Goal: Task Accomplishment & Management: Use online tool/utility

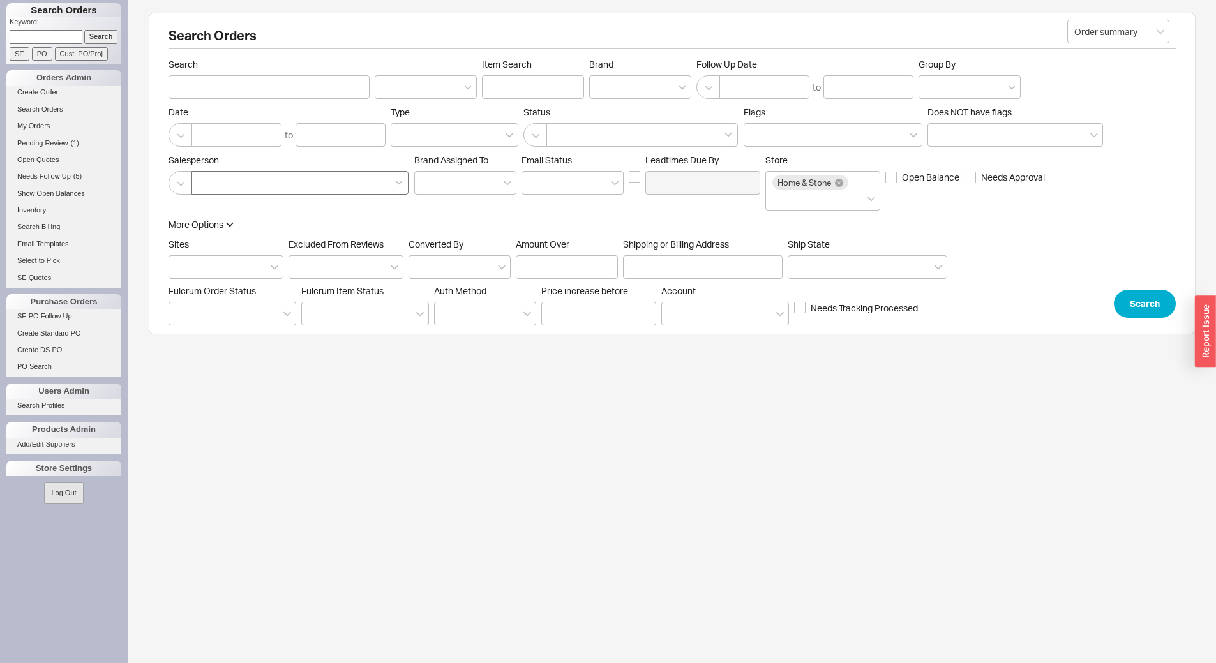
click at [246, 186] on div at bounding box center [300, 183] width 217 height 24
click at [208, 186] on input at bounding box center [203, 183] width 9 height 15
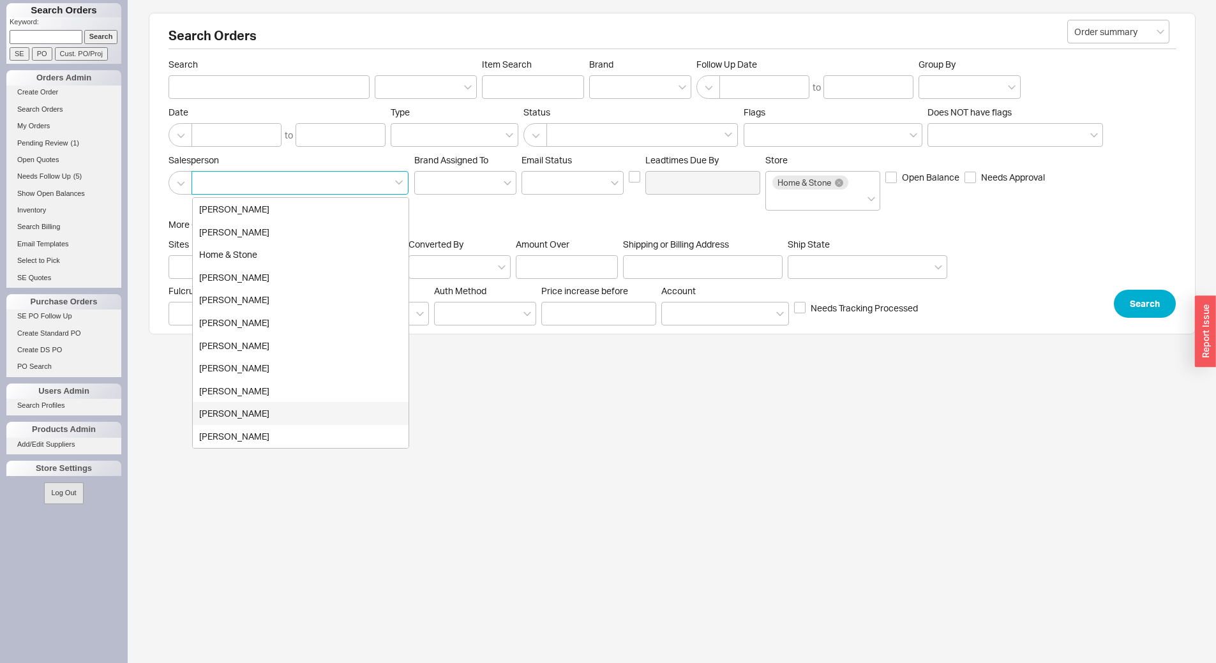
click at [252, 404] on div "[PERSON_NAME]" at bounding box center [301, 413] width 216 height 23
click at [1167, 307] on button "Search" at bounding box center [1145, 304] width 62 height 28
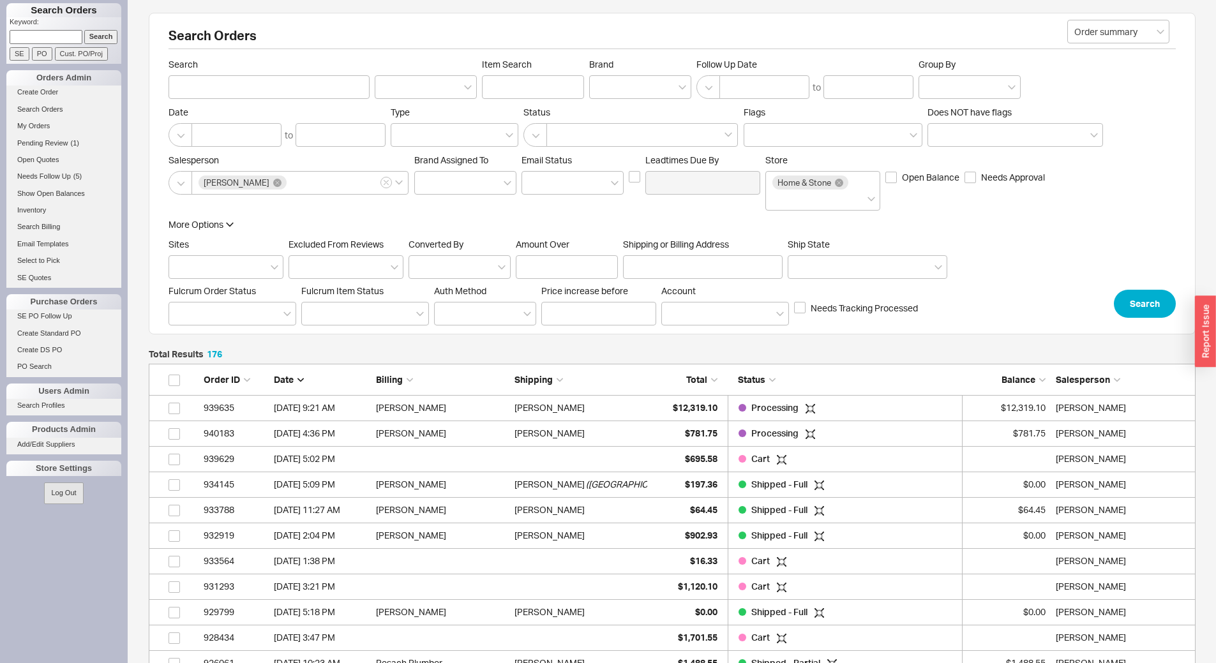
scroll to position [4543, 1038]
click at [451, 442] on div "Sarala Schwebel" at bounding box center [442, 434] width 133 height 26
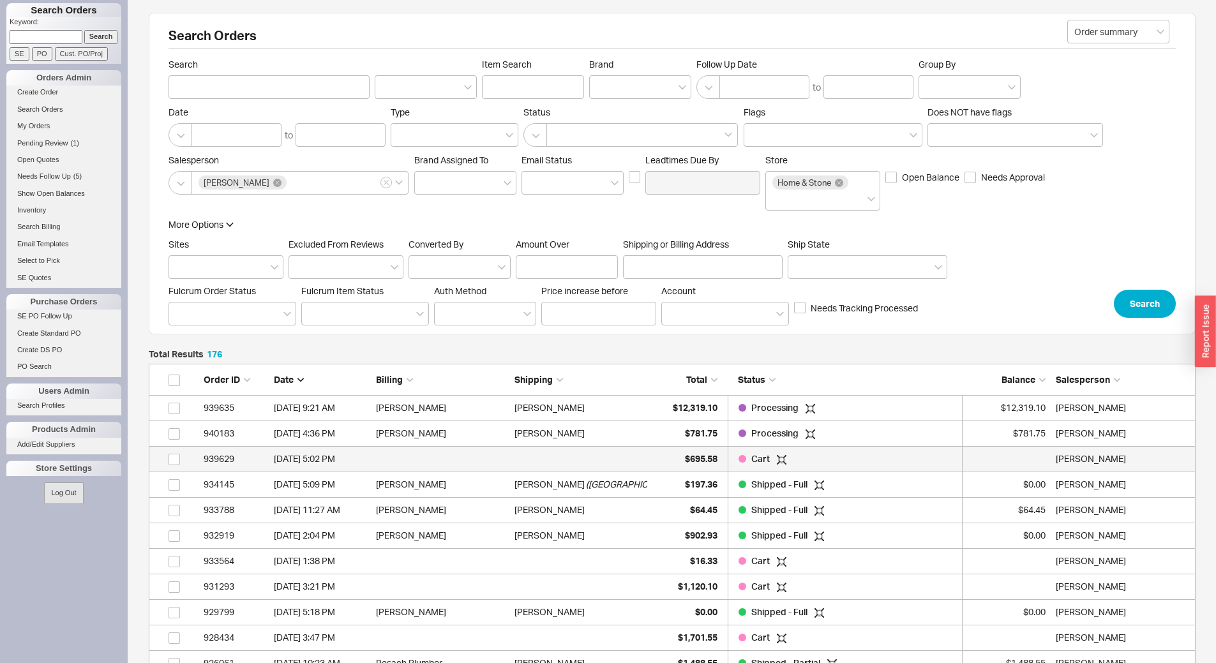
click at [226, 458] on div "939629" at bounding box center [236, 459] width 64 height 26
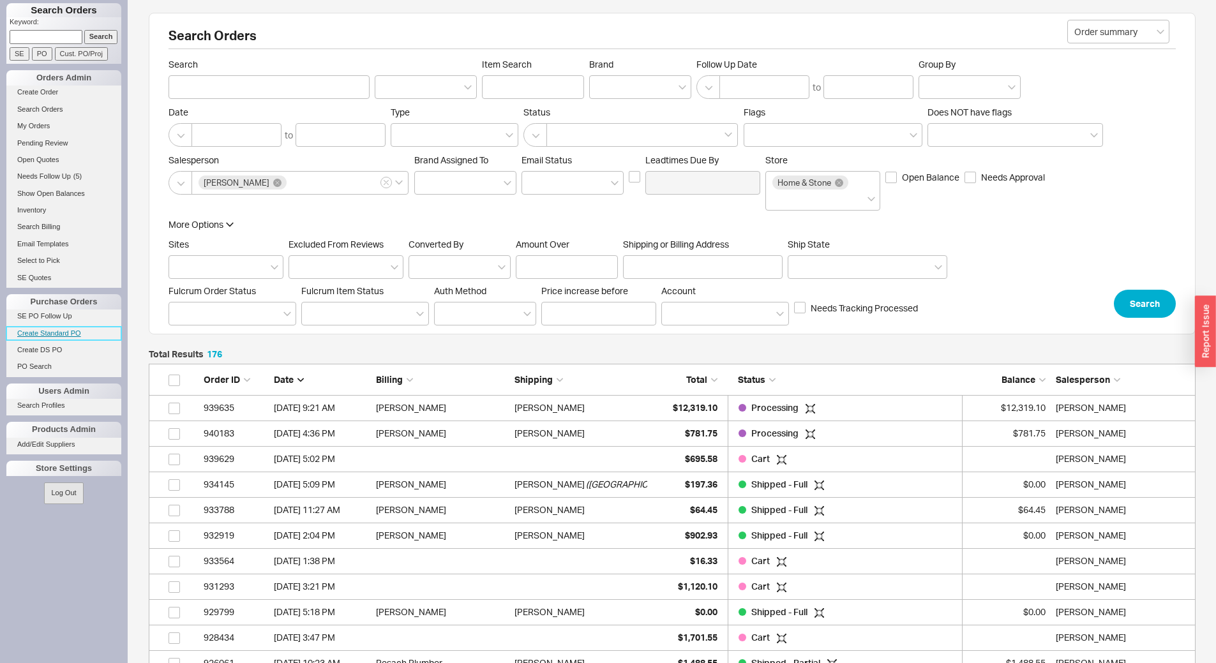
click at [60, 335] on link "Create Standard PO" at bounding box center [63, 333] width 115 height 13
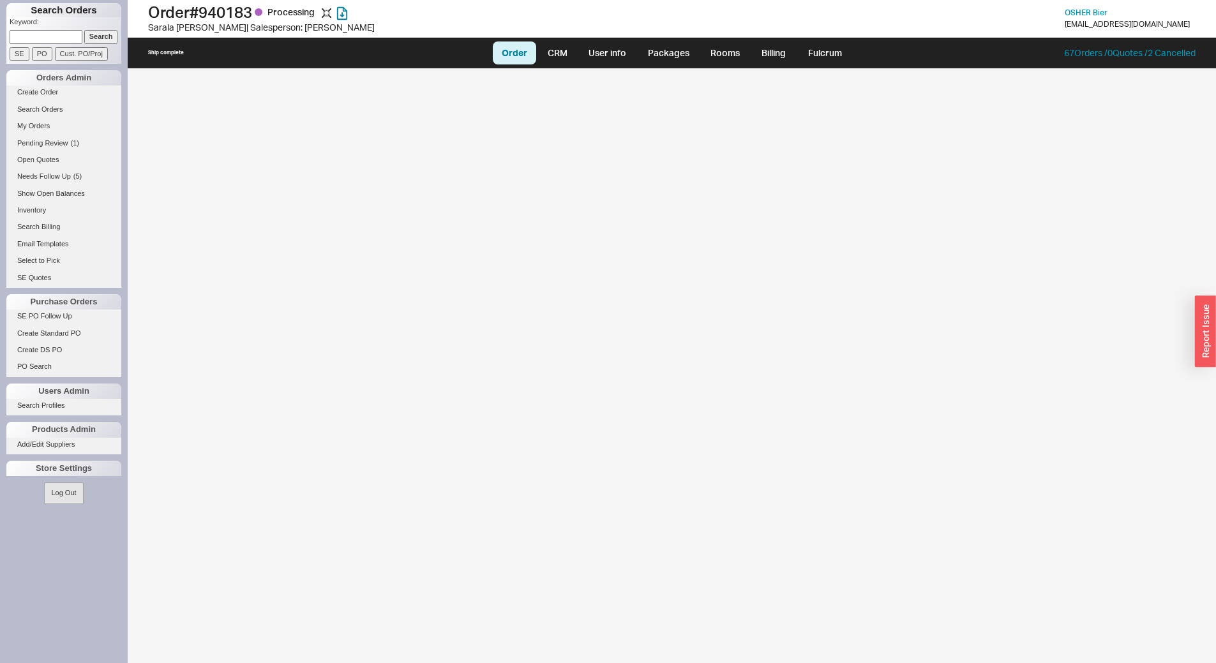
select select "LOW"
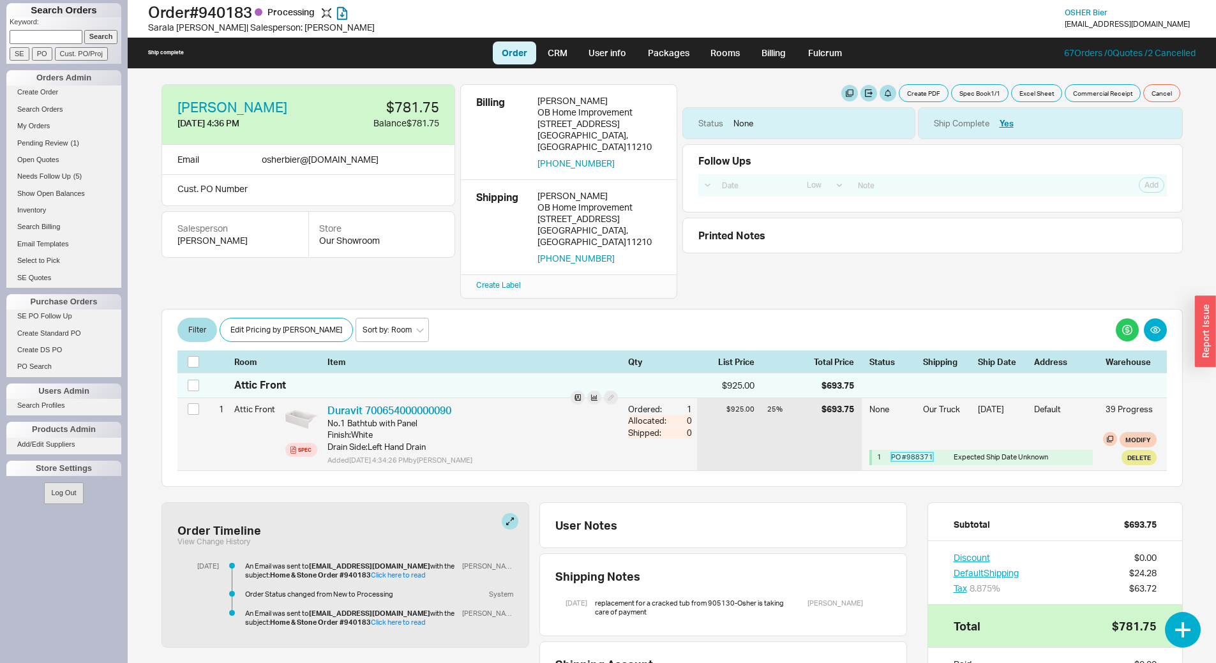
click at [918, 453] on link "PO # 988371" at bounding box center [912, 457] width 42 height 9
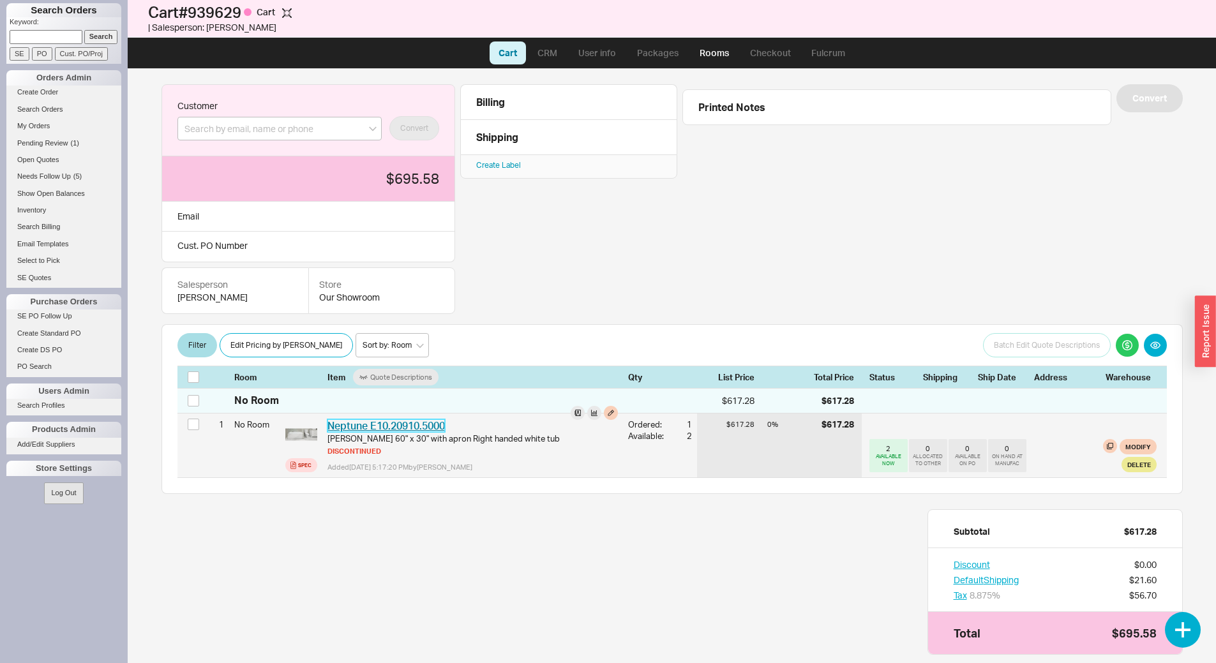
click at [434, 425] on link "Neptune E10.20910.5000" at bounding box center [386, 425] width 117 height 13
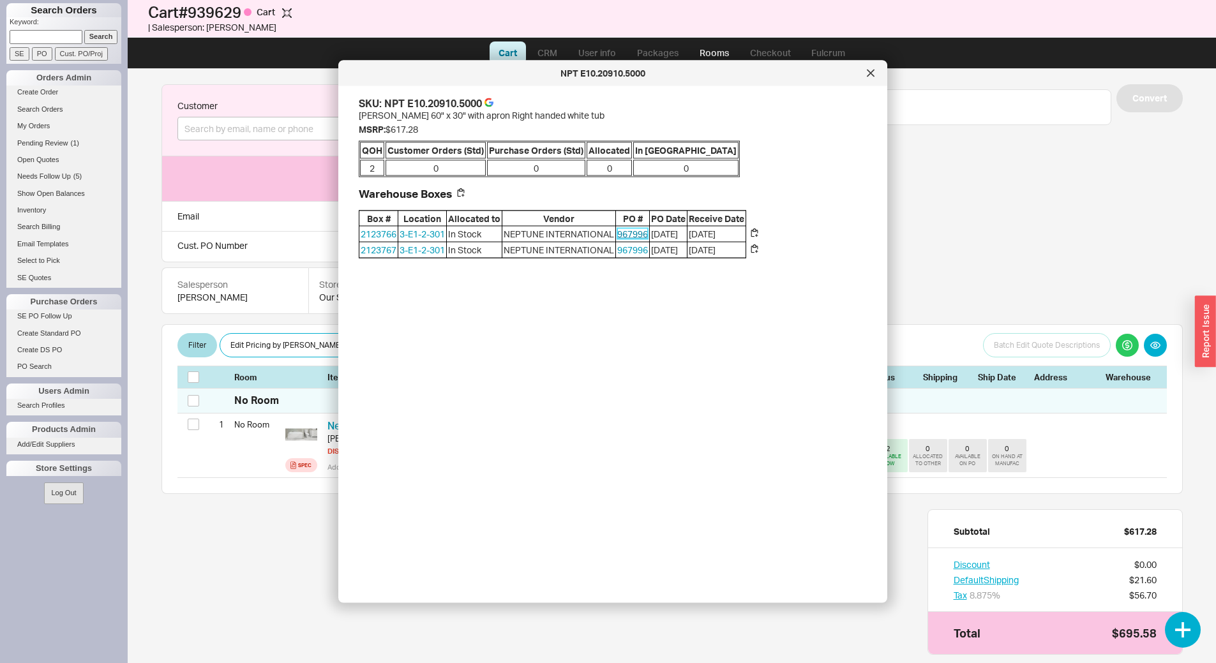
click at [642, 234] on link "967996" at bounding box center [632, 234] width 31 height 11
click at [877, 70] on div at bounding box center [871, 73] width 20 height 20
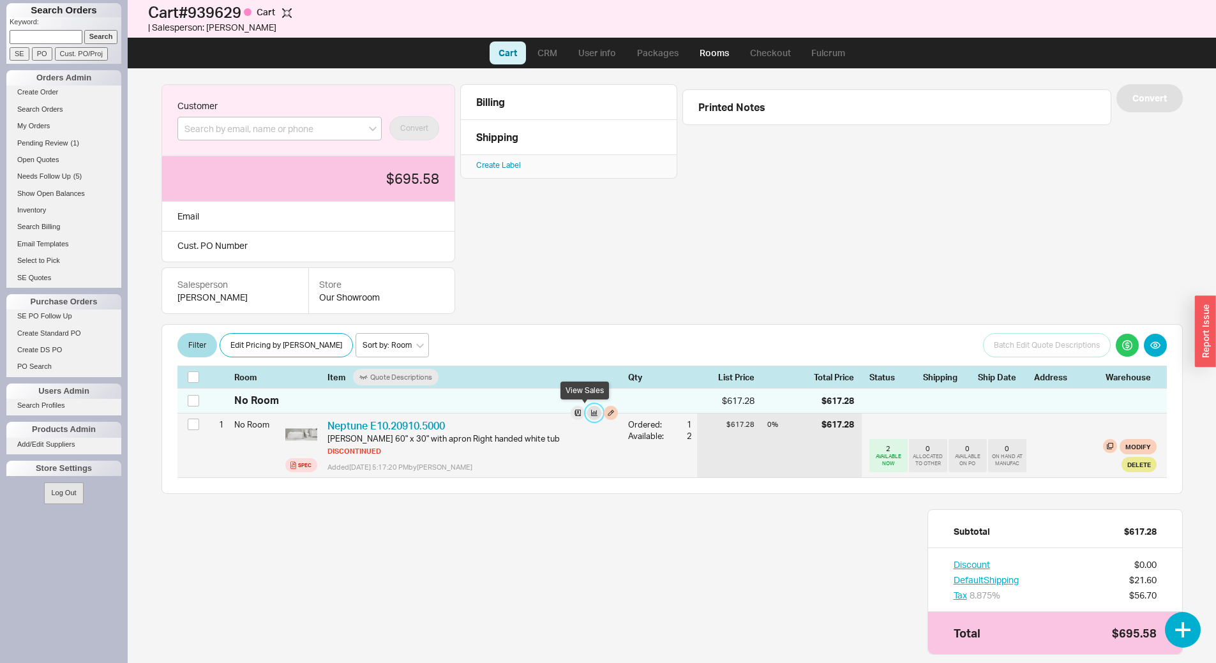
click at [587, 414] on button "button" at bounding box center [594, 413] width 14 height 14
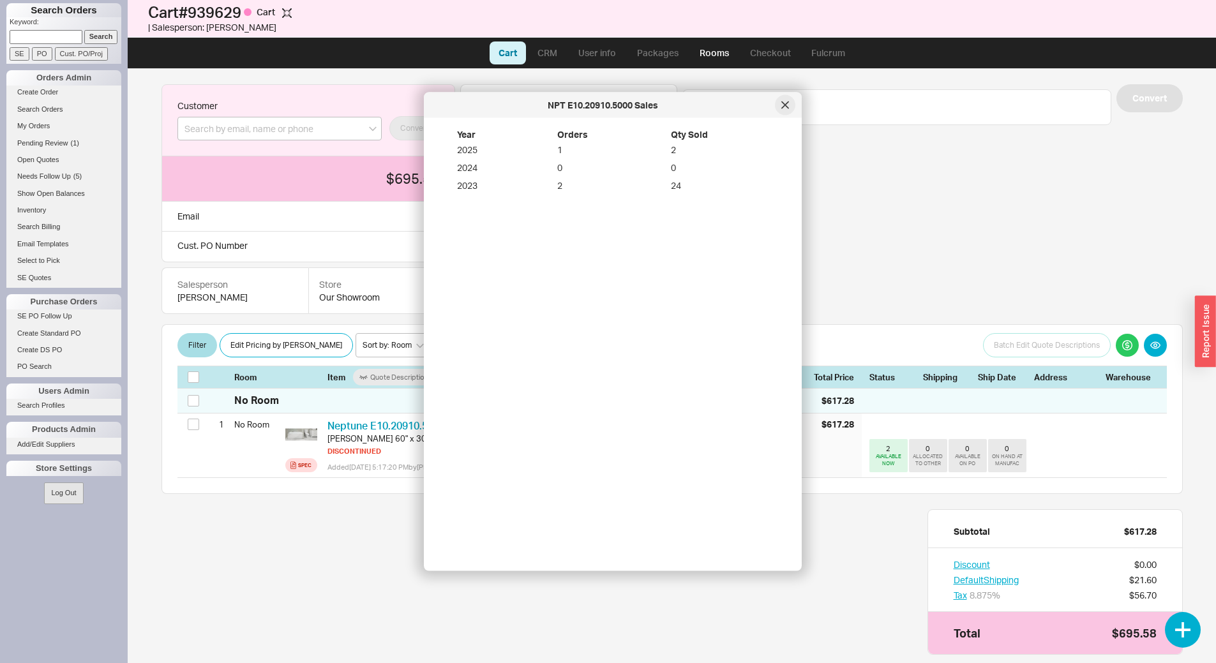
click at [786, 104] on icon at bounding box center [785, 105] width 6 height 6
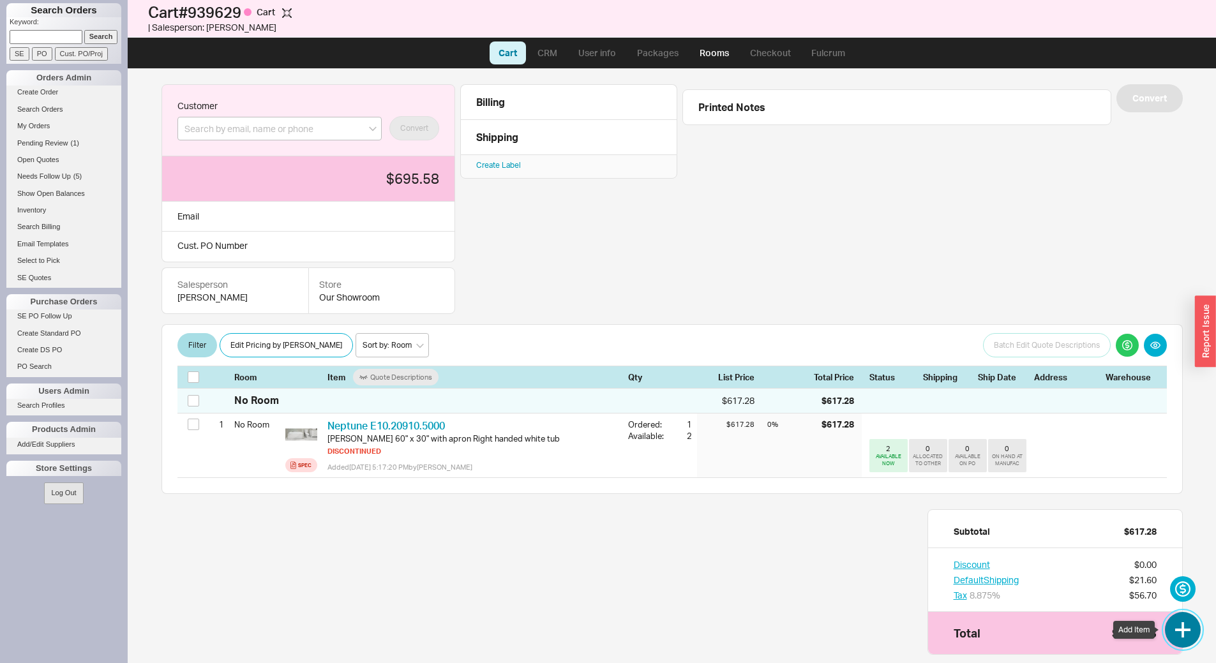
click at [1175, 636] on button "button" at bounding box center [1183, 630] width 36 height 36
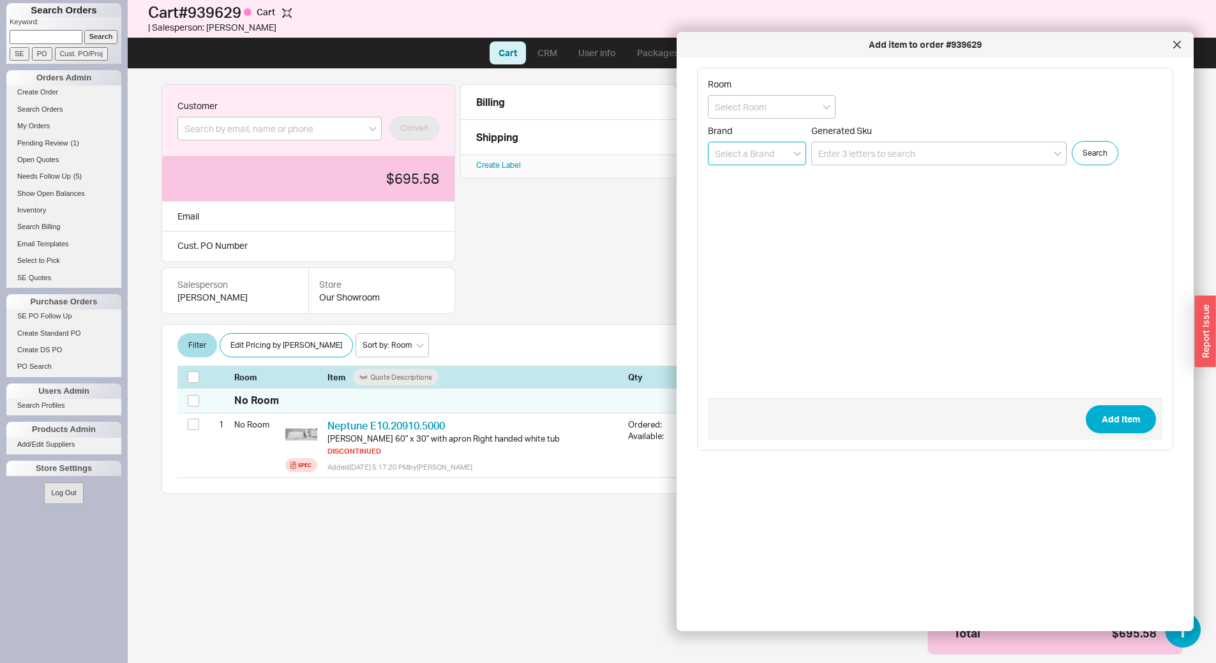
click at [761, 155] on input at bounding box center [757, 154] width 98 height 24
click at [762, 174] on div "Neptune" at bounding box center [757, 180] width 97 height 23
type input "Neptune"
click at [1099, 161] on button "Search" at bounding box center [1095, 153] width 47 height 24
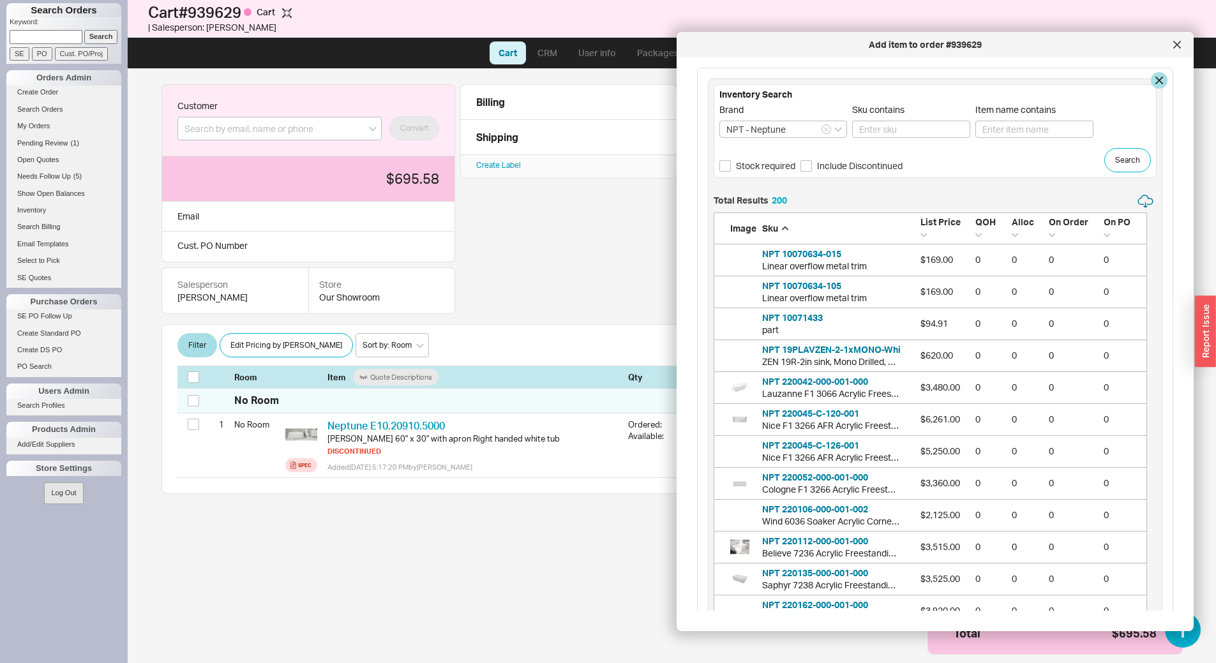
scroll to position [6426, 424]
click at [766, 167] on span "Stock required" at bounding box center [765, 166] width 59 height 13
click at [731, 167] on input "Stock required" at bounding box center [725, 165] width 11 height 11
checkbox input "true"
click at [1110, 156] on button "Search" at bounding box center [1128, 160] width 47 height 24
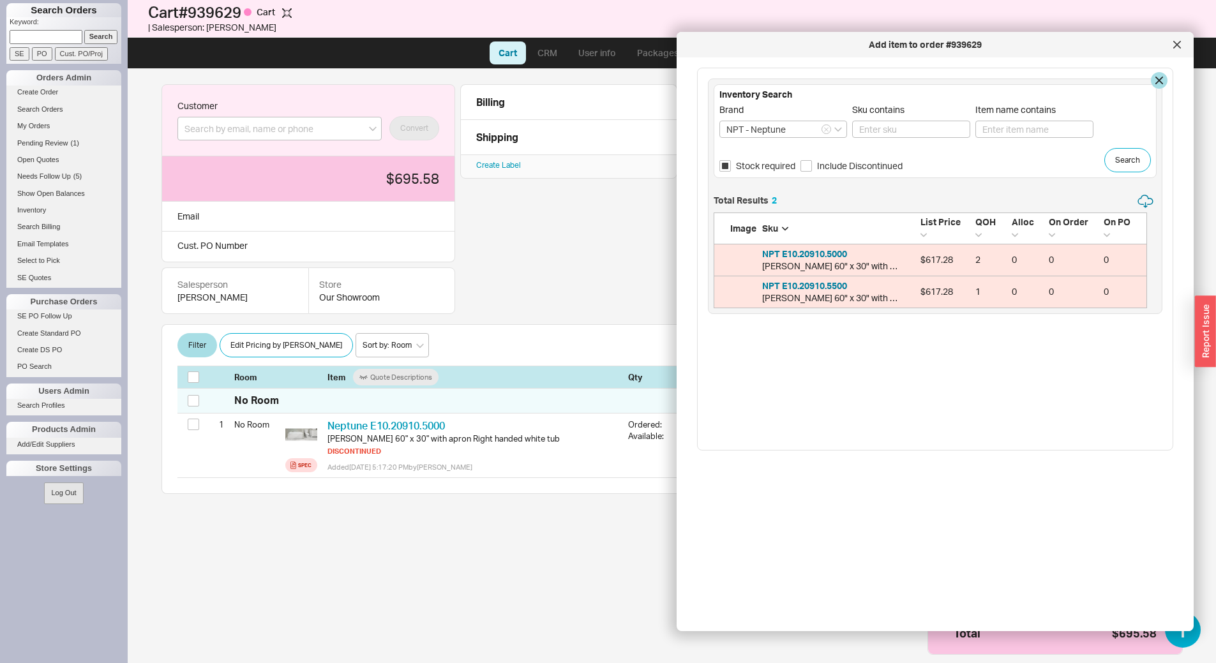
scroll to position [105, 424]
click at [832, 287] on button "NPT E10.20910.5500" at bounding box center [804, 286] width 85 height 13
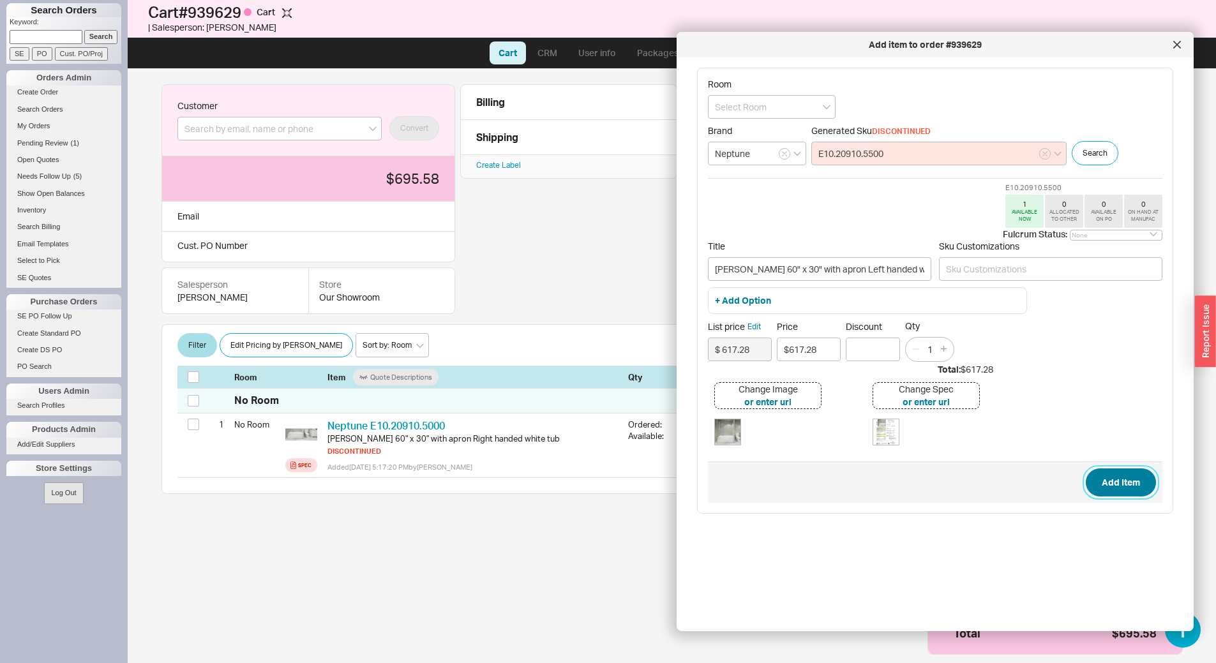
click at [1120, 487] on button "Add Item" at bounding box center [1121, 483] width 70 height 28
type input "Pia 60" x 30" with apron Left handed white tub"
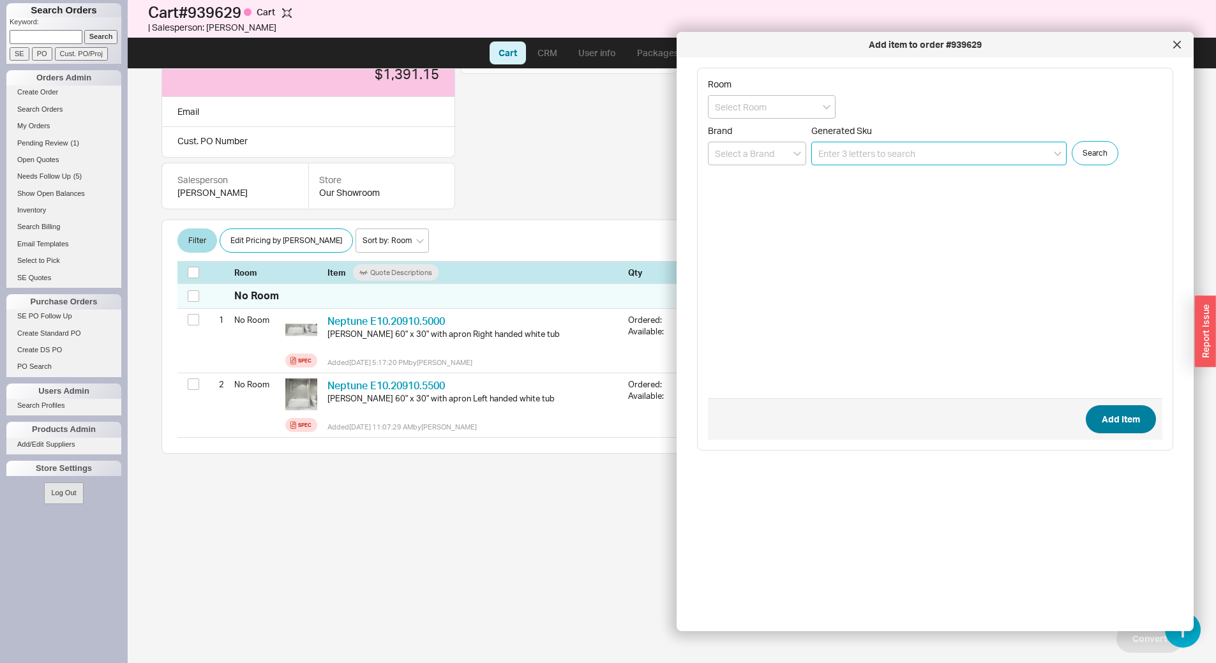
scroll to position [120, 0]
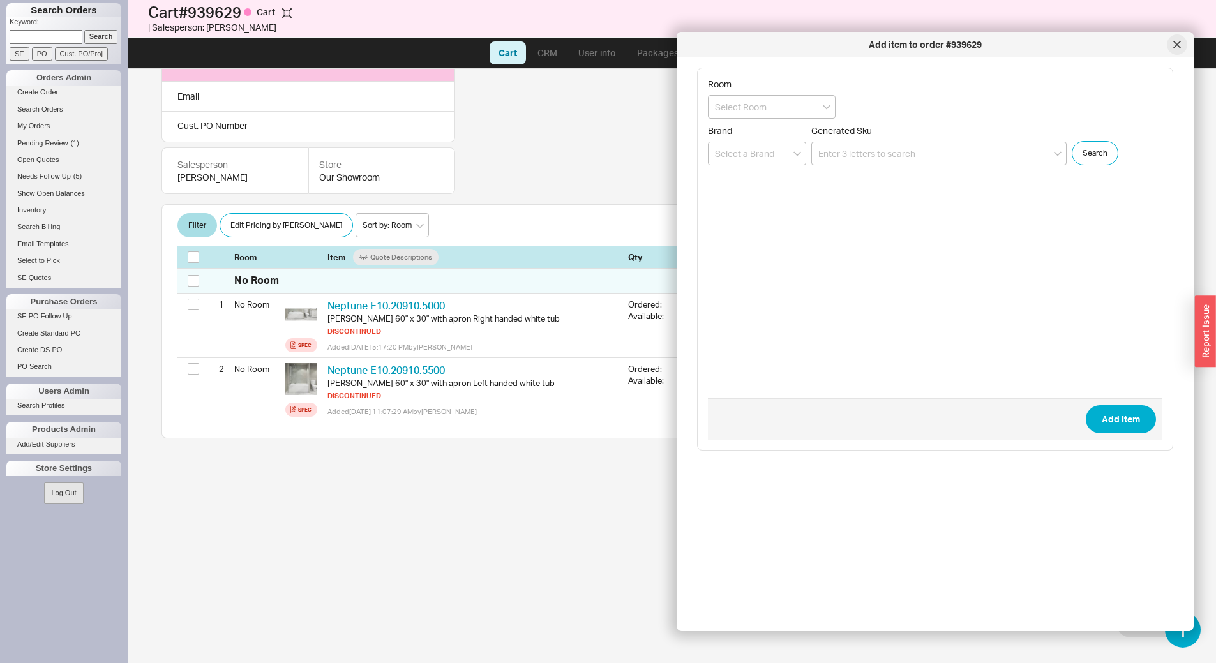
click at [1173, 42] on div at bounding box center [1177, 44] width 20 height 20
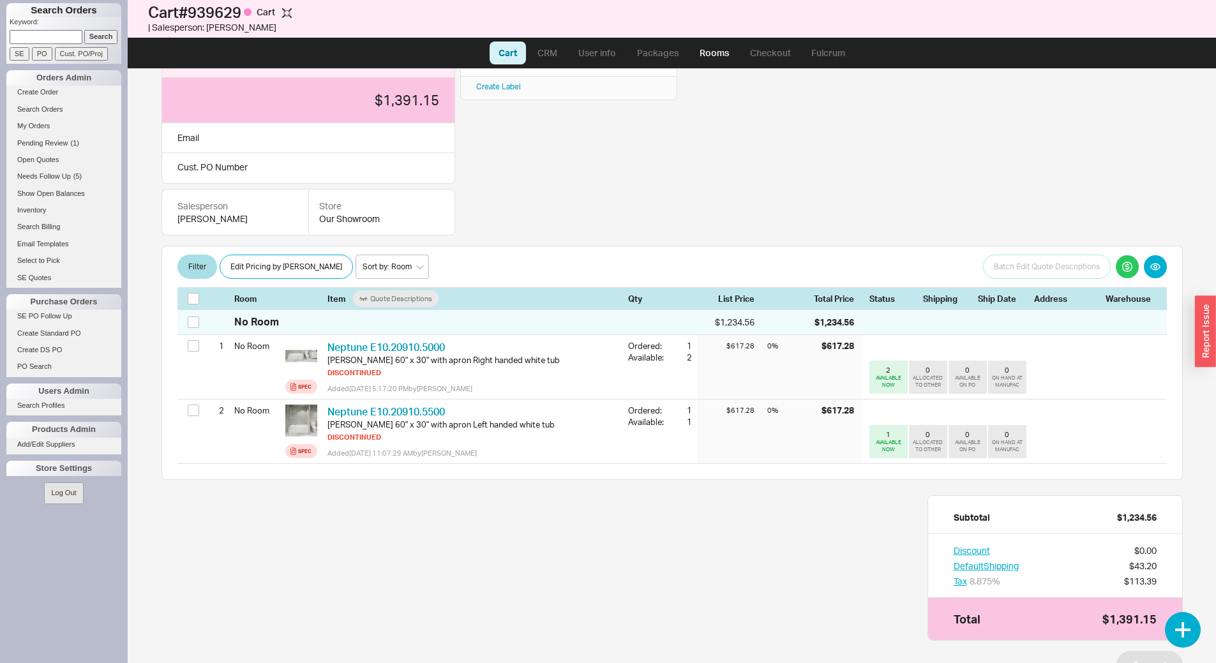
scroll to position [56, 0]
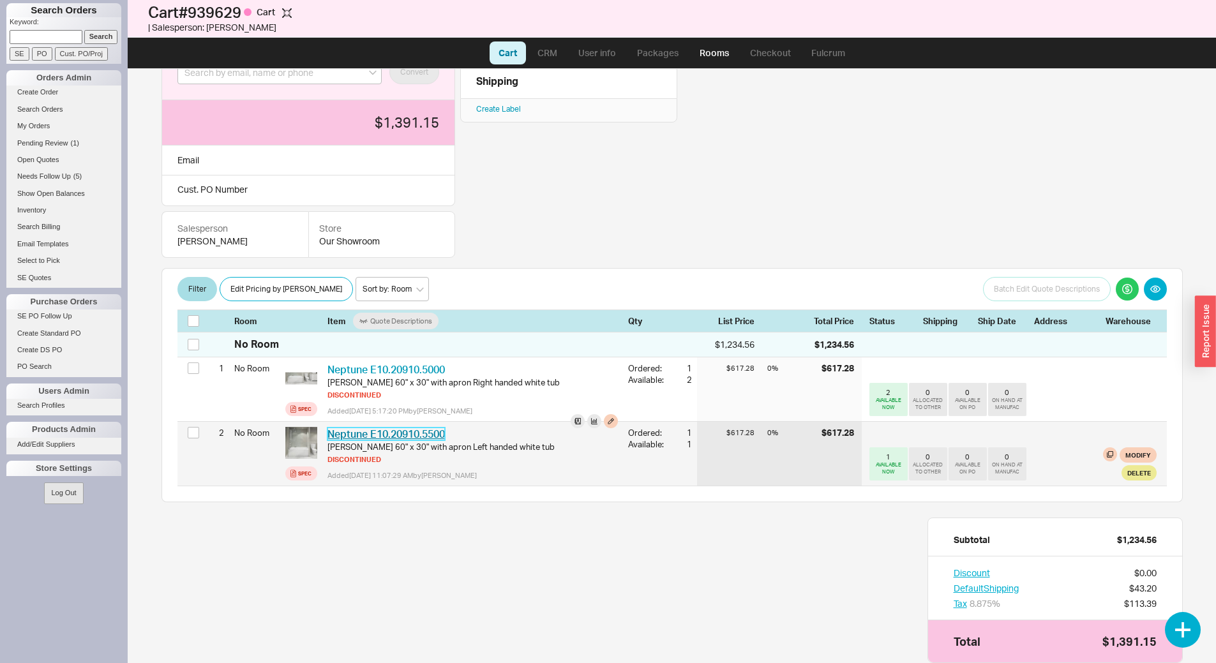
click at [430, 437] on link "Neptune E10.20910.5500" at bounding box center [386, 434] width 117 height 13
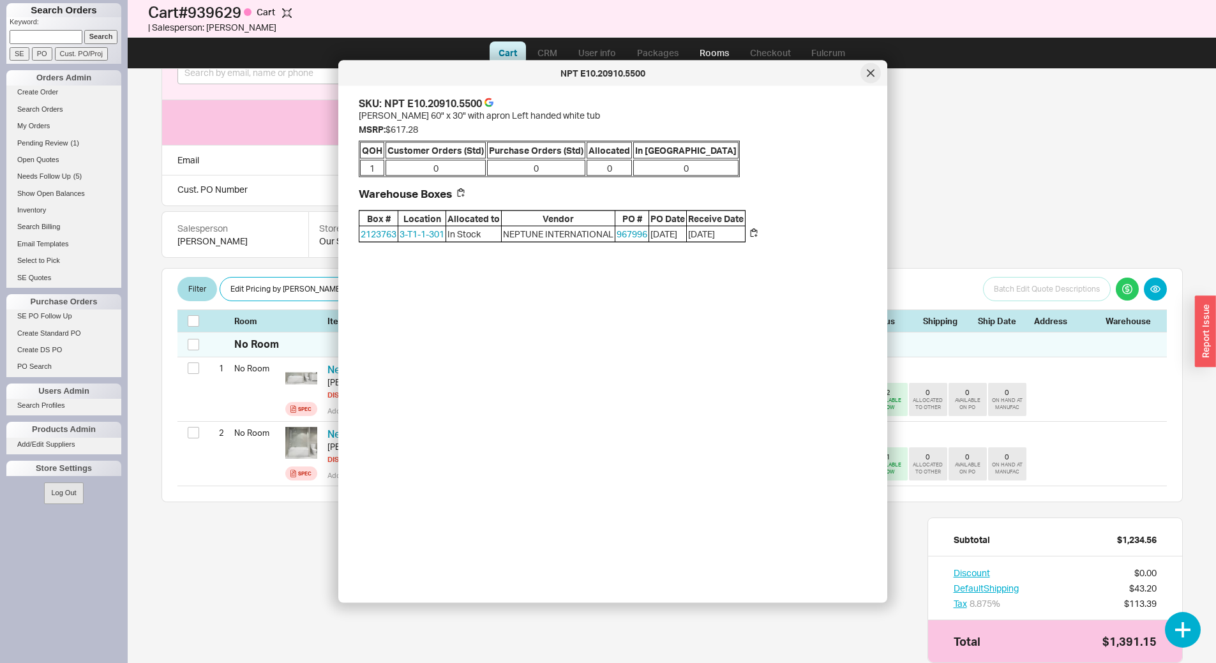
click at [873, 70] on icon at bounding box center [871, 73] width 6 height 6
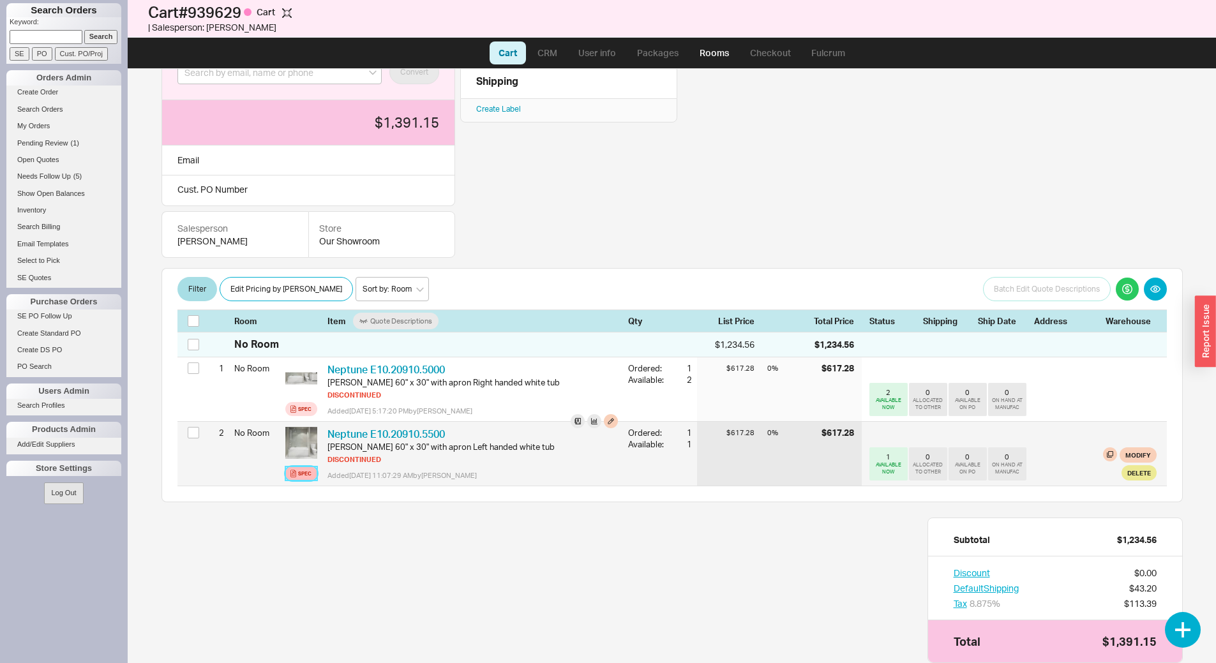
click at [298, 475] on link "Spec" at bounding box center [301, 474] width 32 height 14
click at [300, 474] on div "Spec" at bounding box center [304, 474] width 13 height 10
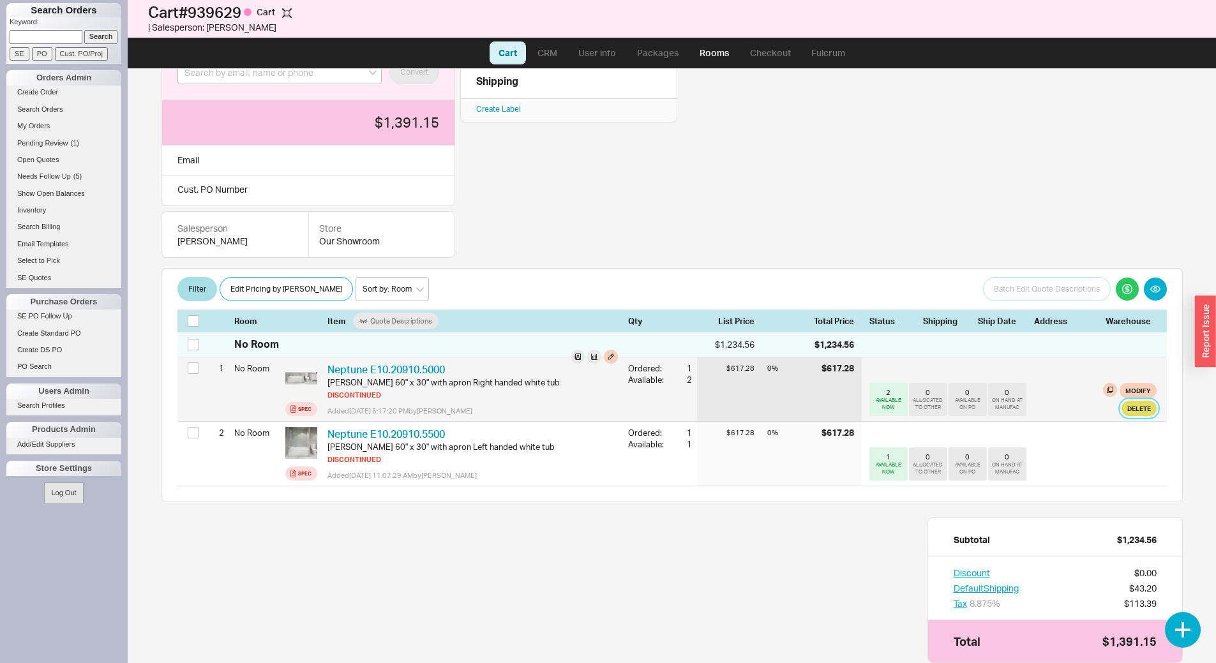
click at [1130, 414] on button "Delete" at bounding box center [1139, 408] width 35 height 15
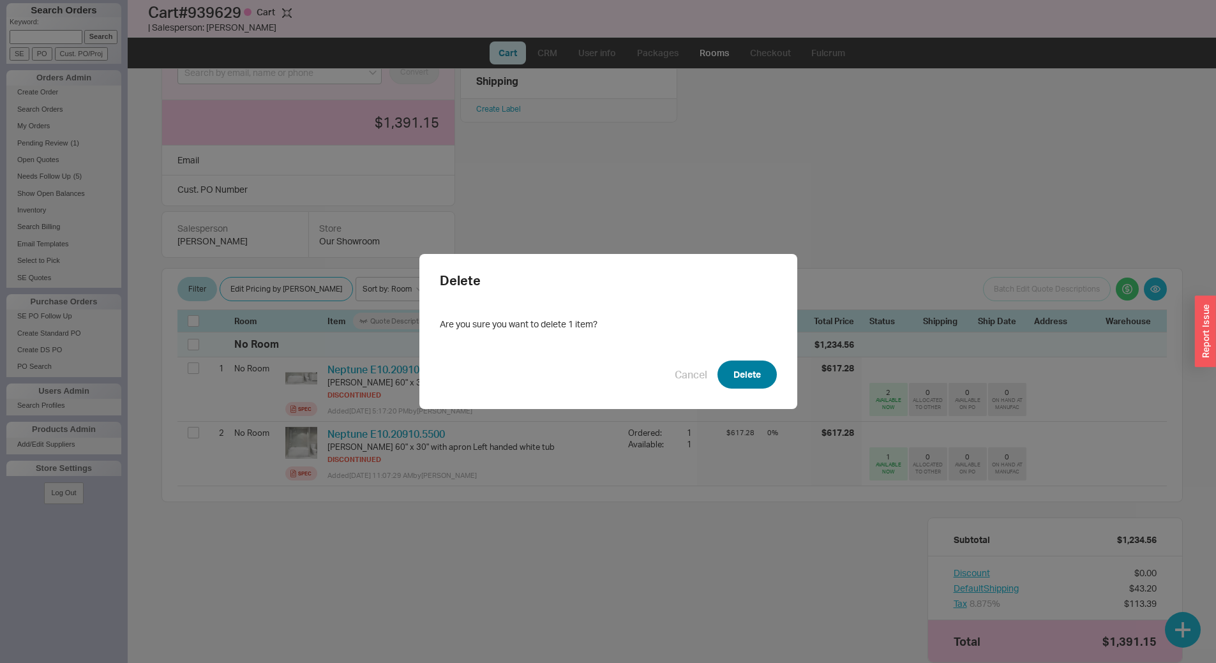
click at [753, 373] on button "Delete" at bounding box center [747, 375] width 59 height 28
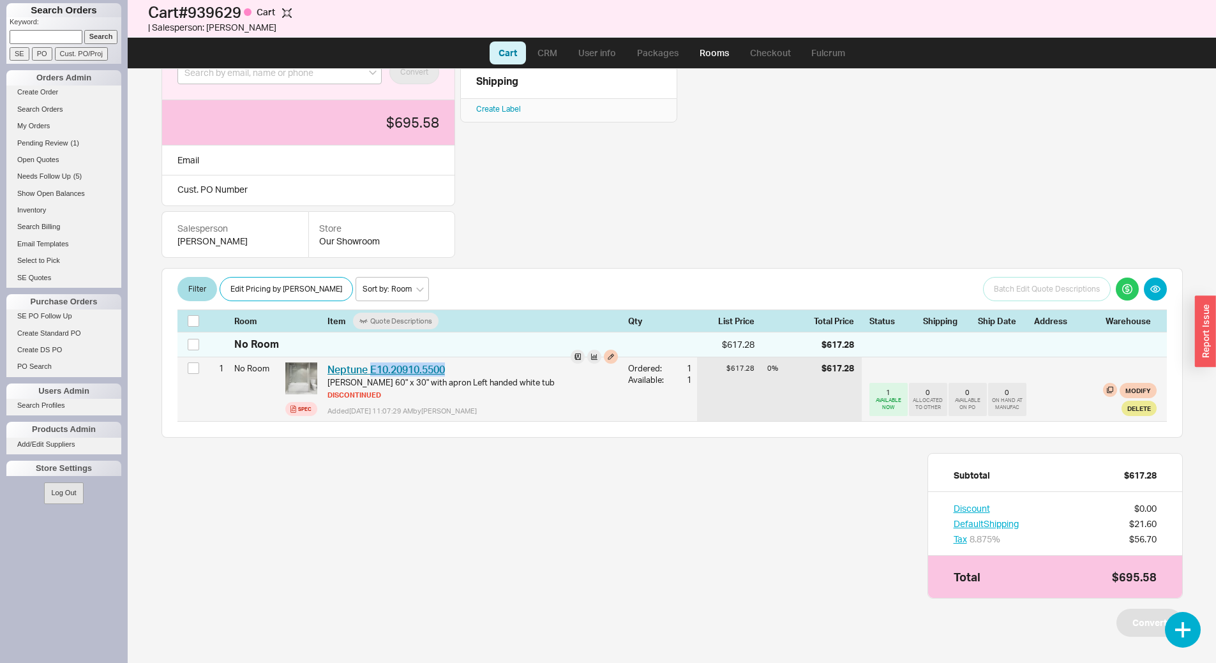
drag, startPoint x: 460, startPoint y: 373, endPoint x: 372, endPoint y: 372, distance: 87.5
click at [372, 372] on div "Neptune E10.20910.5500 NPT E10.20910.5500" at bounding box center [473, 370] width 291 height 14
copy link "E10.20910.5500"
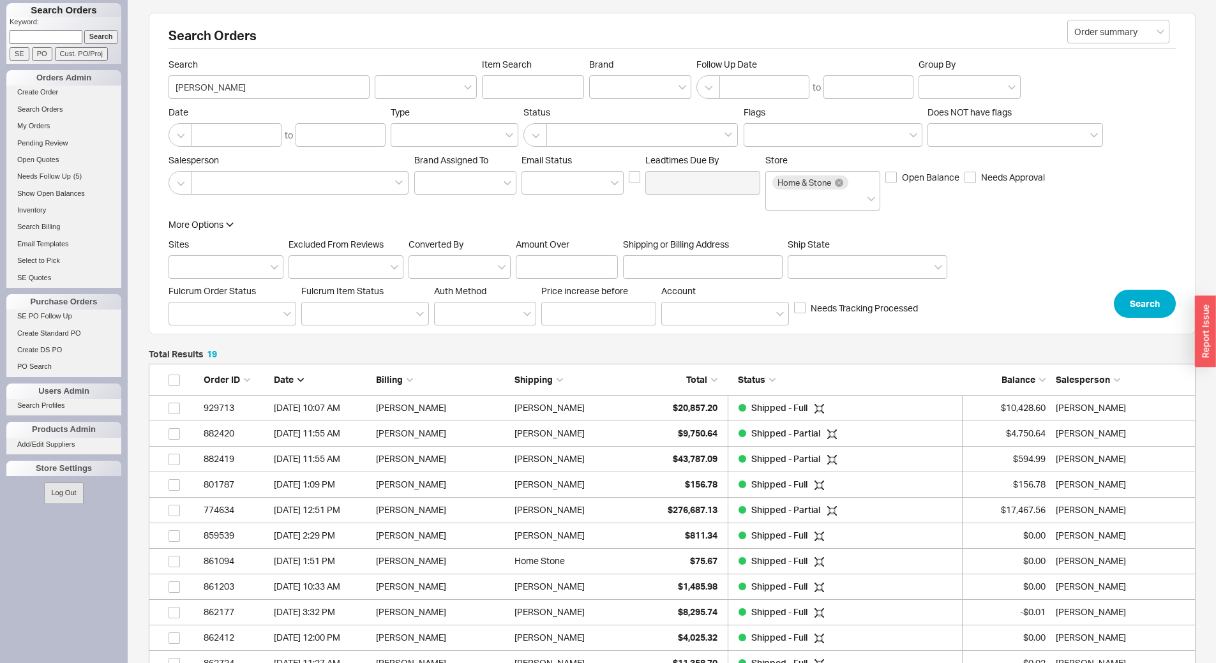
scroll to position [533, 1038]
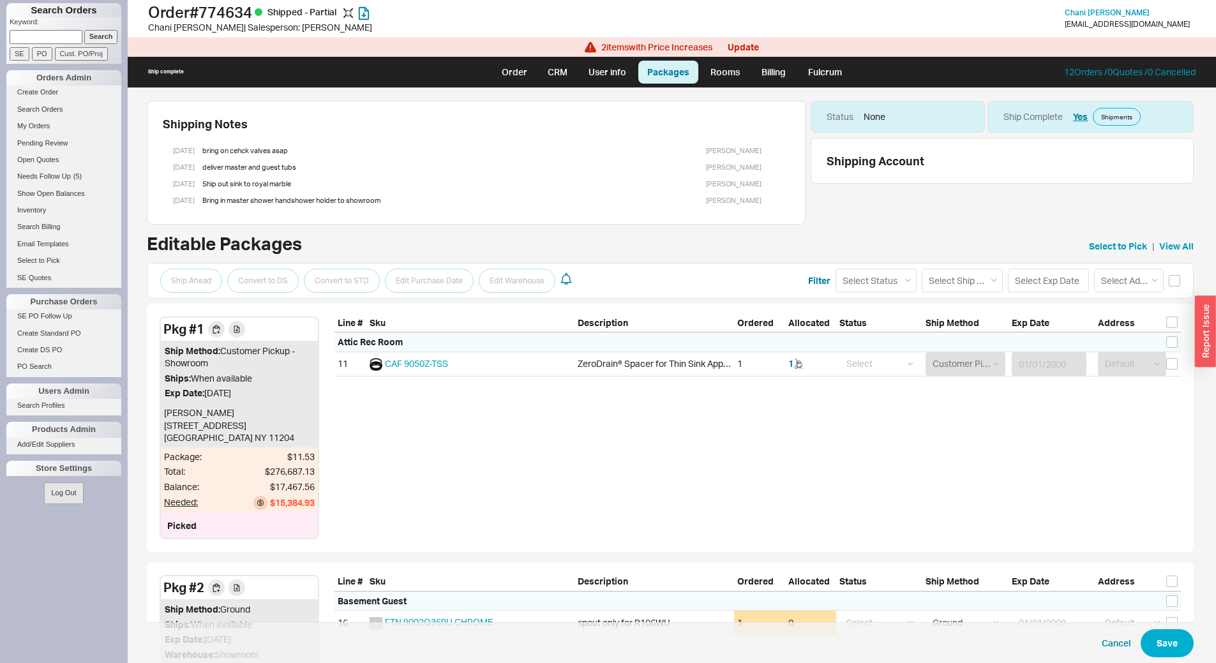
select select "10"
select select "1"
select select "10"
select select "8"
select select "On Hold"
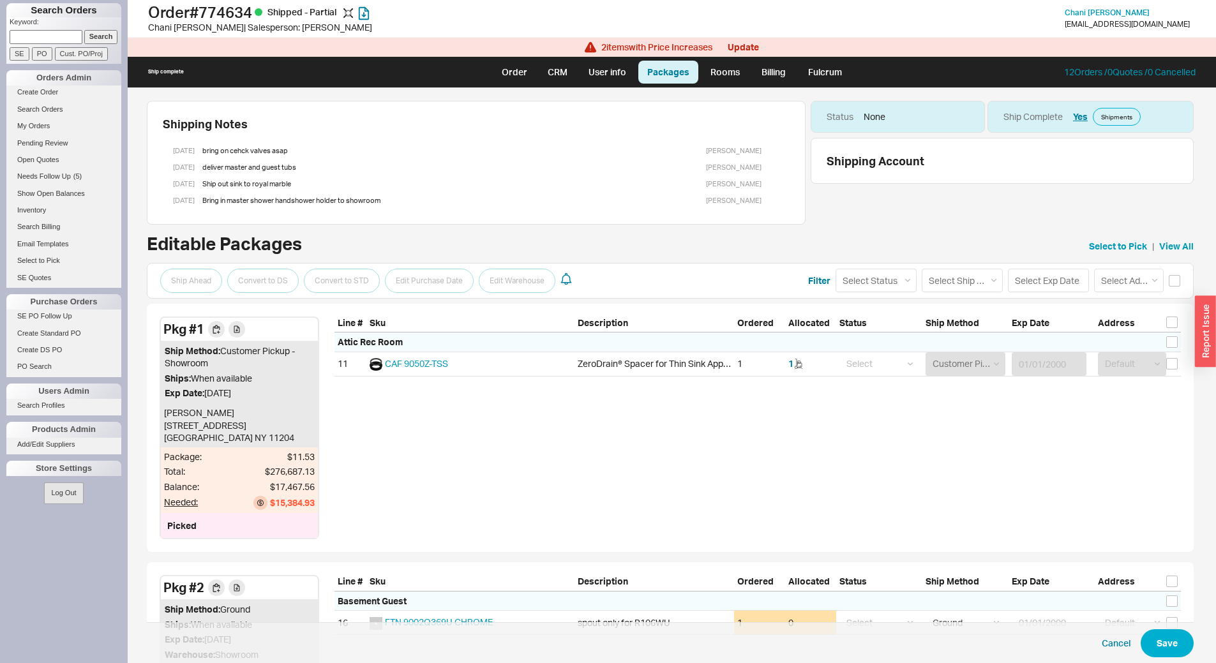
select select "8"
select select "On Hold"
select select "8"
select select "On Hold"
select select "8"
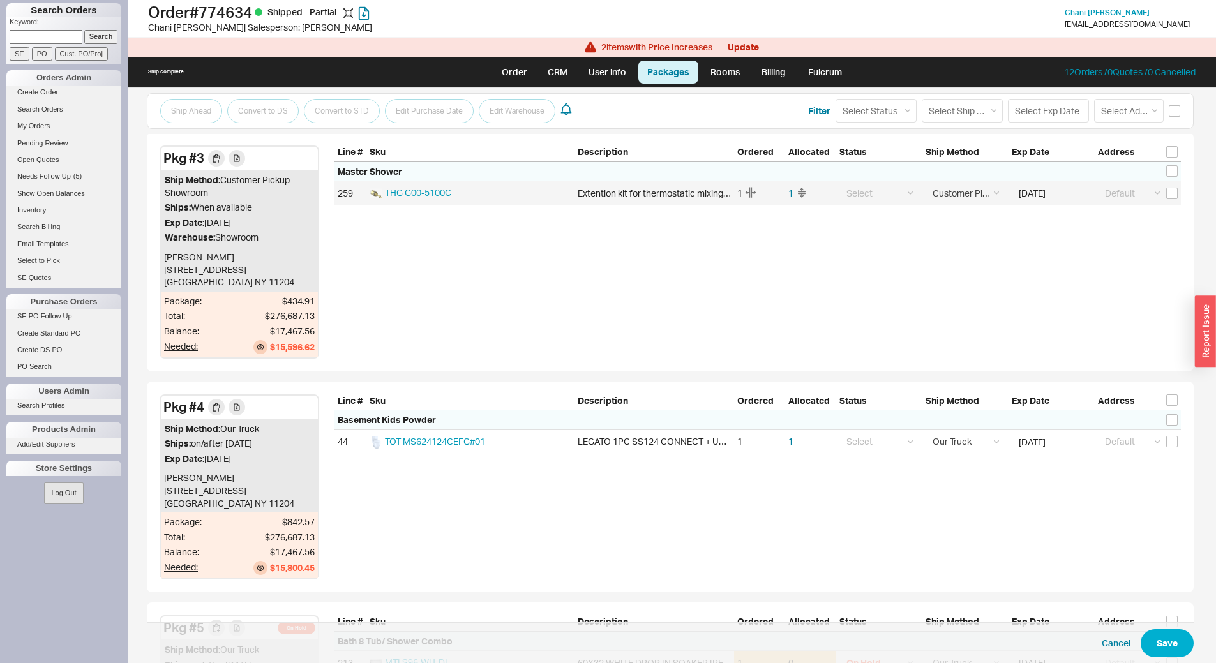
scroll to position [699, 0]
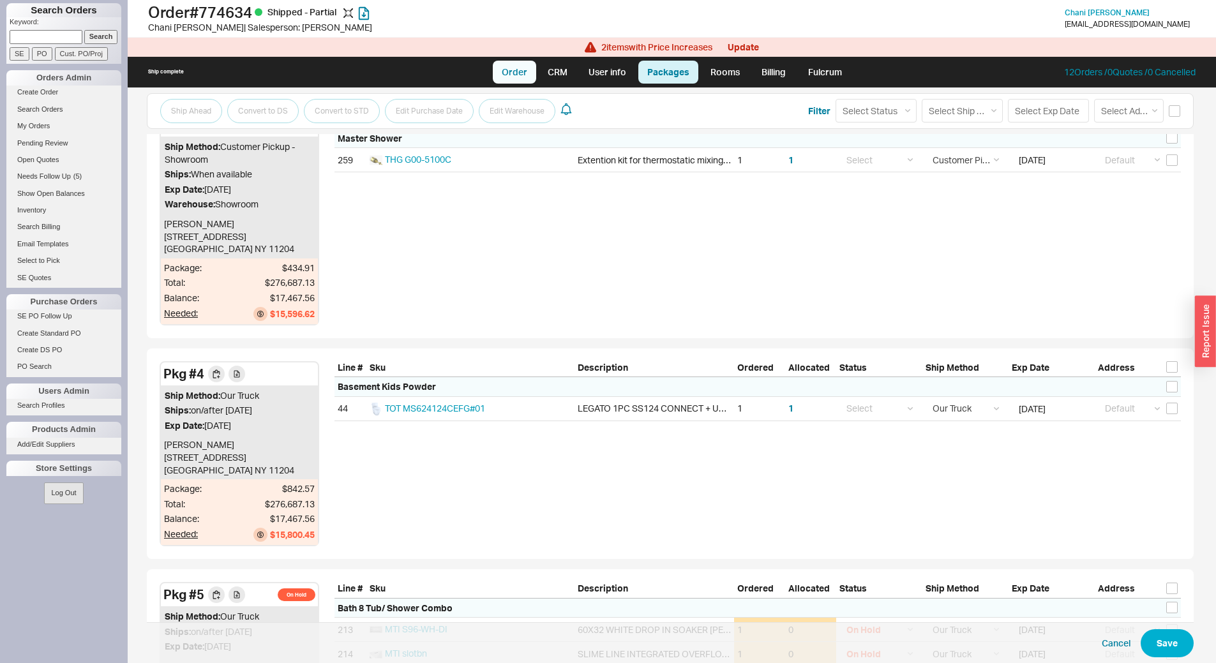
click at [519, 69] on link "Order" at bounding box center [514, 72] width 43 height 23
select select "LOW"
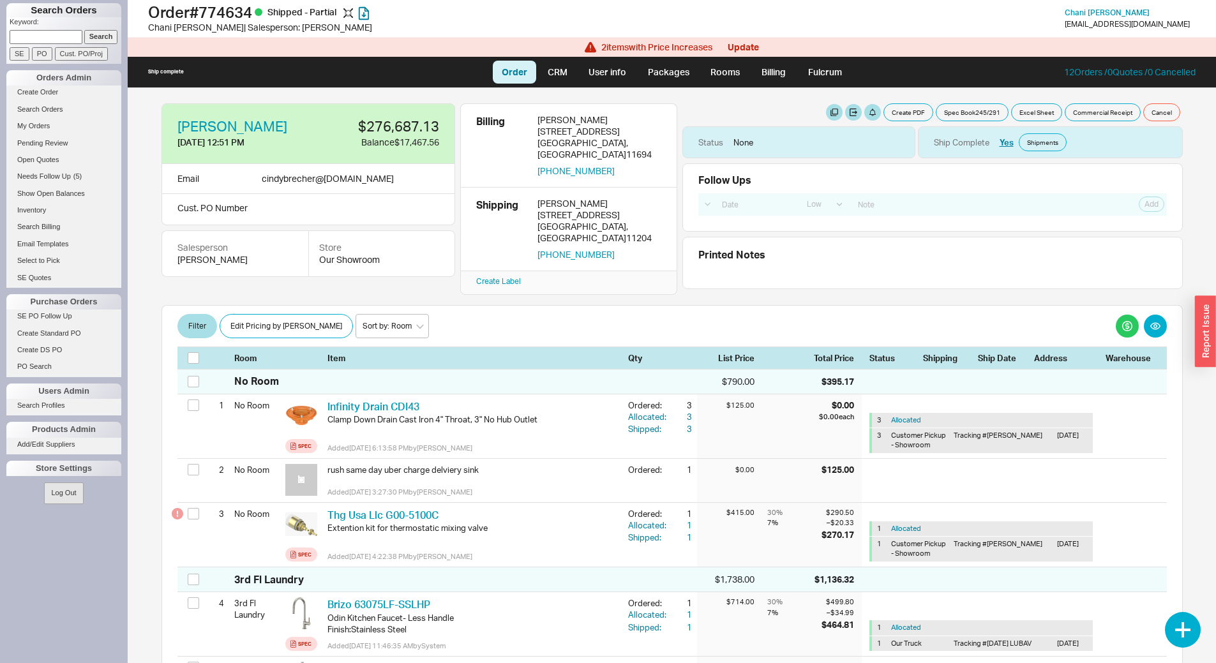
scroll to position [20419, 0]
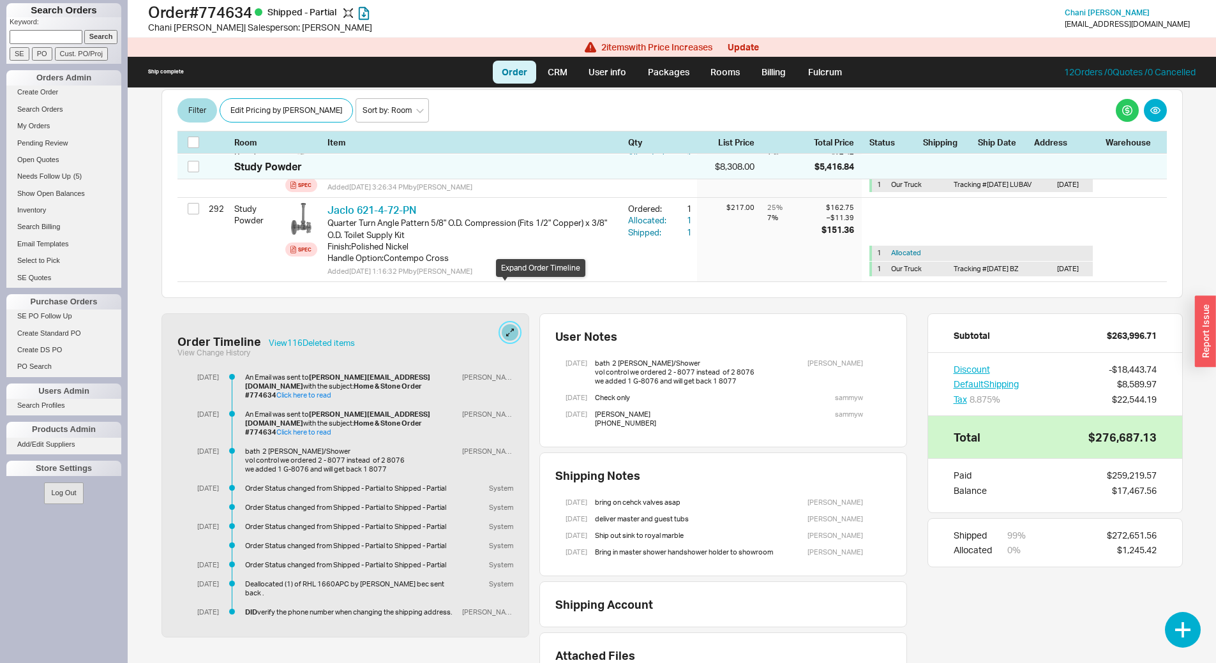
click at [510, 324] on button at bounding box center [510, 332] width 17 height 17
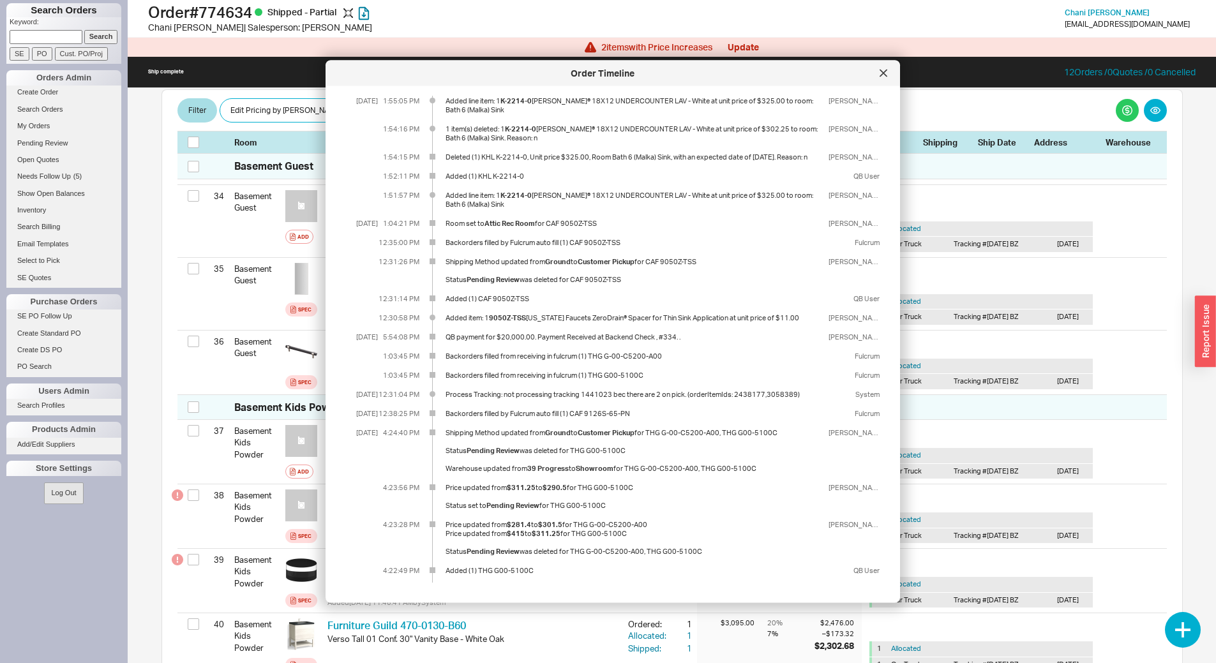
scroll to position [383, 0]
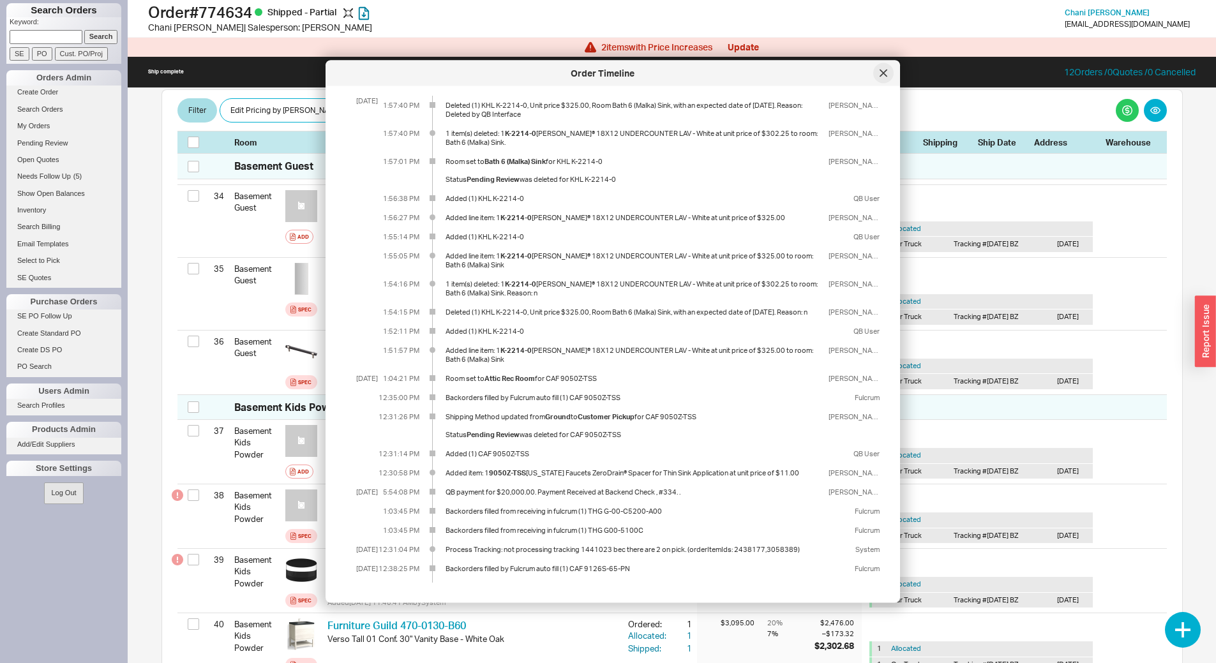
click at [889, 76] on div at bounding box center [883, 73] width 20 height 20
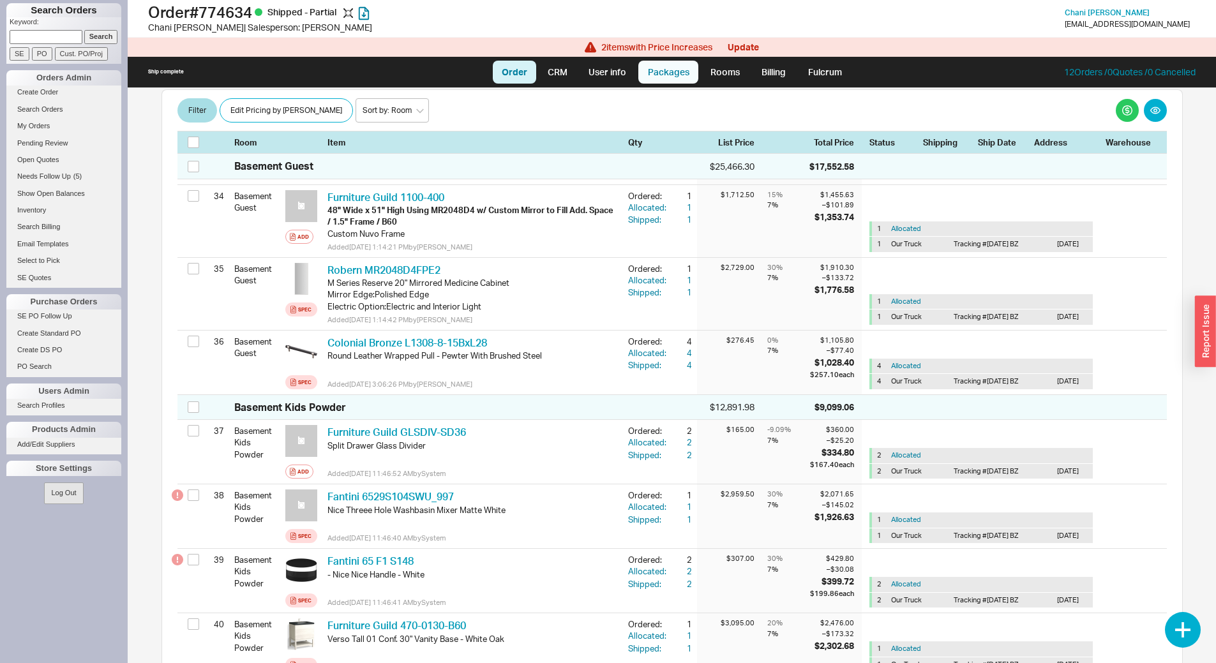
click at [672, 70] on link "Packages" at bounding box center [668, 72] width 60 height 23
select select "10"
select select "1"
select select "10"
select select "8"
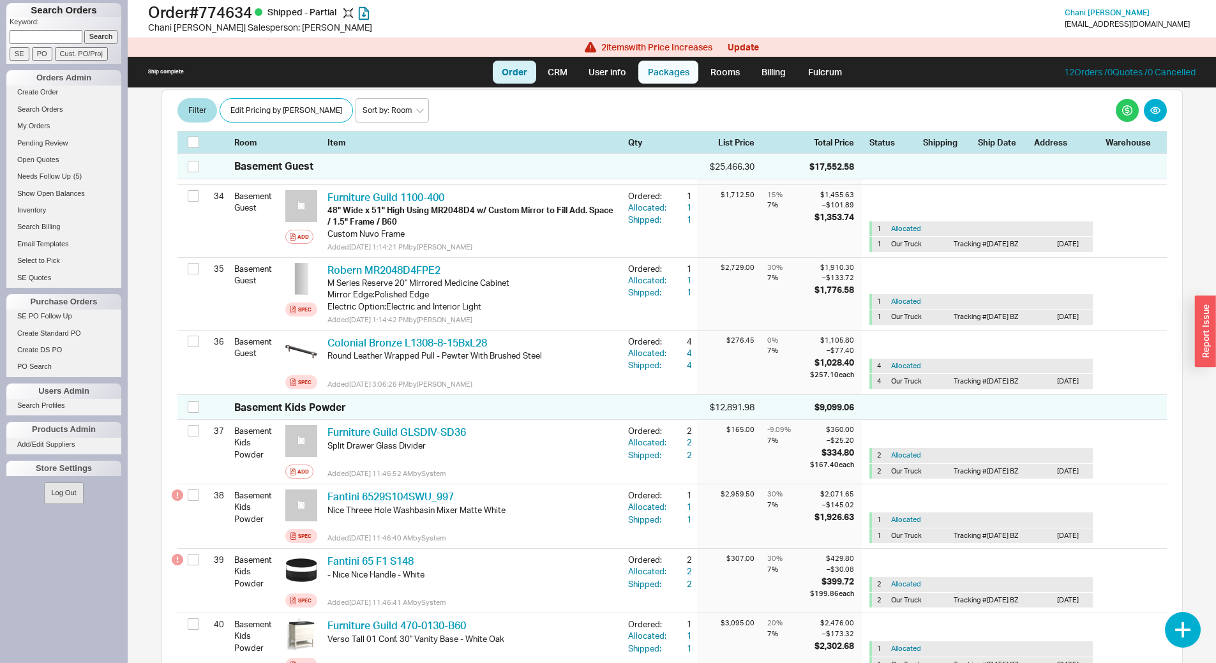
select select "On Hold"
select select "8"
select select "On Hold"
select select "8"
select select "On Hold"
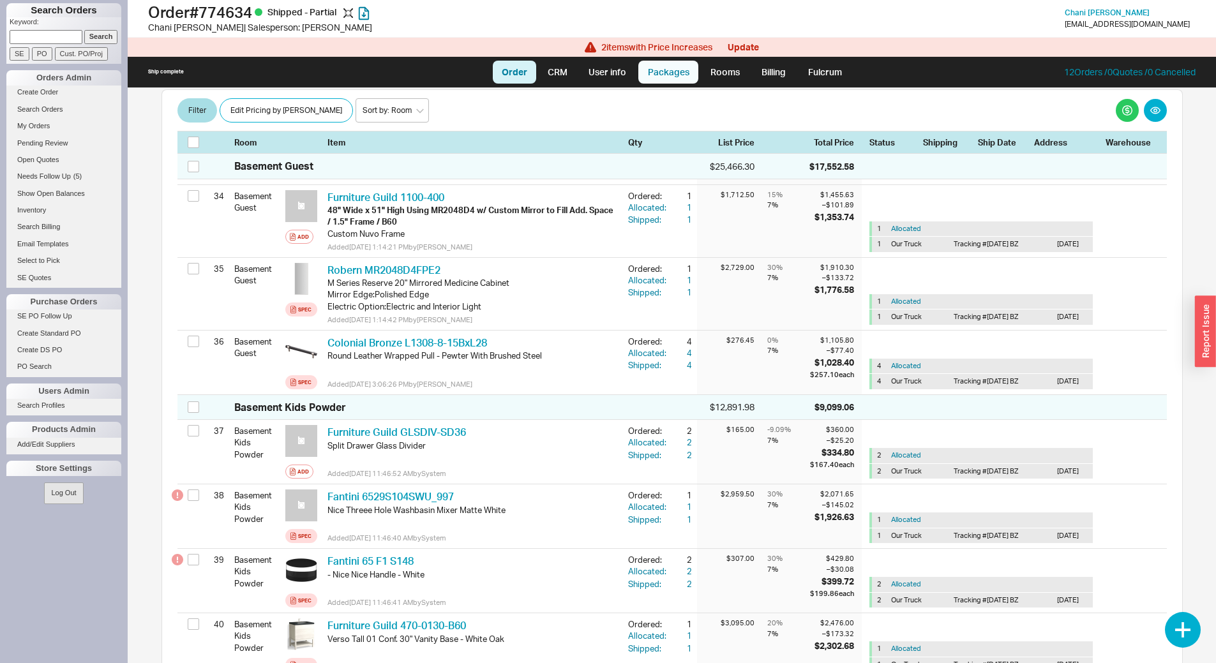
select select "8"
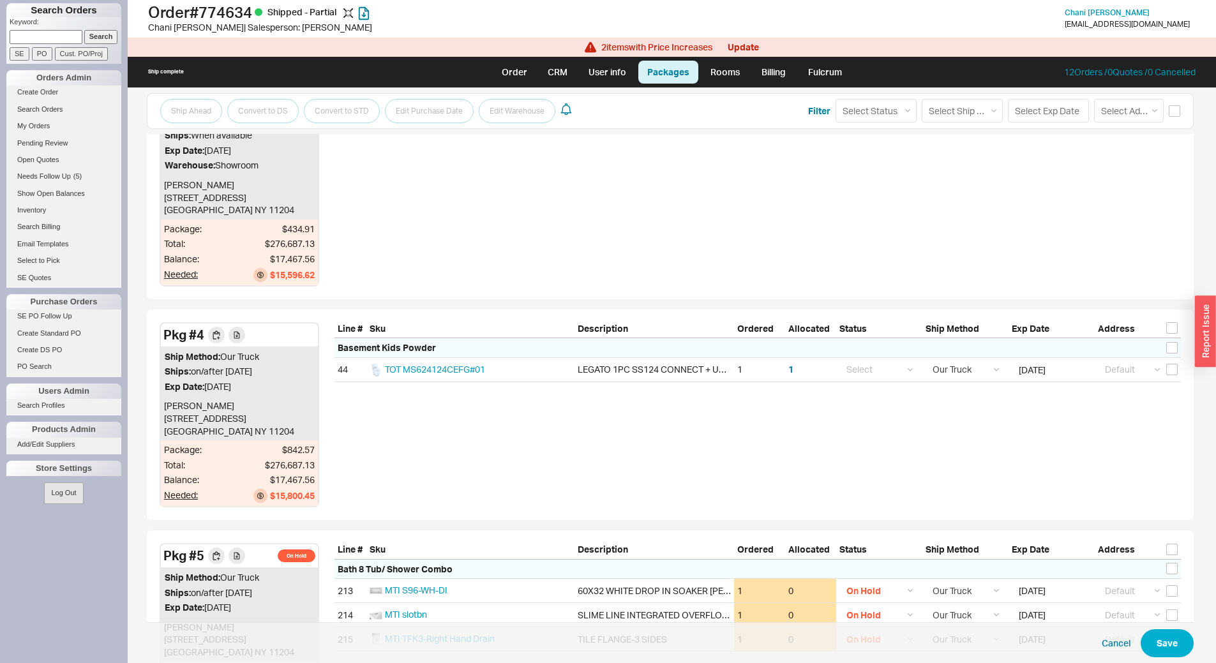
scroll to position [766, 0]
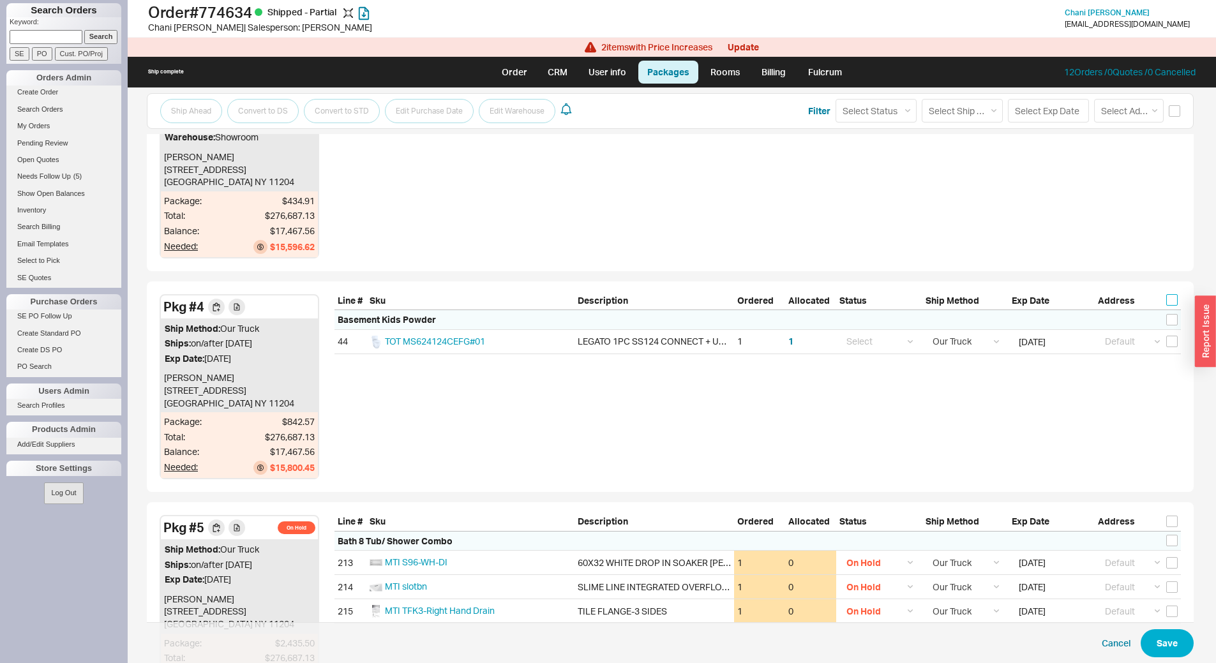
click at [1168, 301] on input "checkbox" at bounding box center [1172, 299] width 11 height 11
checkbox input "true"
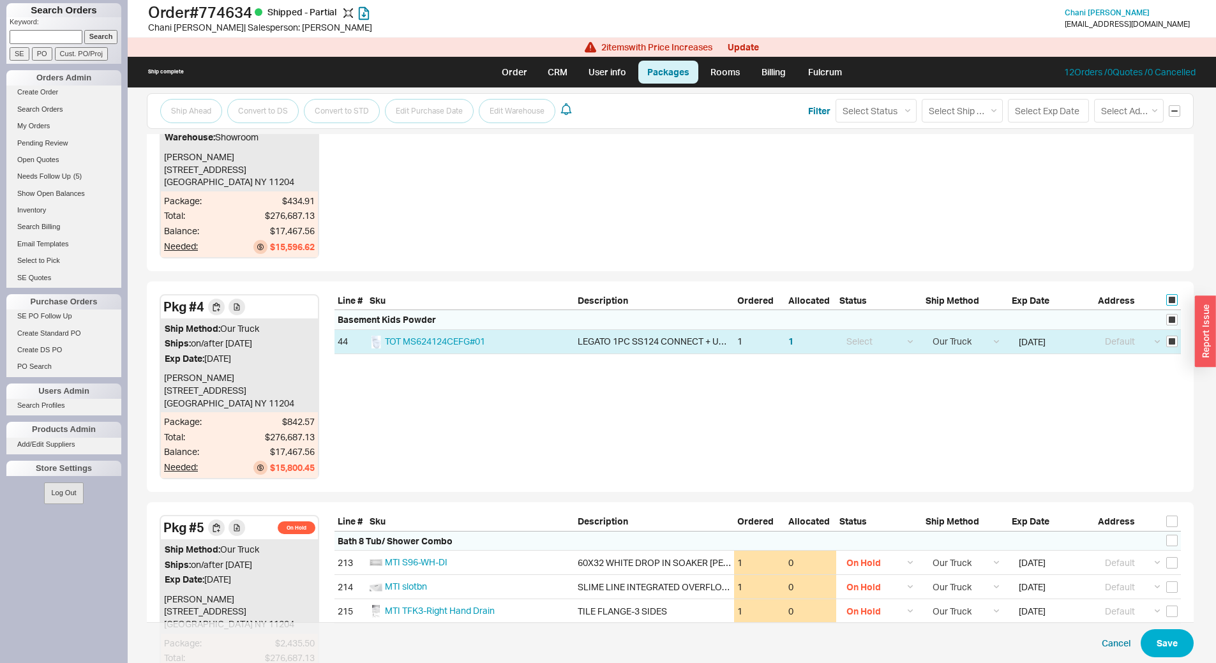
checkbox input "true"
click at [446, 328] on div "Basement Kids Powder" at bounding box center [758, 320] width 847 height 20
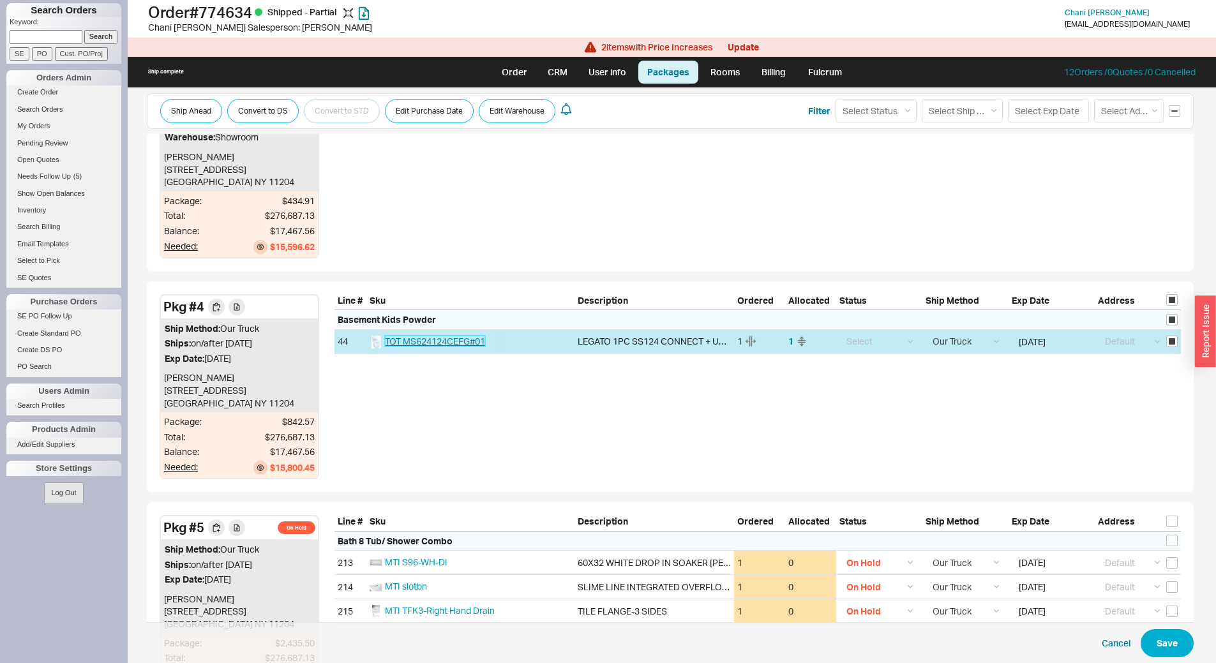
click at [444, 338] on span "TOT MS624124CEFG#01" at bounding box center [435, 341] width 100 height 11
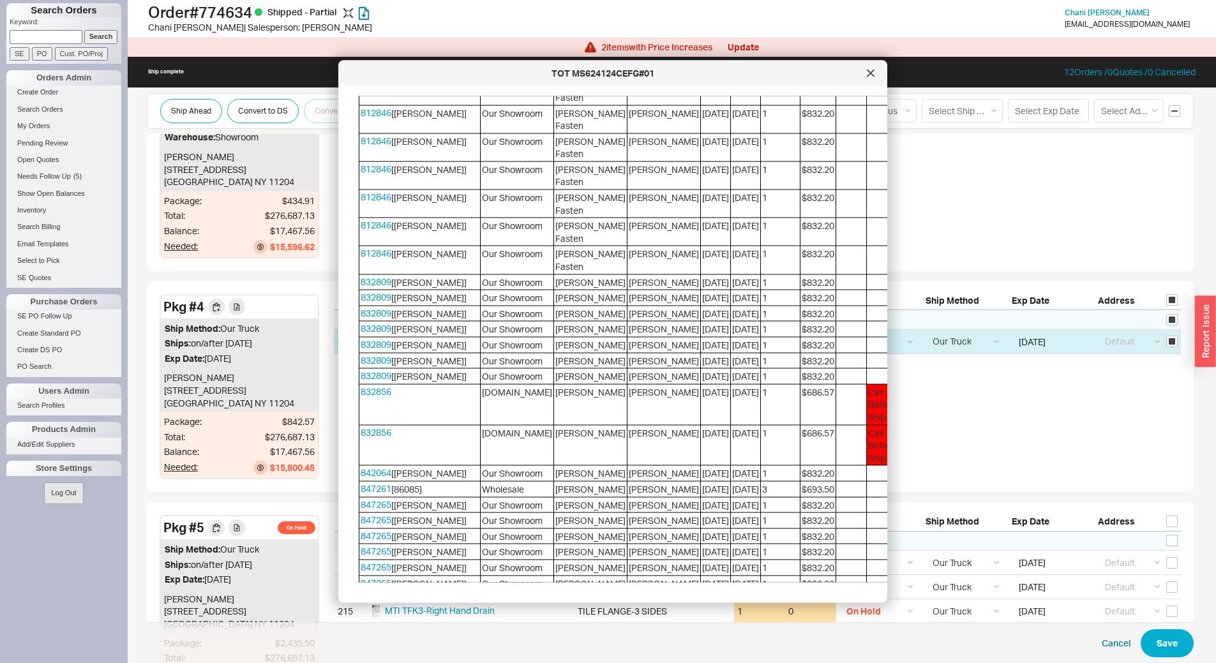
scroll to position [1788, 0]
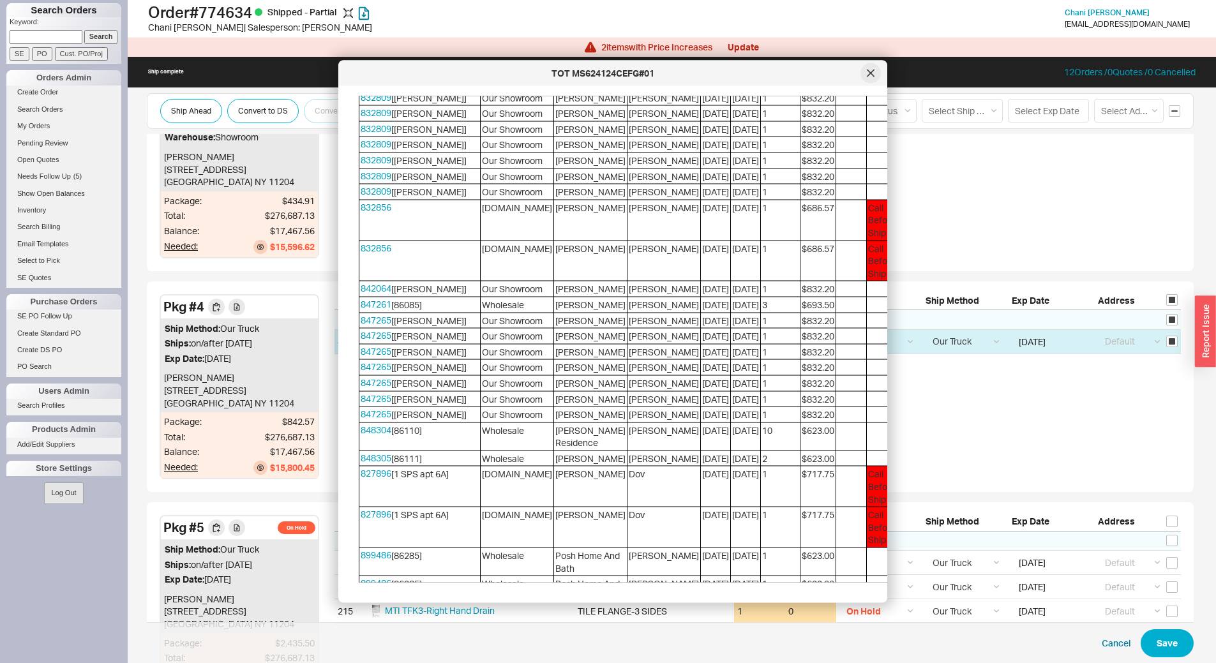
click at [866, 75] on div at bounding box center [871, 73] width 20 height 20
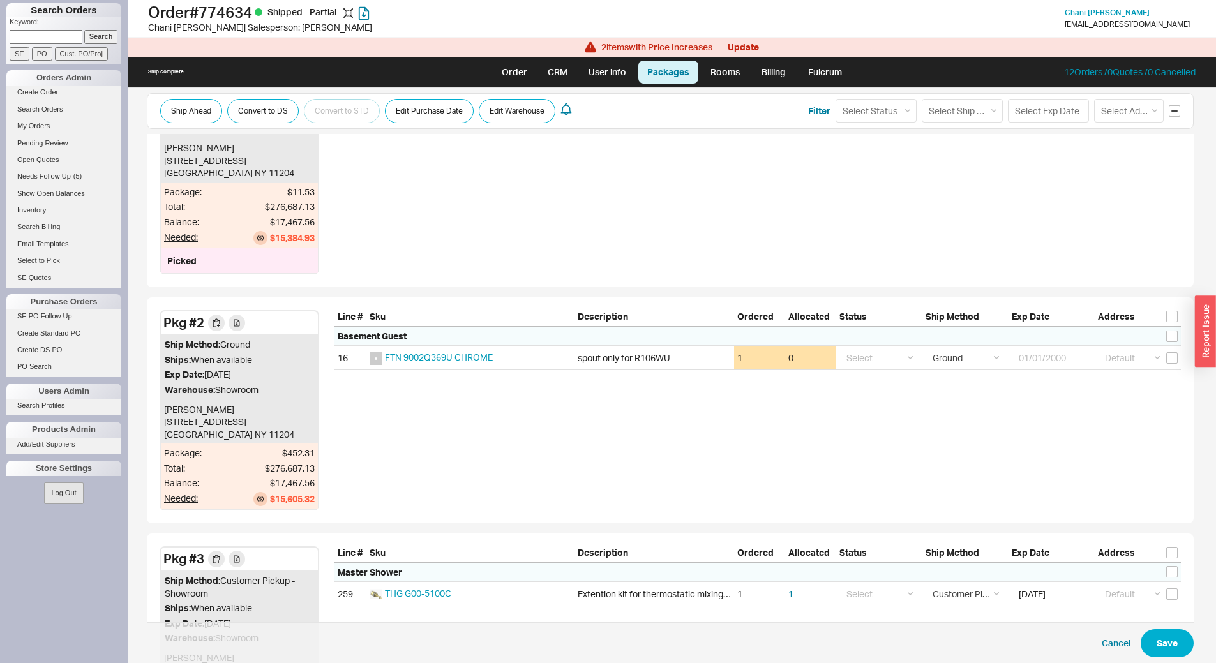
scroll to position [125, 0]
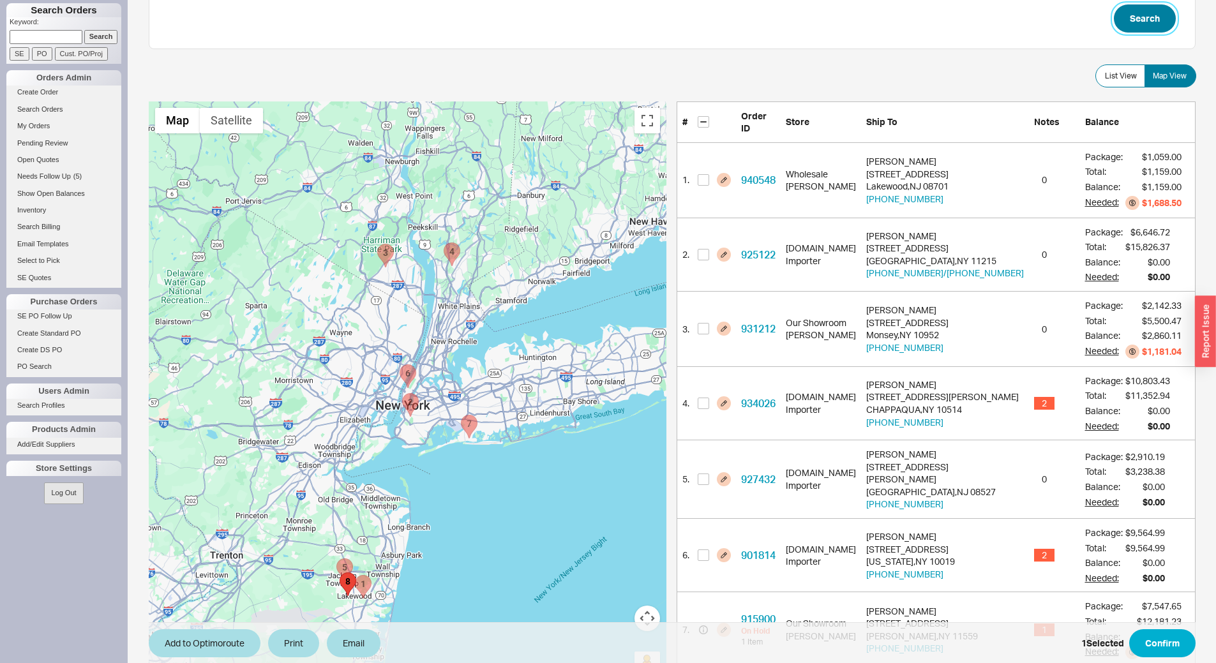
click at [1149, 25] on button "Search" at bounding box center [1145, 18] width 62 height 28
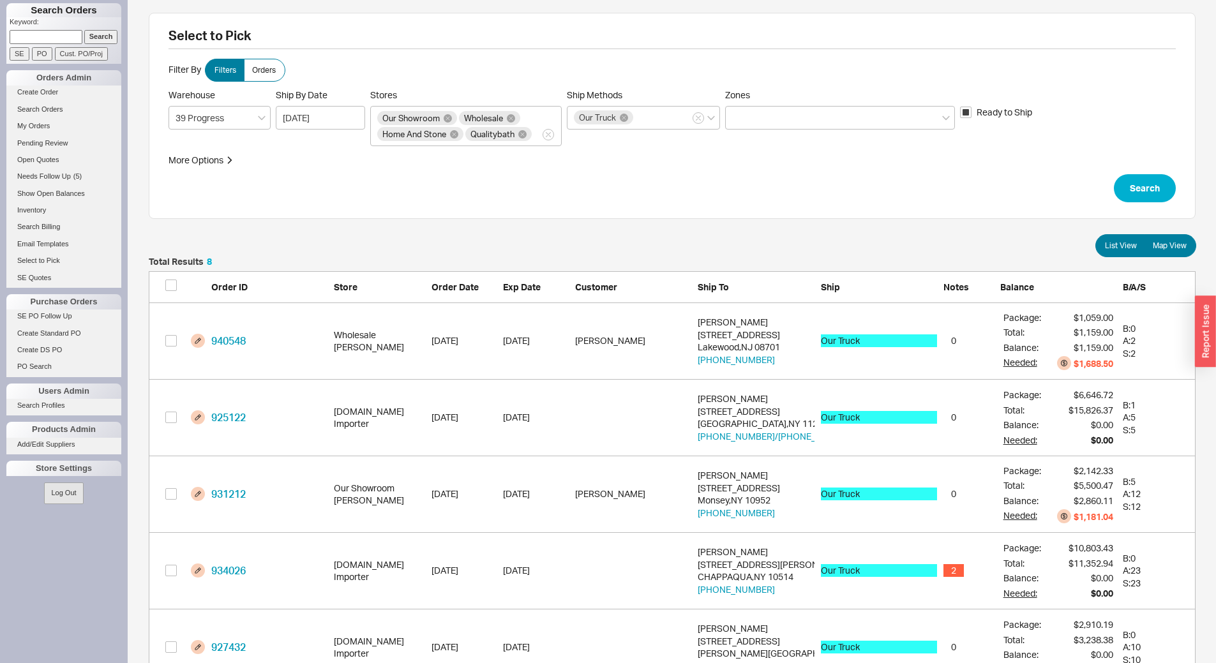
scroll to position [649, 1038]
click at [1177, 244] on span "Map View" at bounding box center [1170, 246] width 34 height 10
click at [0, 0] on input "Map View" at bounding box center [0, 0] width 0 height 0
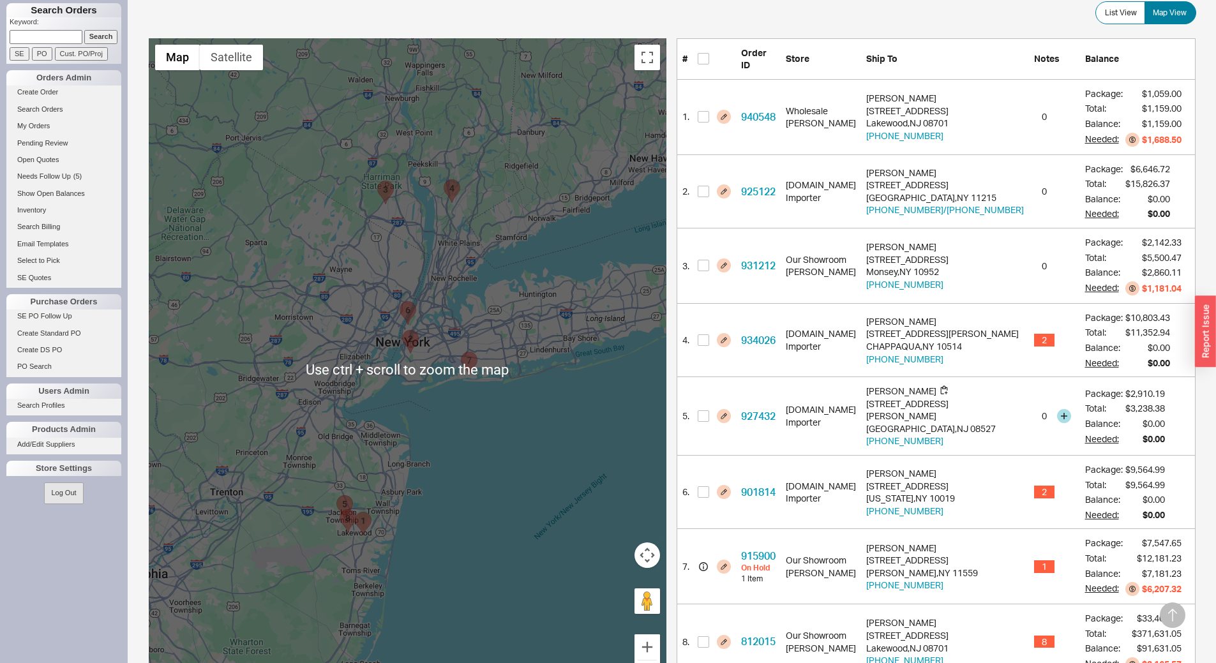
scroll to position [298, 0]
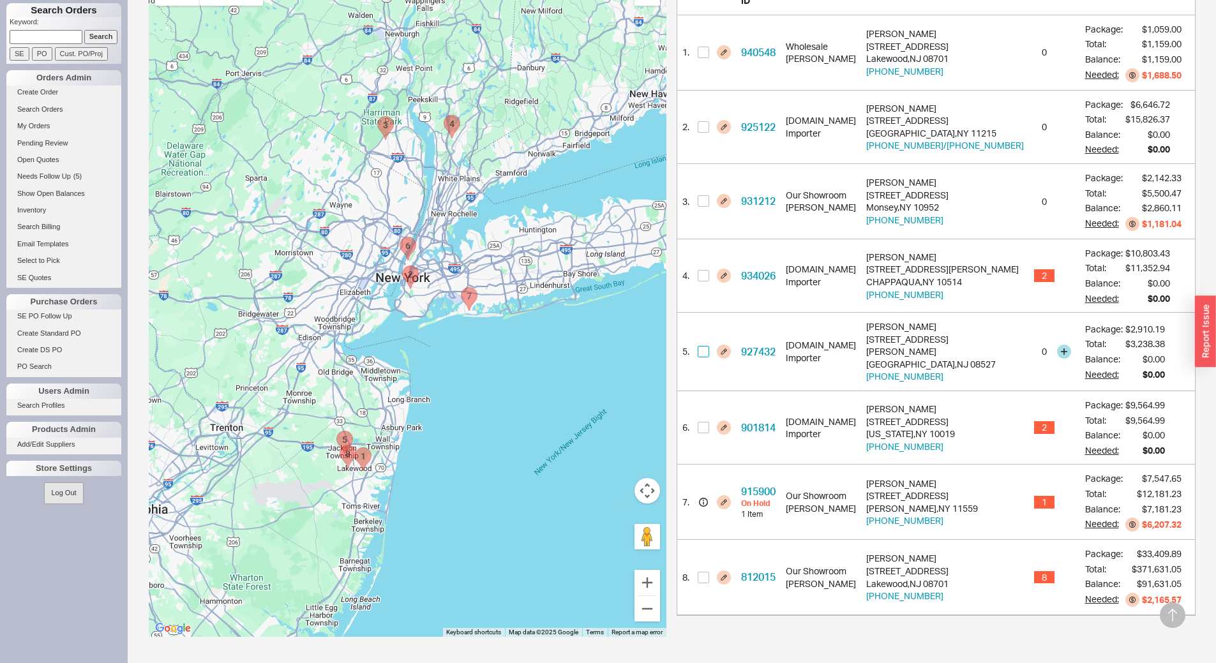
click at [708, 346] on input "checkbox" at bounding box center [703, 351] width 11 height 11
checkbox input "true"
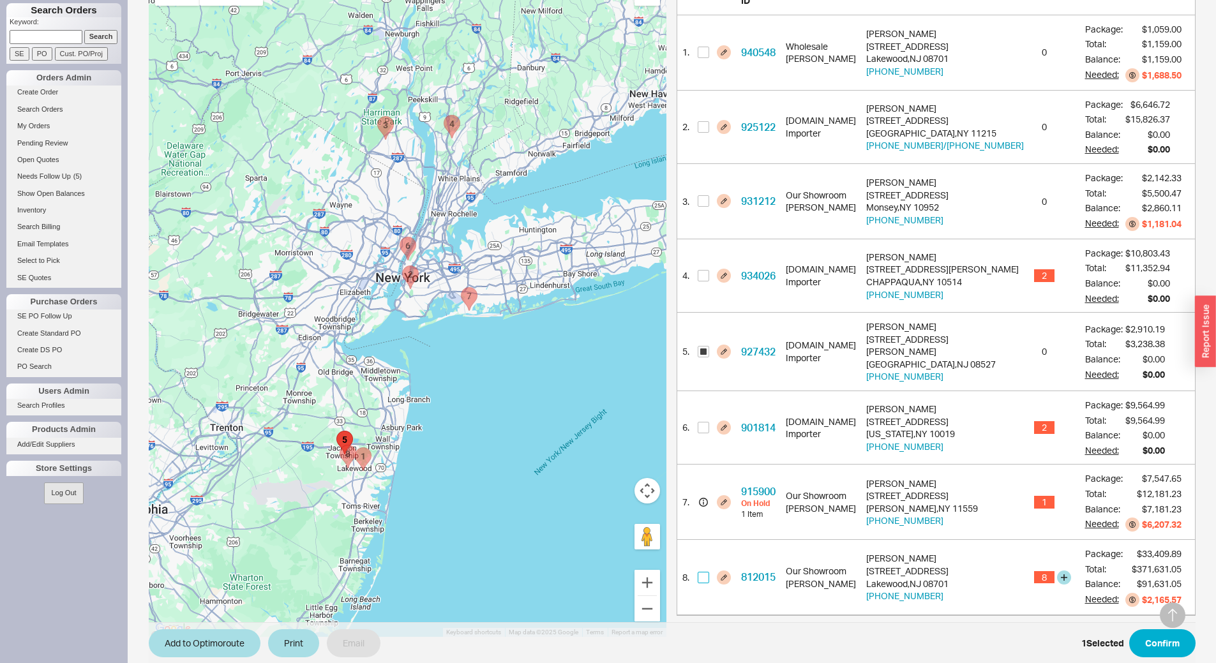
click at [704, 572] on input "checkbox" at bounding box center [703, 577] width 11 height 11
checkbox input "true"
click at [195, 648] on button "Add to Optimoroute" at bounding box center [205, 644] width 112 height 28
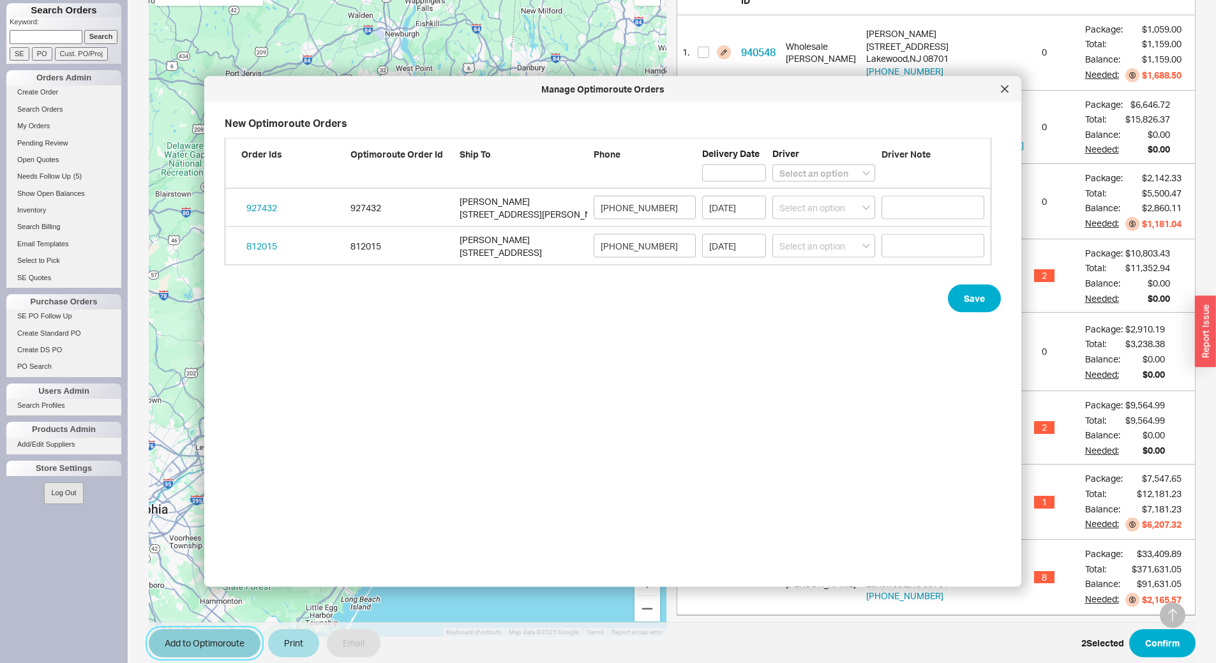
scroll to position [445, 778]
click at [816, 175] on select "Select an option Boruch Lubav Butch Zeitlin" at bounding box center [824, 173] width 103 height 17
select select "001"
click at [773, 165] on select "Select an option Boruch Lubav Butch Zeitlin" at bounding box center [824, 173] width 103 height 17
select select
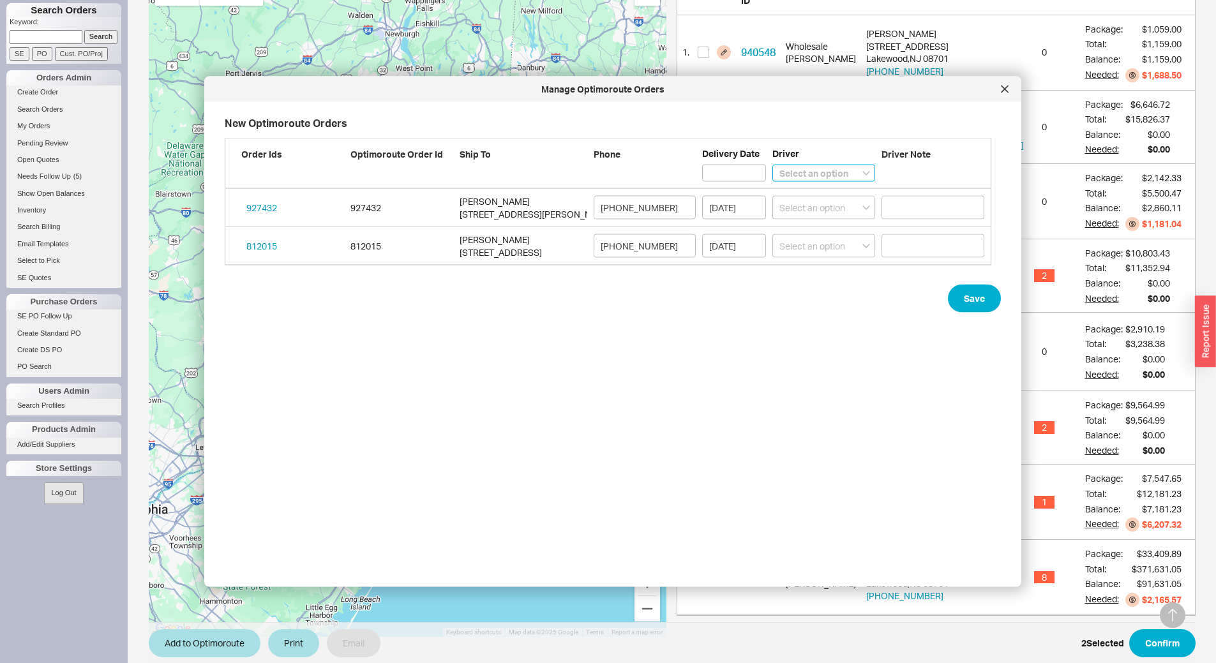
select select "001"
click at [958, 305] on button "Save" at bounding box center [974, 299] width 53 height 28
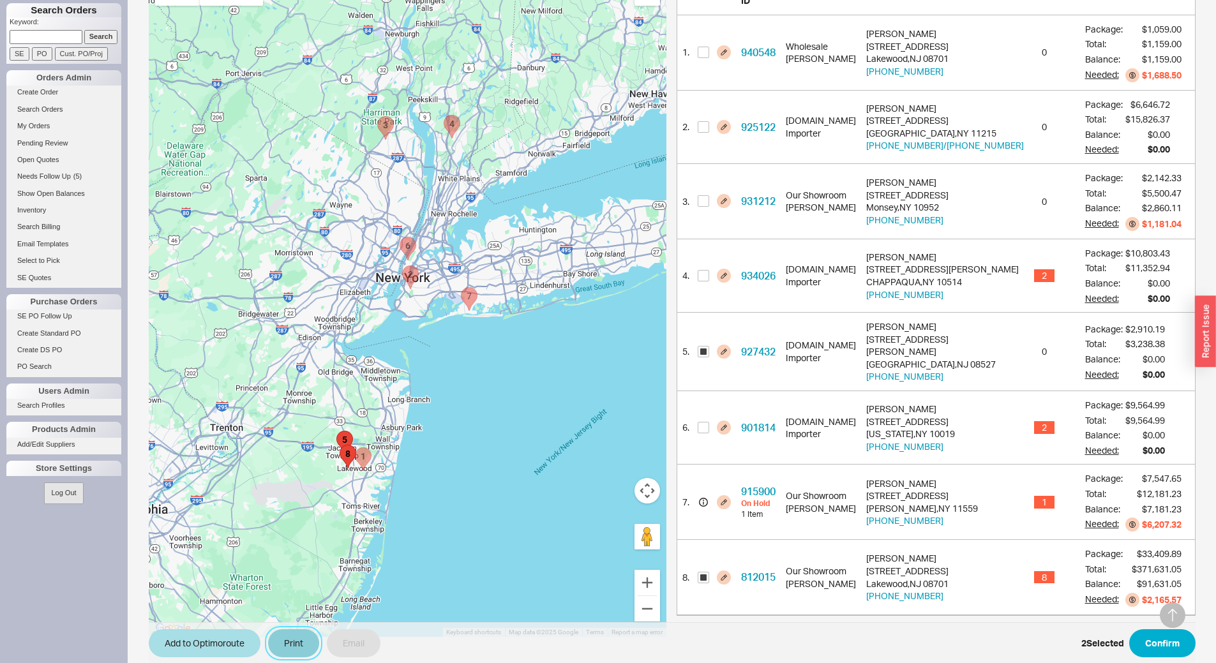
click at [306, 645] on button "Print" at bounding box center [293, 644] width 51 height 28
select select "71997456"
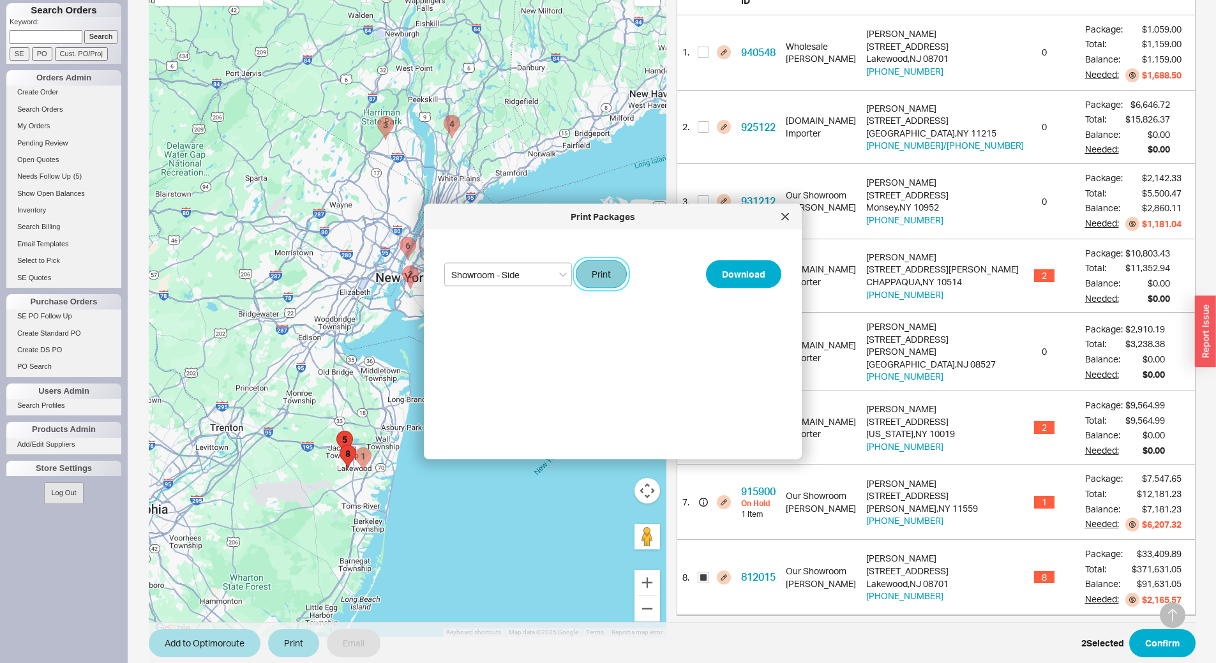
click at [595, 274] on button "Print" at bounding box center [601, 275] width 51 height 28
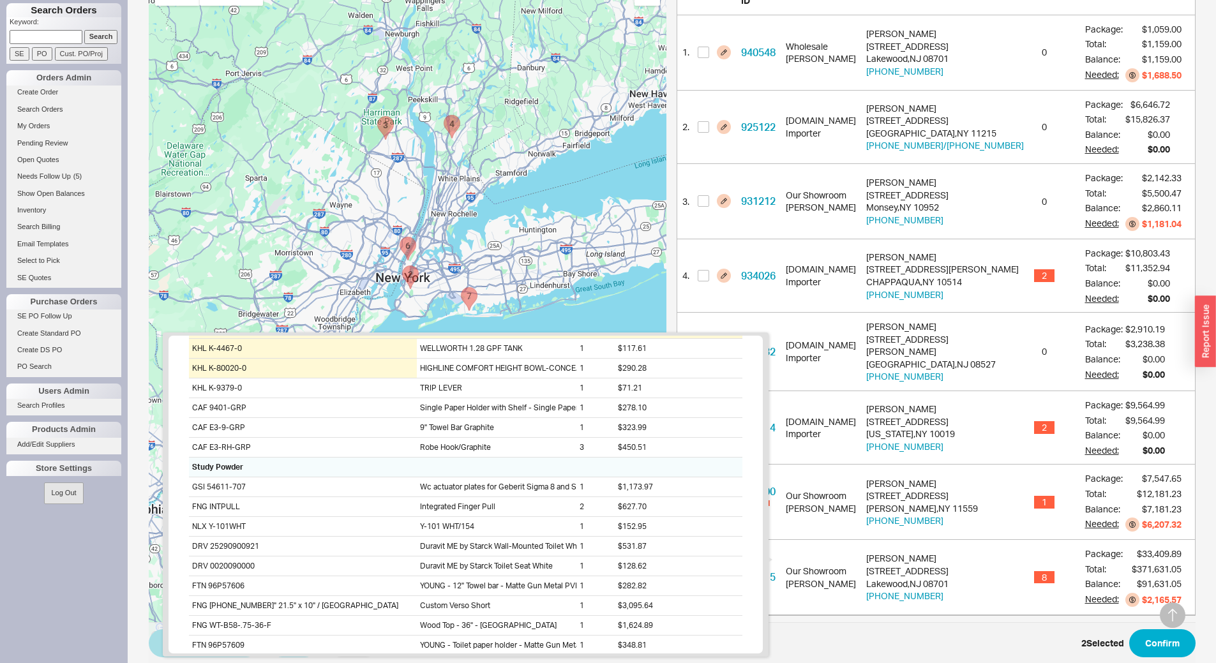
scroll to position [828, 0]
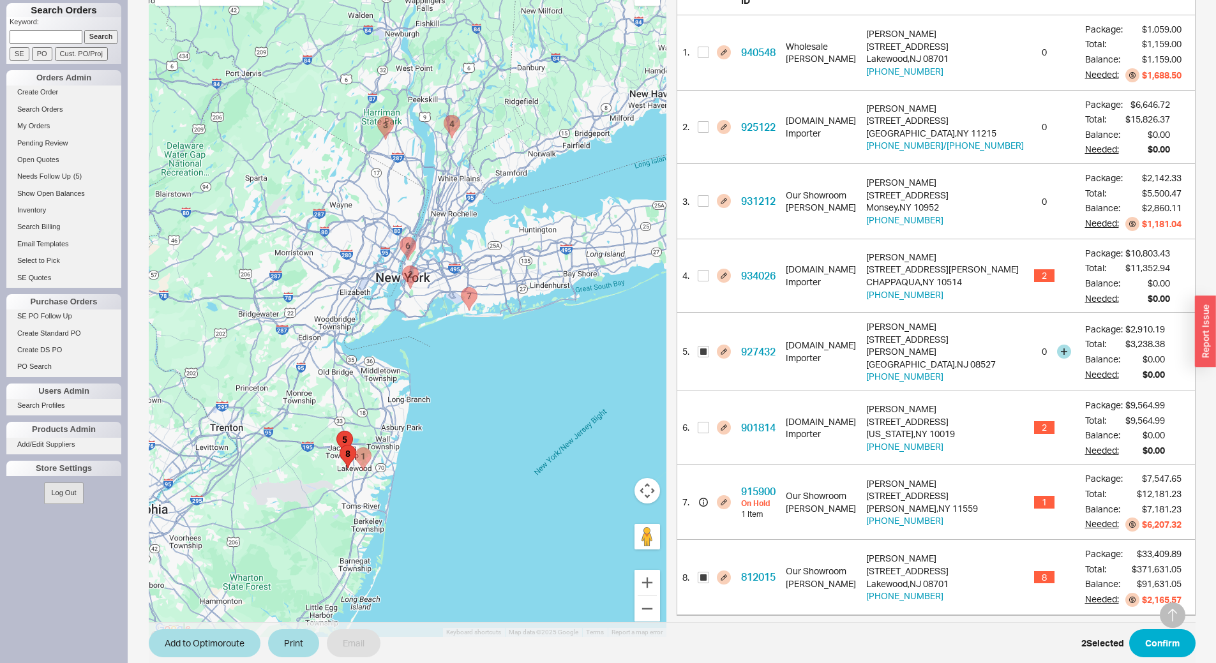
click at [767, 319] on div "927432" at bounding box center [758, 352] width 45 height 79
click at [1165, 639] on button "Confirm" at bounding box center [1162, 644] width 66 height 28
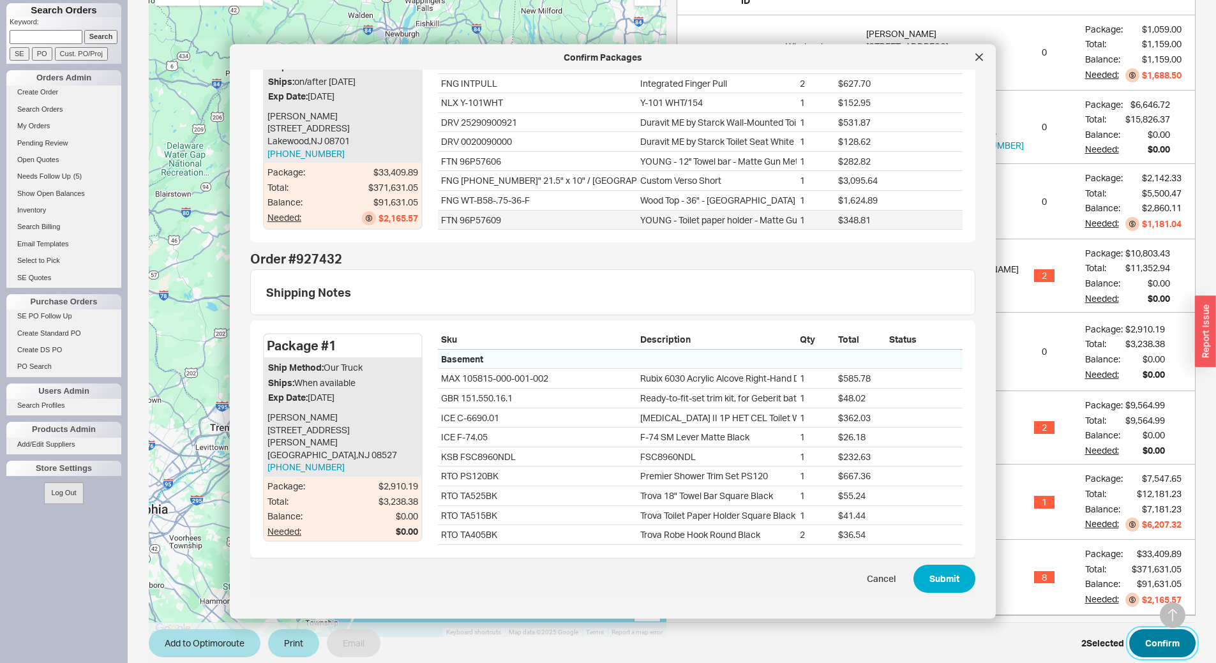
scroll to position [1175, 0]
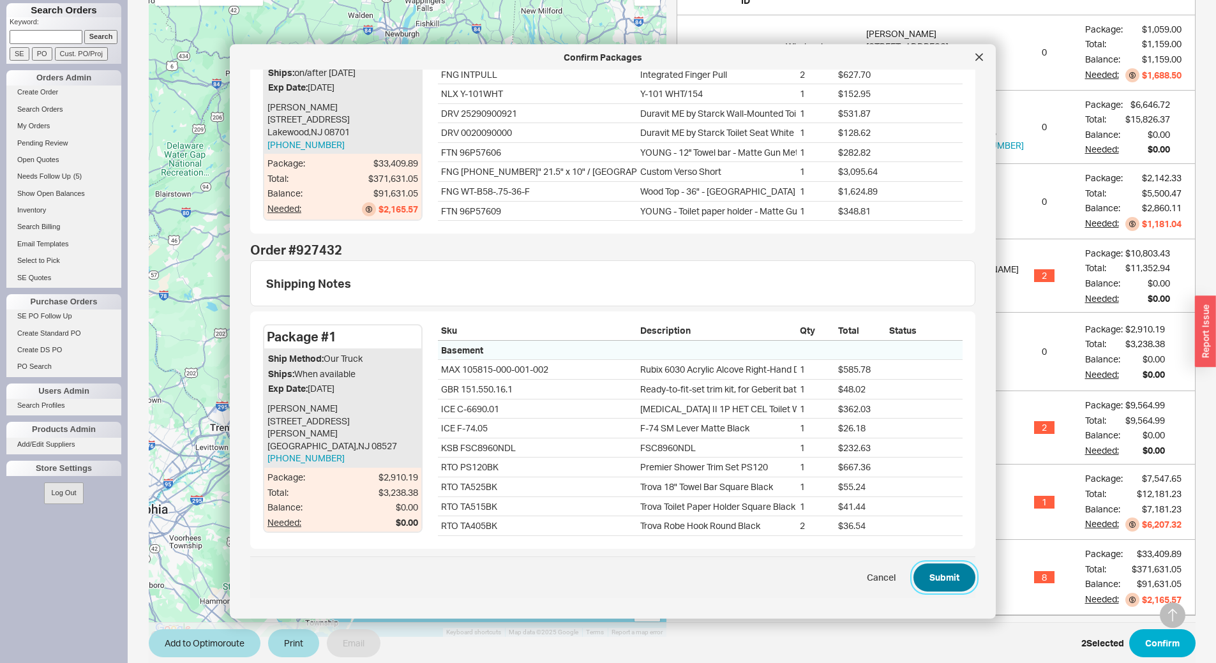
click at [940, 575] on button "Submit" at bounding box center [945, 578] width 62 height 28
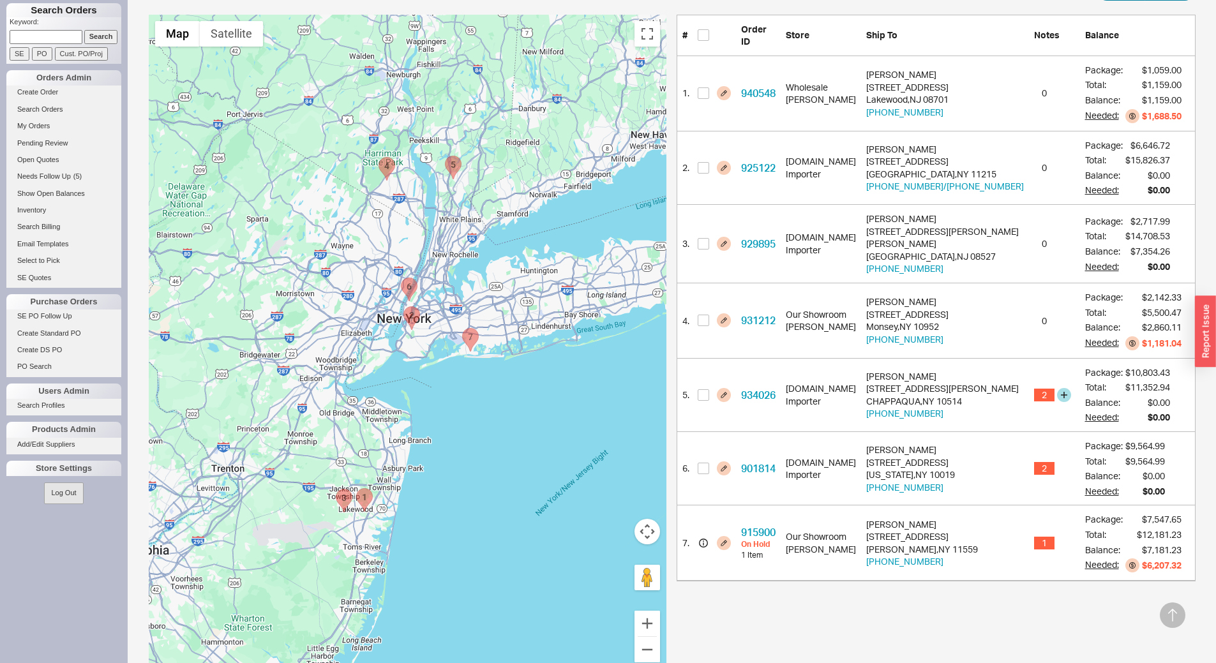
scroll to position [234, 0]
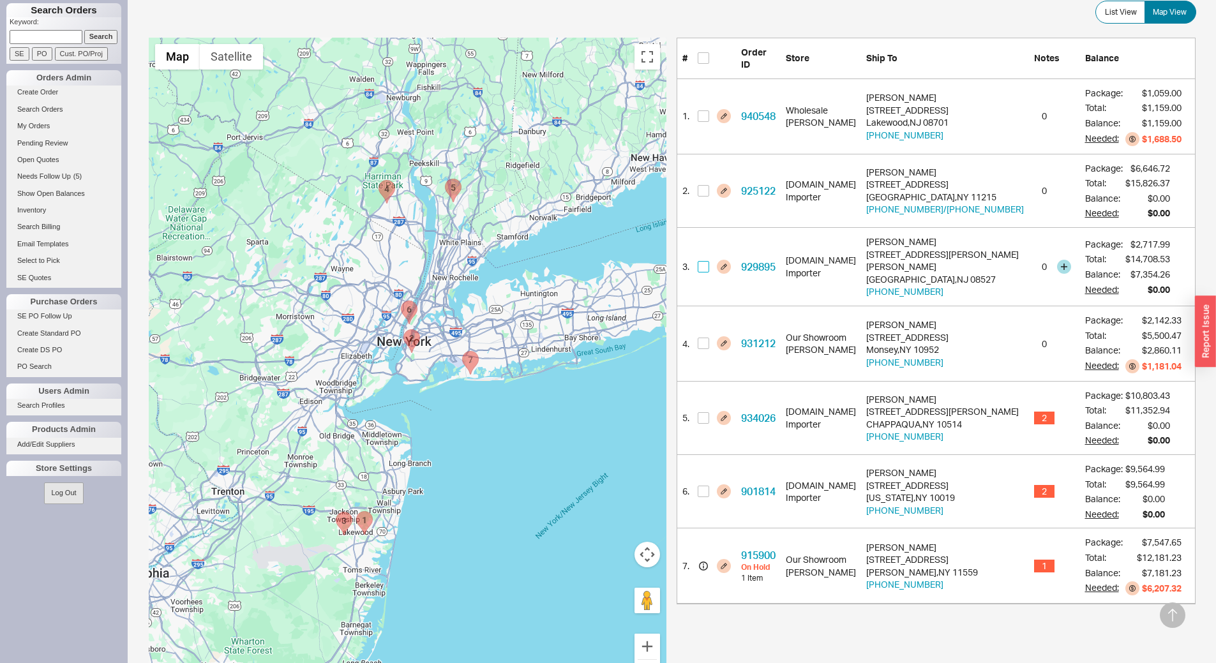
click at [703, 261] on input "checkbox" at bounding box center [703, 266] width 11 height 11
checkbox input "true"
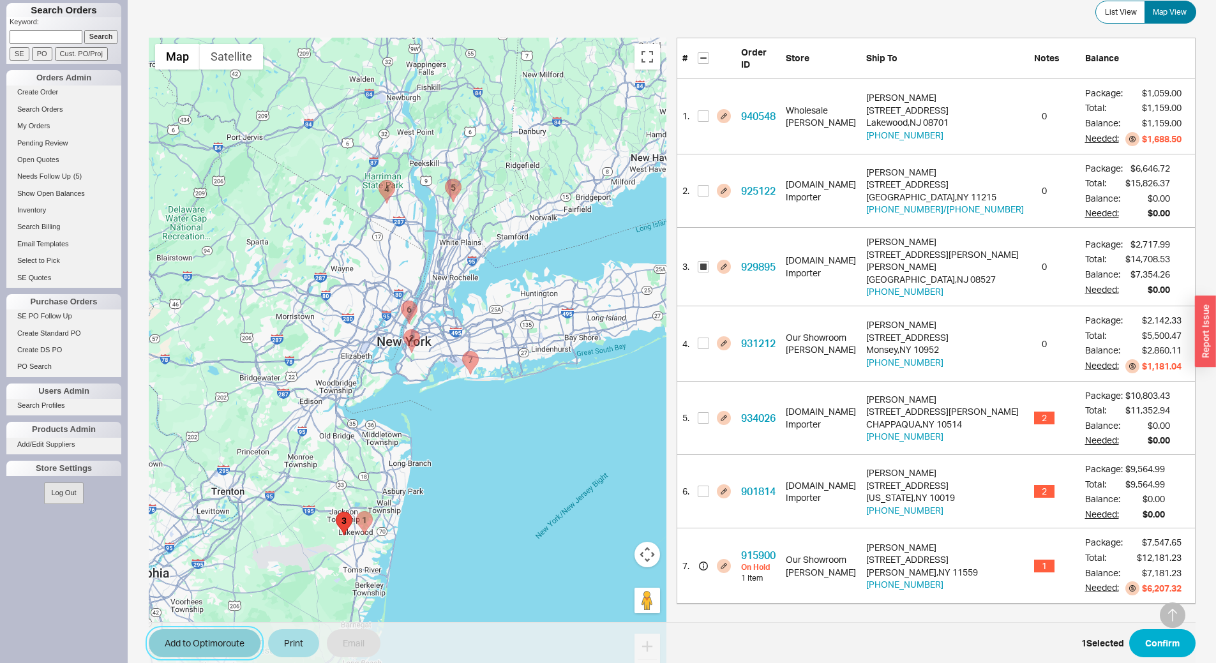
click at [241, 642] on button "Add to Optimoroute" at bounding box center [205, 644] width 112 height 28
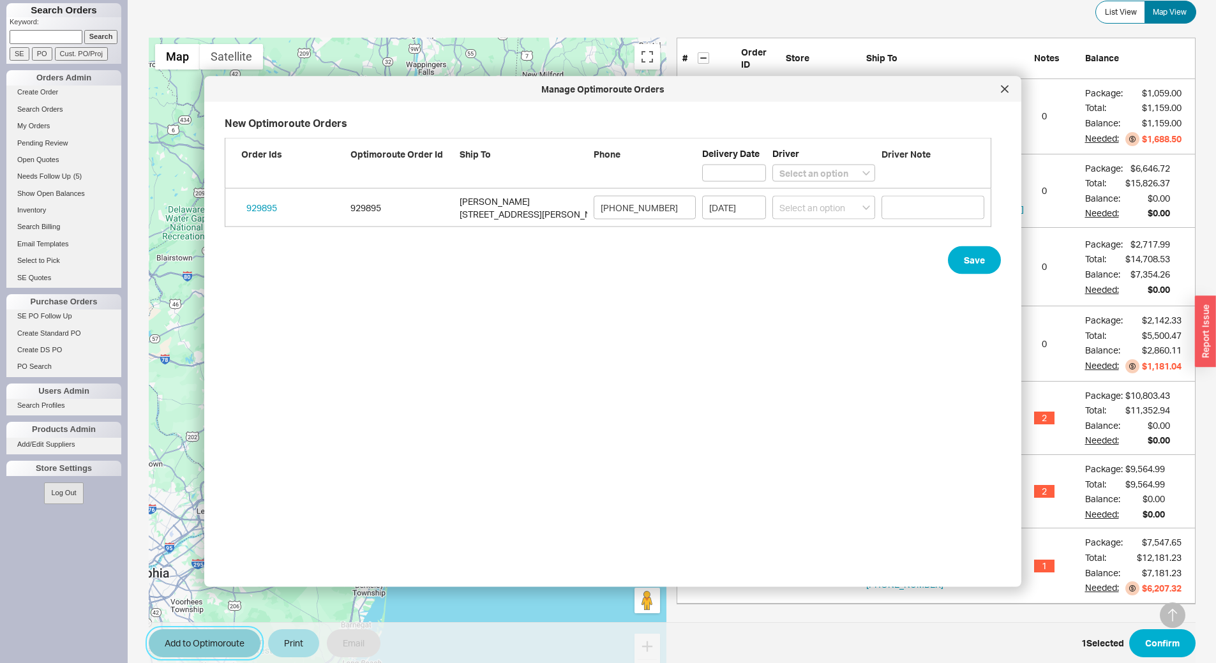
scroll to position [445, 778]
click at [804, 178] on select "Select an option Boruch Lubav Butch Zeitlin" at bounding box center [824, 173] width 103 height 17
select select "001"
click at [773, 165] on select "Select an option Boruch Lubav Butch Zeitlin" at bounding box center [824, 173] width 103 height 17
select select
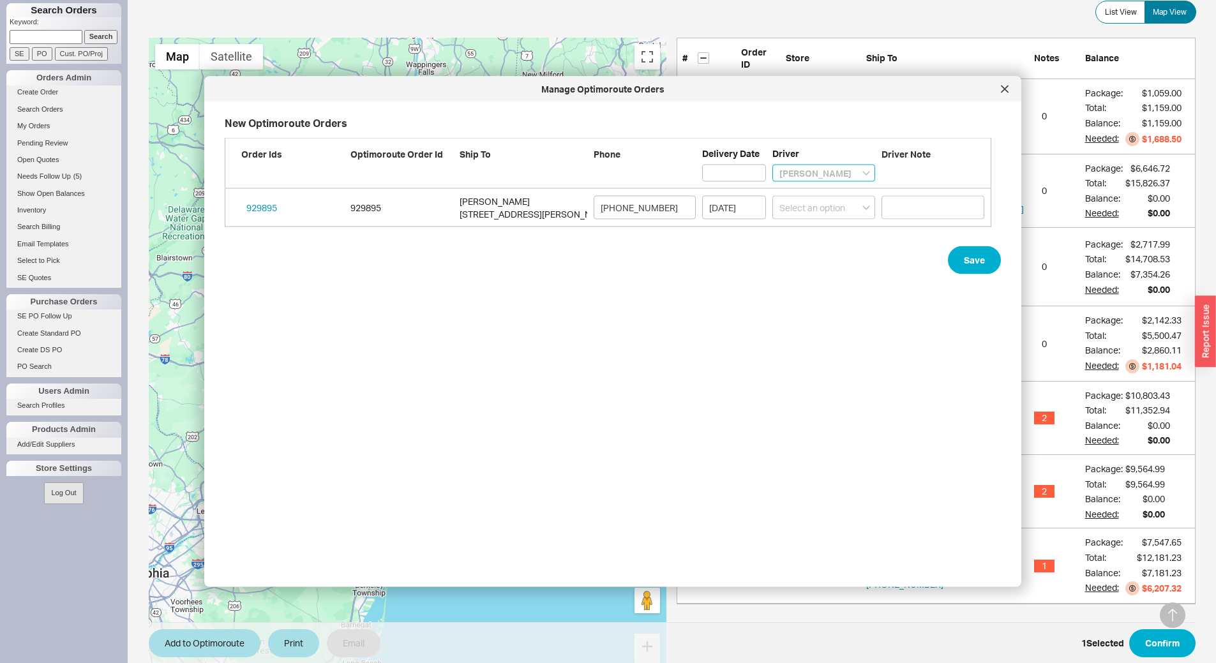
select select "001"
click at [975, 258] on button "Save" at bounding box center [974, 260] width 53 height 28
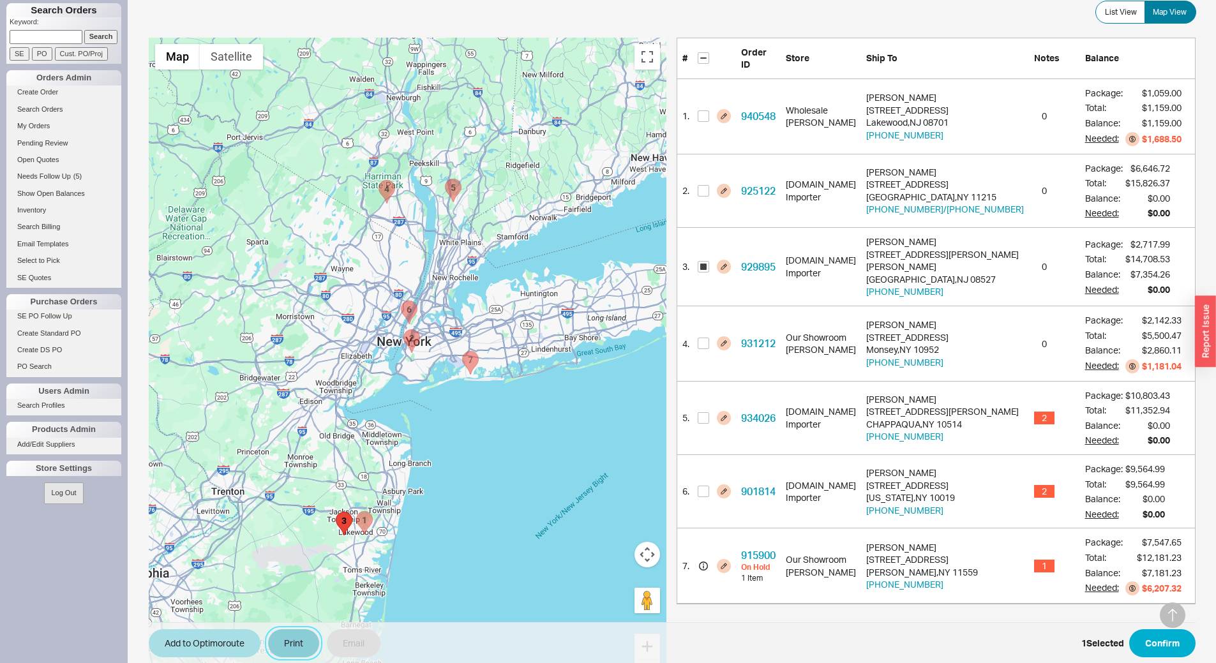
click at [294, 654] on button "Print" at bounding box center [293, 644] width 51 height 28
select select "71997456"
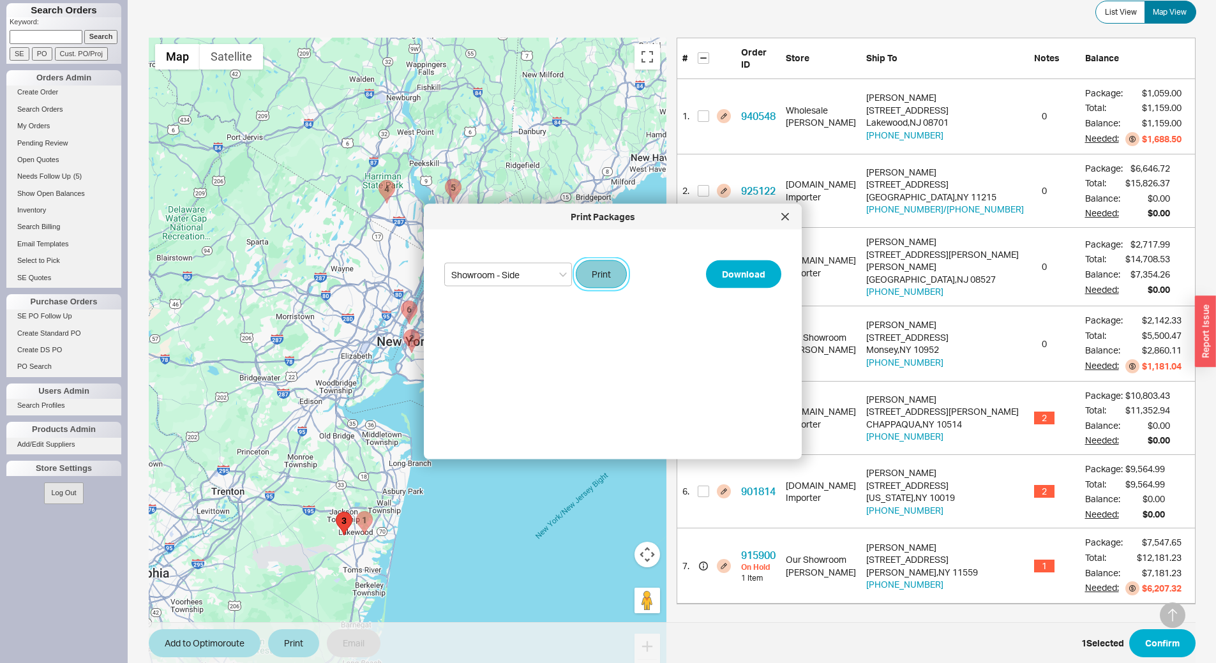
click at [595, 266] on button "Print" at bounding box center [601, 275] width 51 height 28
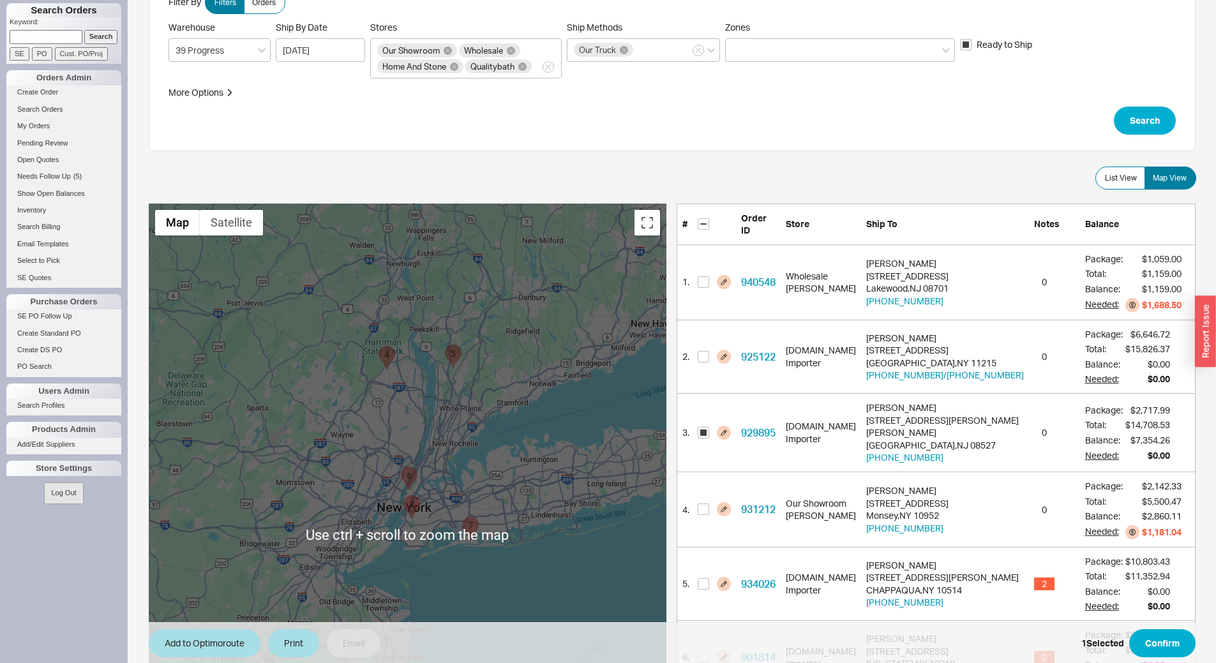
scroll to position [0, 0]
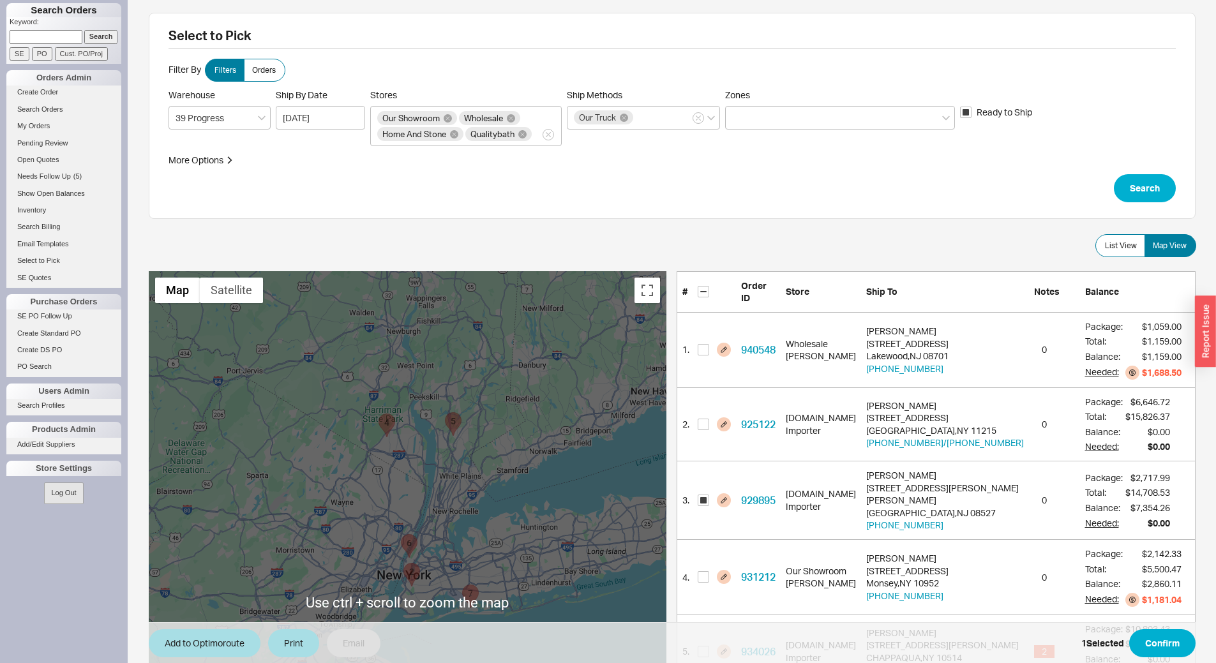
click at [872, 130] on div "Warehouse 39 Progress Ship By Date 09/18/2025 Stores Our Showroom Wholesale Hom…" at bounding box center [673, 117] width 1008 height 57
click at [879, 118] on div at bounding box center [840, 118] width 230 height 24
click at [741, 118] on input "Zones" at bounding box center [736, 117] width 9 height 15
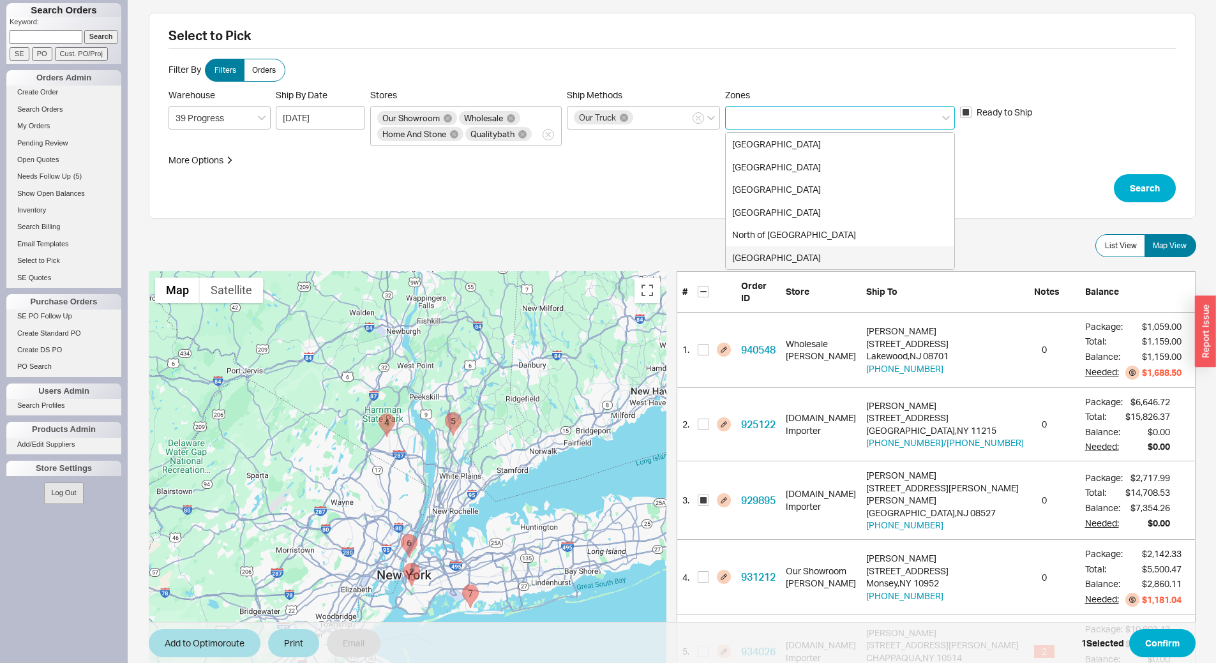
click at [835, 255] on div "South Jersey" at bounding box center [840, 257] width 229 height 23
click at [1142, 187] on button "Search" at bounding box center [1145, 188] width 62 height 28
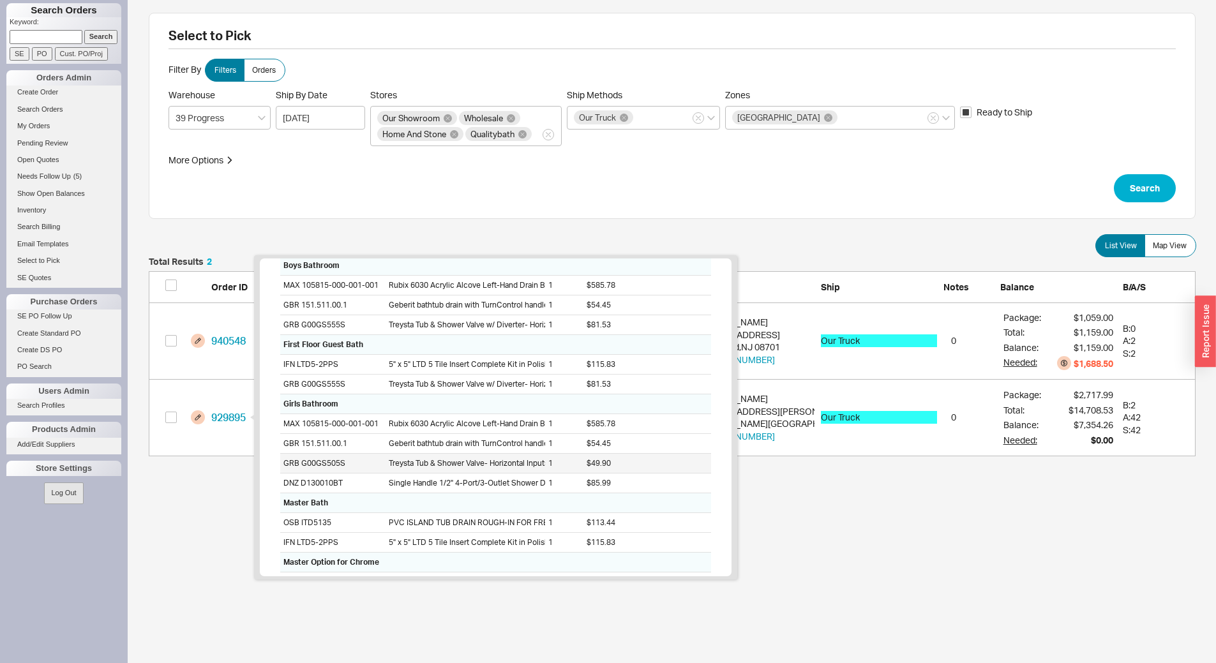
scroll to position [76, 0]
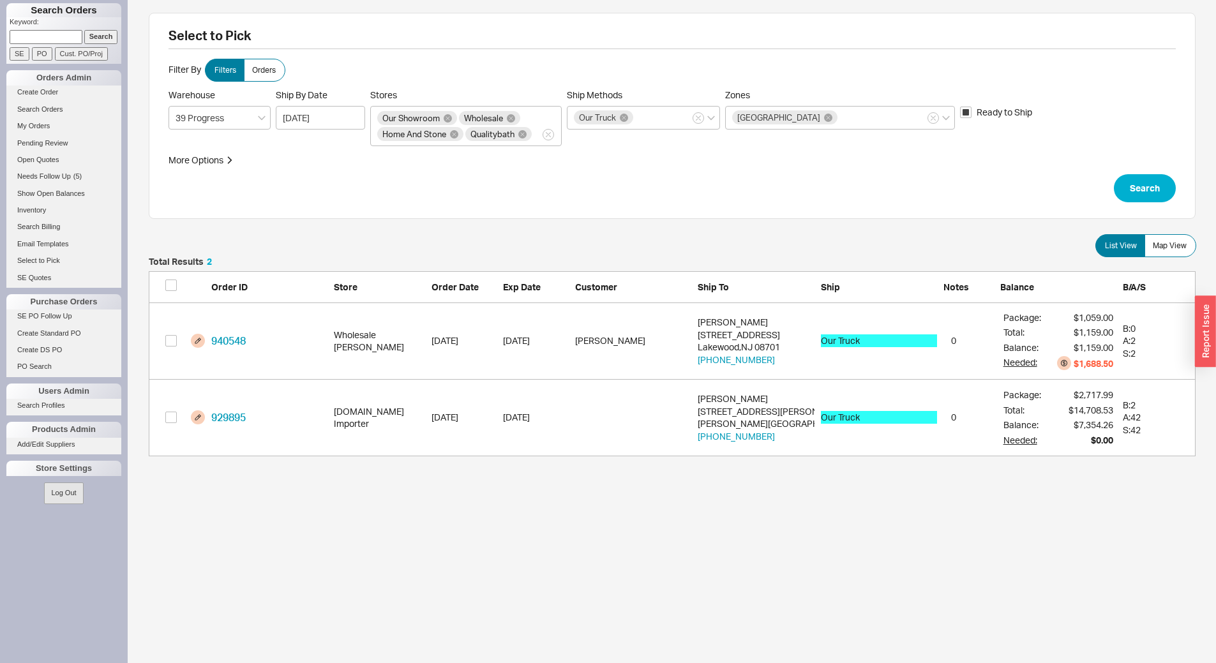
drag, startPoint x: 362, startPoint y: 517, endPoint x: 364, endPoint y: 536, distance: 19.3
drag, startPoint x: 364, startPoint y: 536, endPoint x: 716, endPoint y: 508, distance: 353.6
click at [716, 483] on html "Search Orders Keyword: Search SE PO Cust. PO/Proj Orders Admin Create Order Sea…" at bounding box center [608, 241] width 1216 height 483
click at [172, 419] on input "grid" at bounding box center [170, 417] width 11 height 11
checkbox input "true"
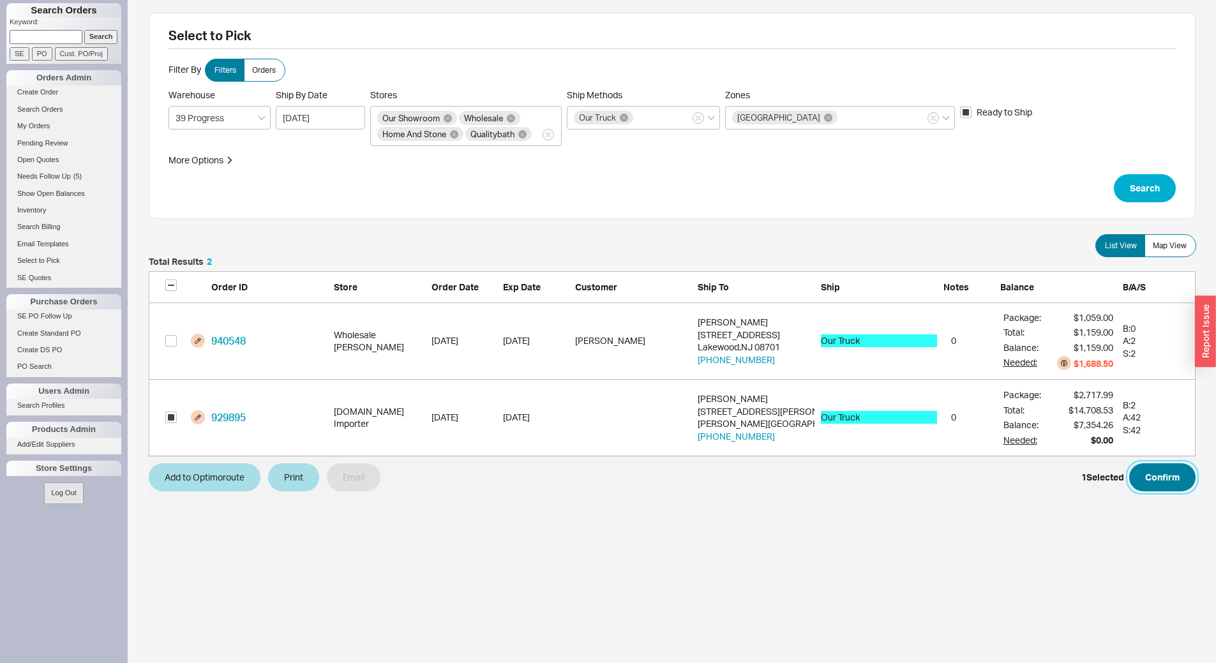
click at [1156, 476] on button "Confirm" at bounding box center [1162, 478] width 66 height 28
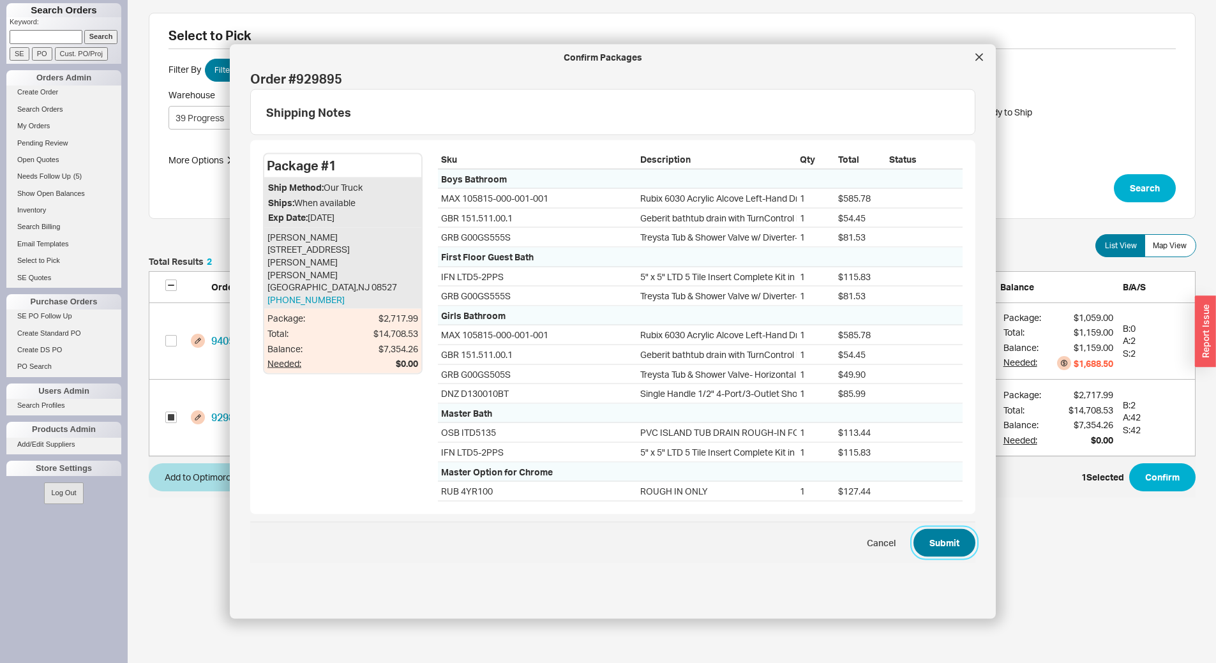
click at [948, 540] on button "Submit" at bounding box center [945, 543] width 62 height 28
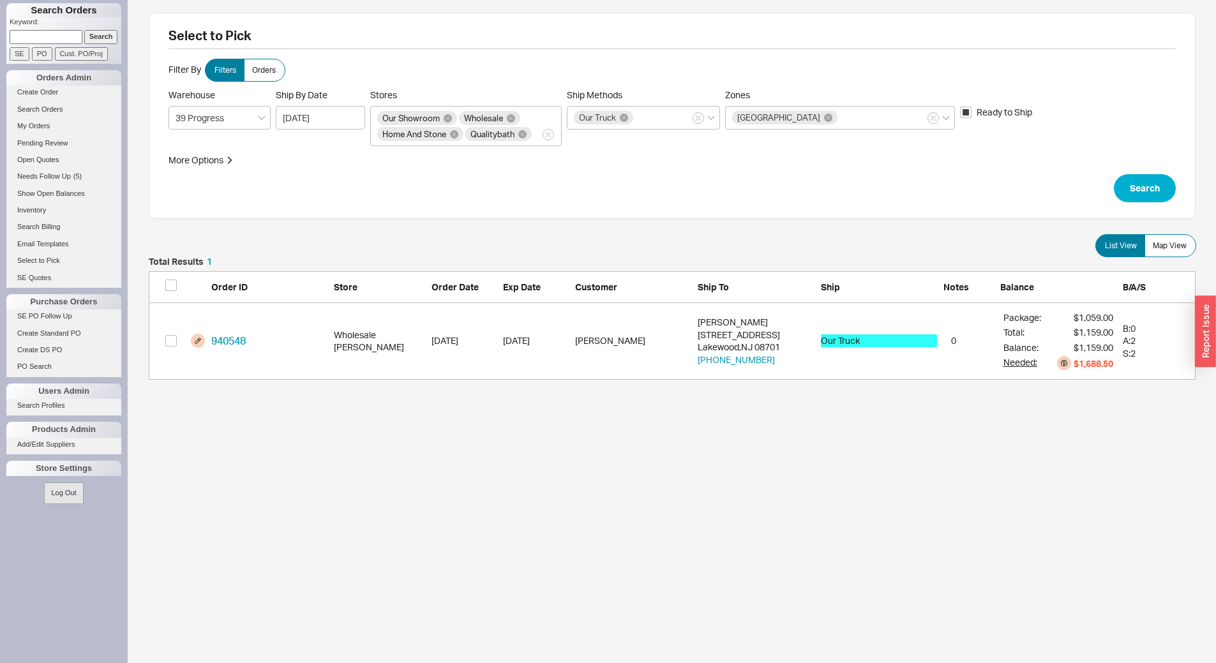
scroll to position [113, 1038]
click at [933, 120] on icon "button" at bounding box center [933, 118] width 5 height 8
click at [849, 120] on input "Zones South Jersey" at bounding box center [844, 117] width 9 height 15
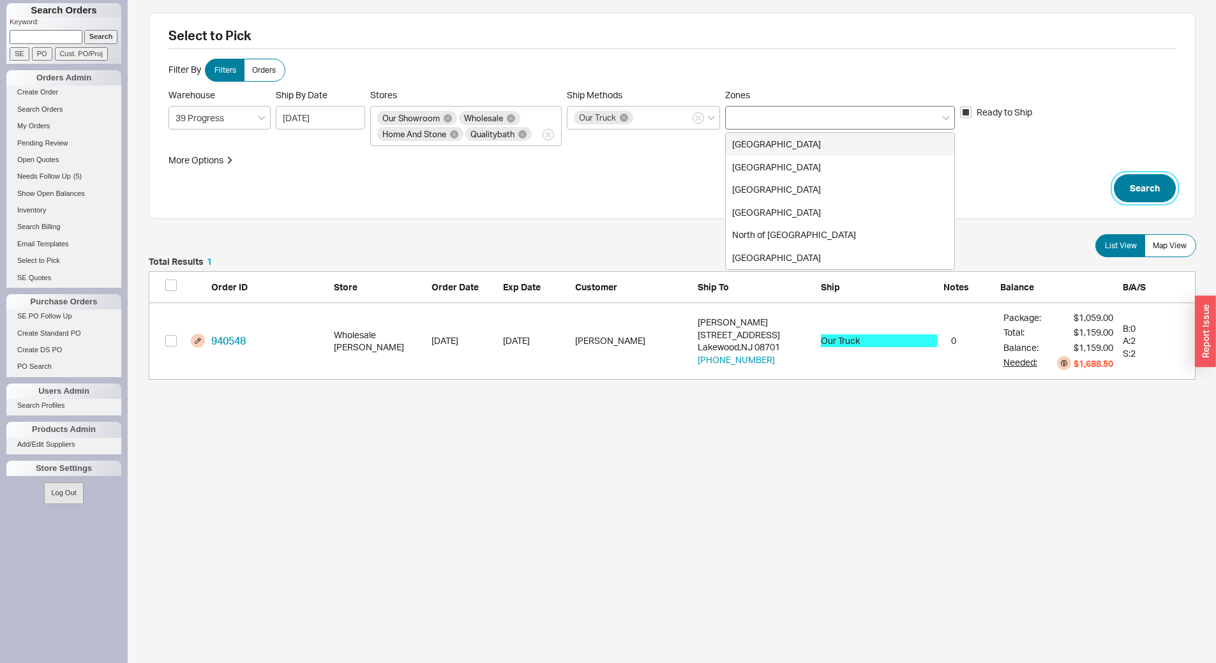
click at [1141, 183] on button "Search" at bounding box center [1145, 188] width 62 height 28
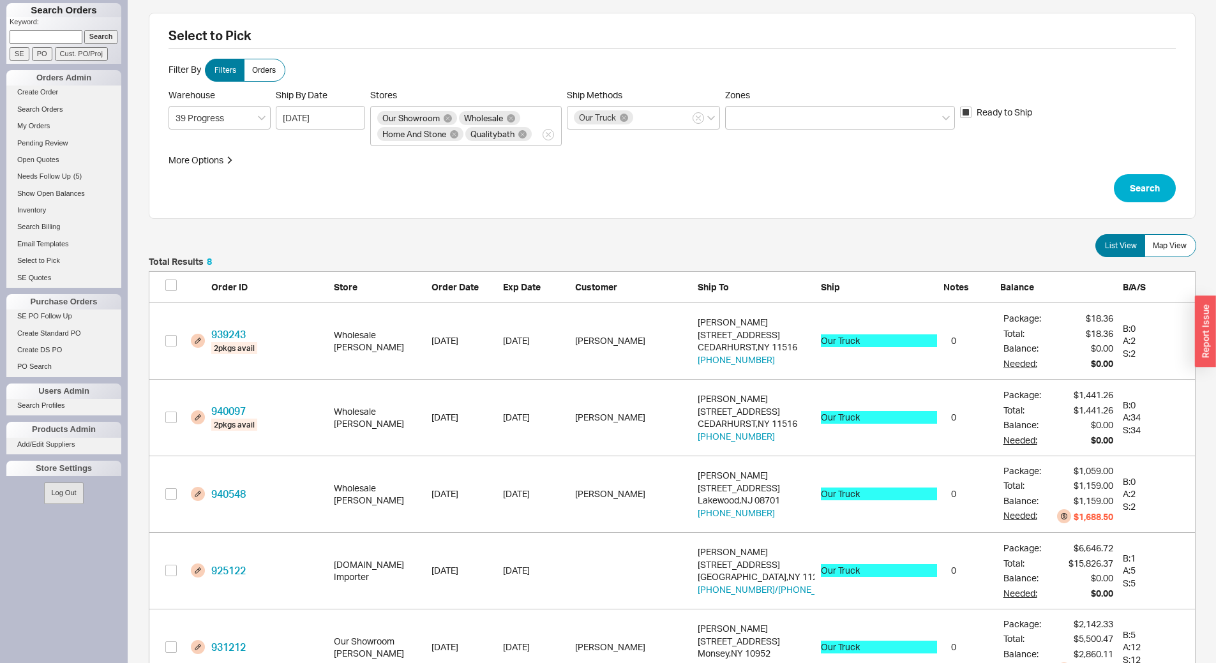
scroll to position [10, 10]
click at [1160, 190] on button "Search" at bounding box center [1145, 188] width 62 height 28
click at [1185, 246] on span "Map View" at bounding box center [1170, 246] width 34 height 10
click at [0, 0] on input "Map View" at bounding box center [0, 0] width 0 height 0
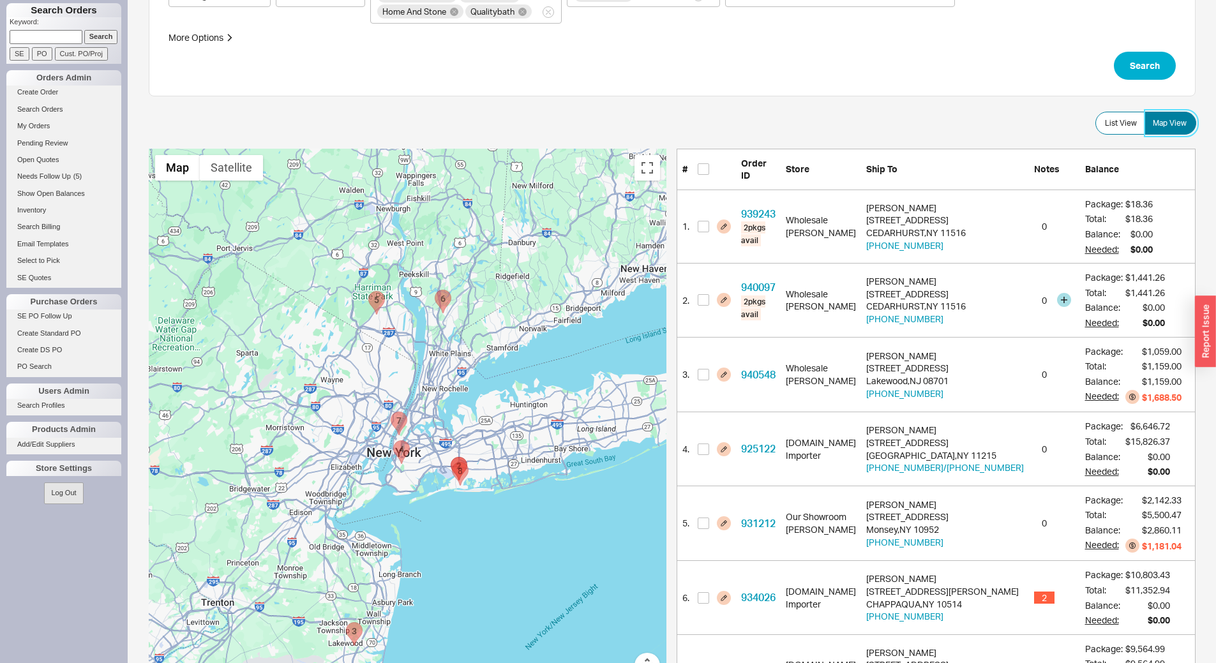
scroll to position [128, 0]
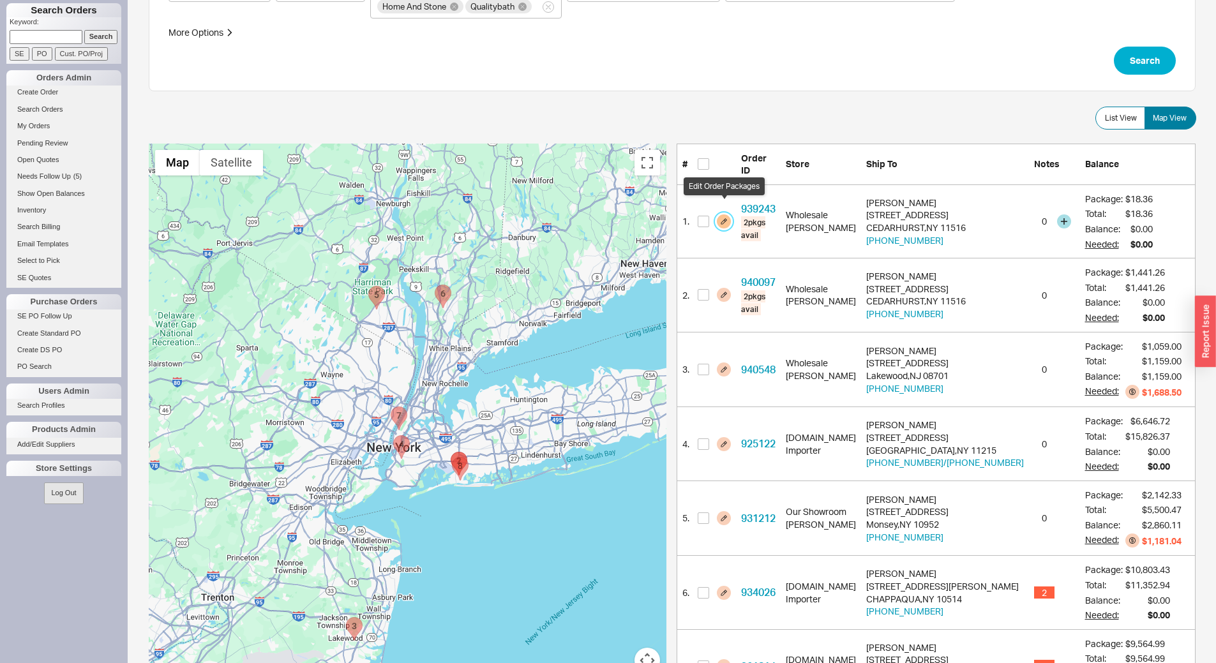
click at [730, 215] on button "button" at bounding box center [724, 222] width 14 height 14
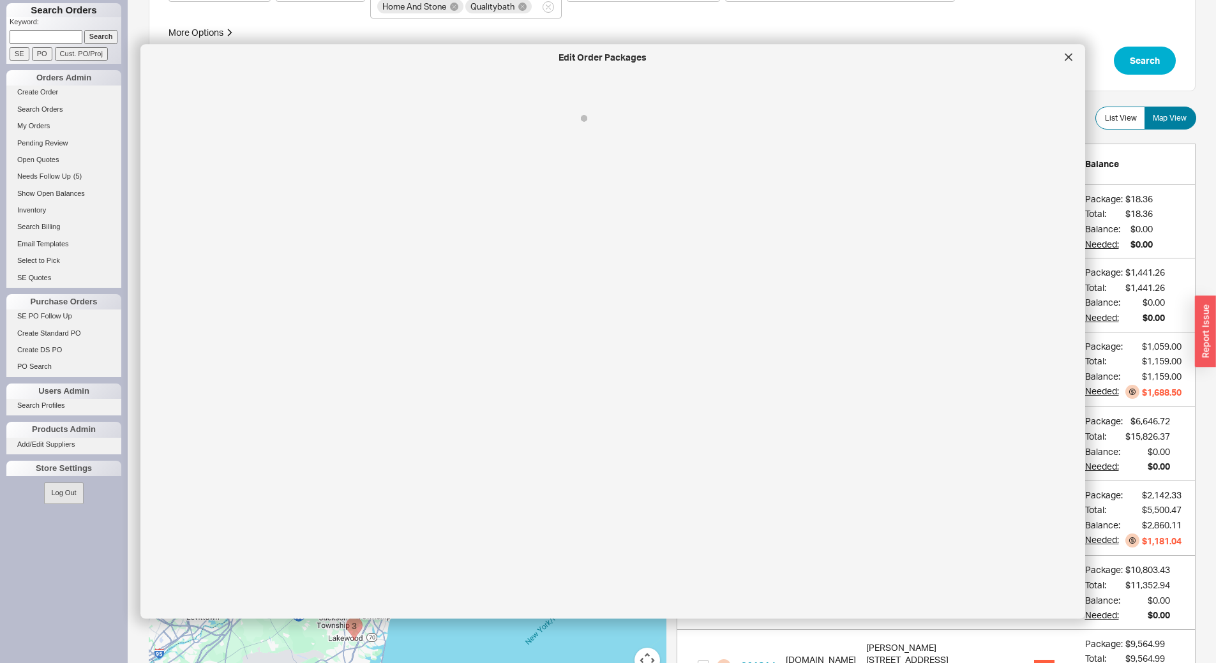
select select "8"
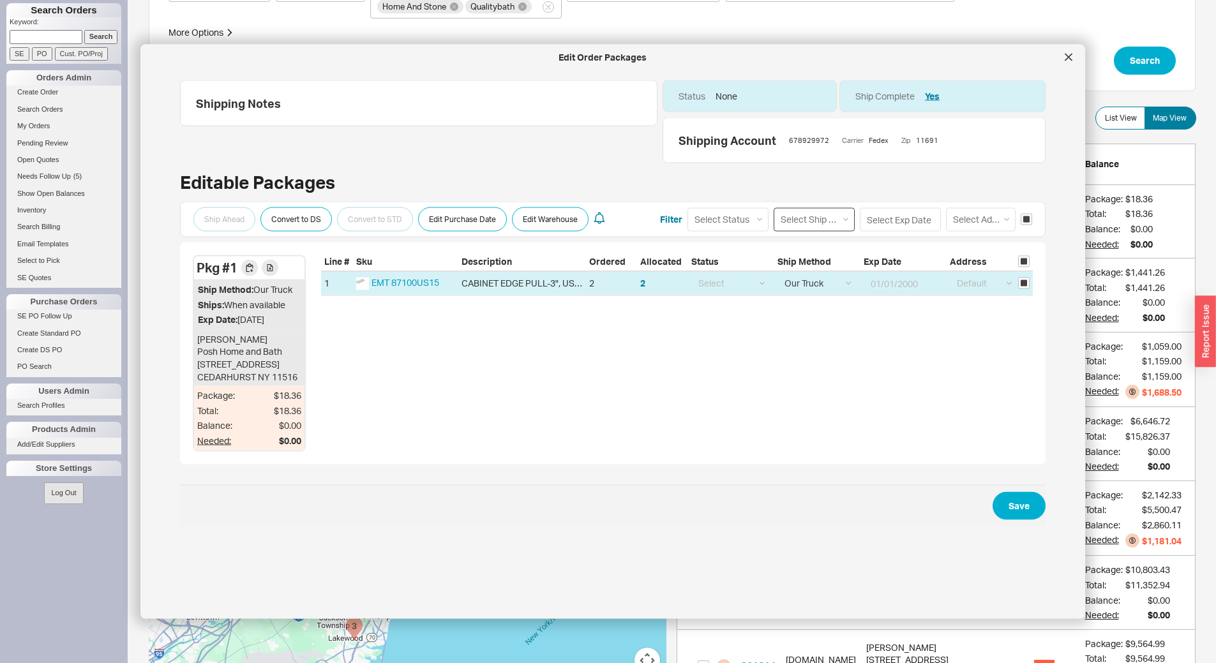
click at [813, 215] on select "Select Ship Method Ground LTL Our Truck --------------- Customer Pickup - Showr…" at bounding box center [814, 220] width 81 height 24
select select "1"
click at [774, 208] on select "Select Ship Method Ground LTL Our Truck --------------- Customer Pickup - Showr…" at bounding box center [814, 220] width 81 height 24
select select
select select "1"
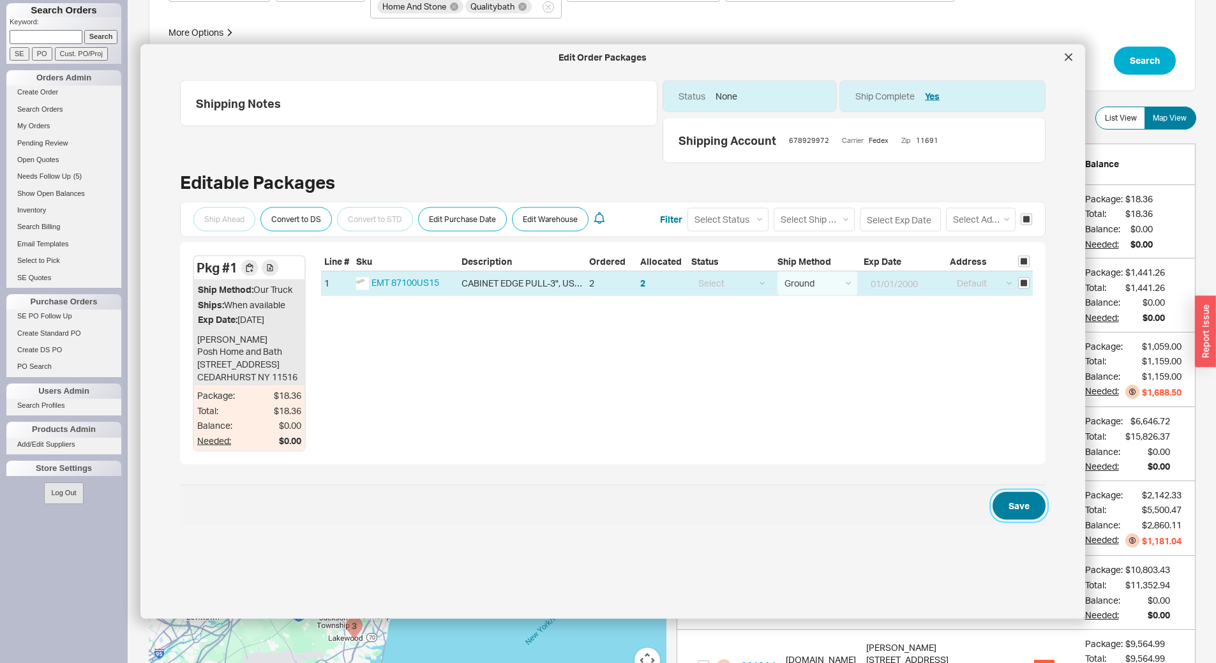
click at [1016, 520] on button "Save" at bounding box center [1019, 506] width 53 height 28
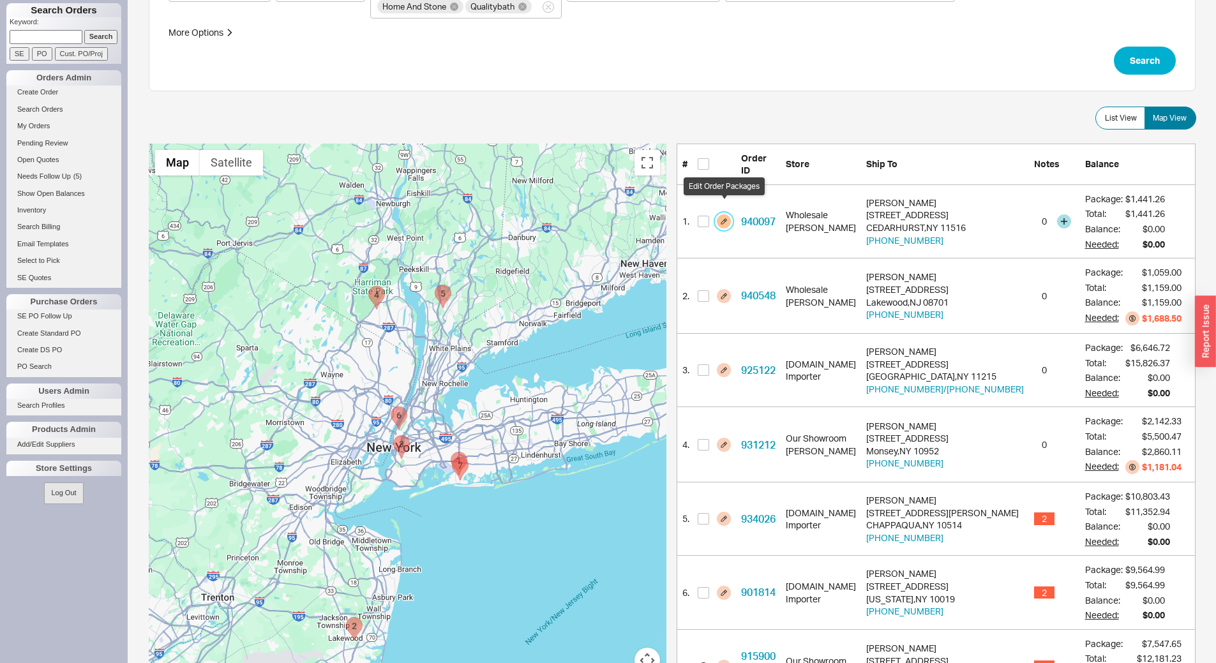
click at [724, 215] on button "button" at bounding box center [724, 222] width 14 height 14
select select "8"
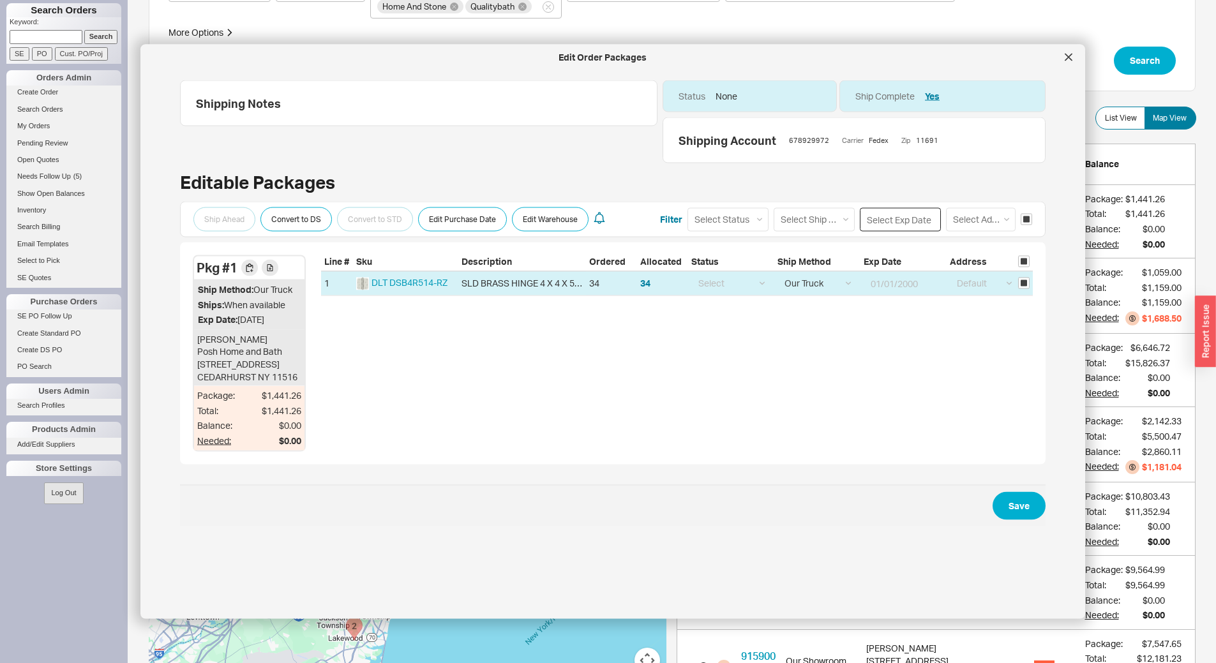
click at [879, 218] on input at bounding box center [900, 220] width 81 height 24
click at [939, 344] on div "25" at bounding box center [946, 340] width 15 height 15
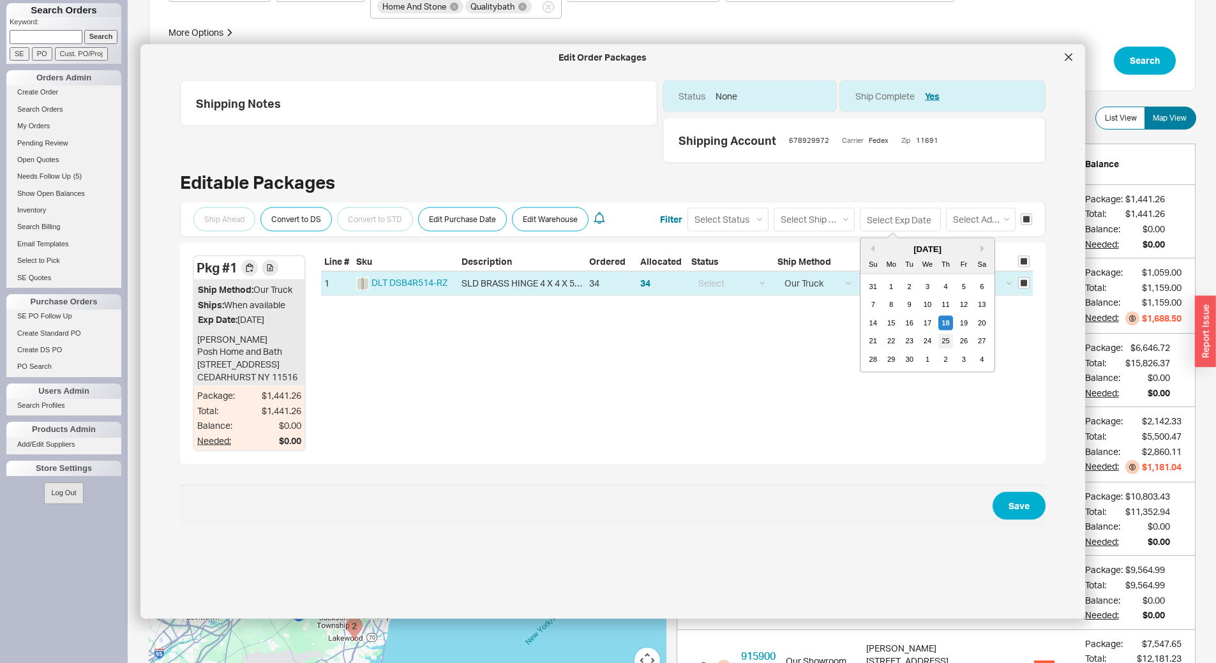
type input "09/25/2025"
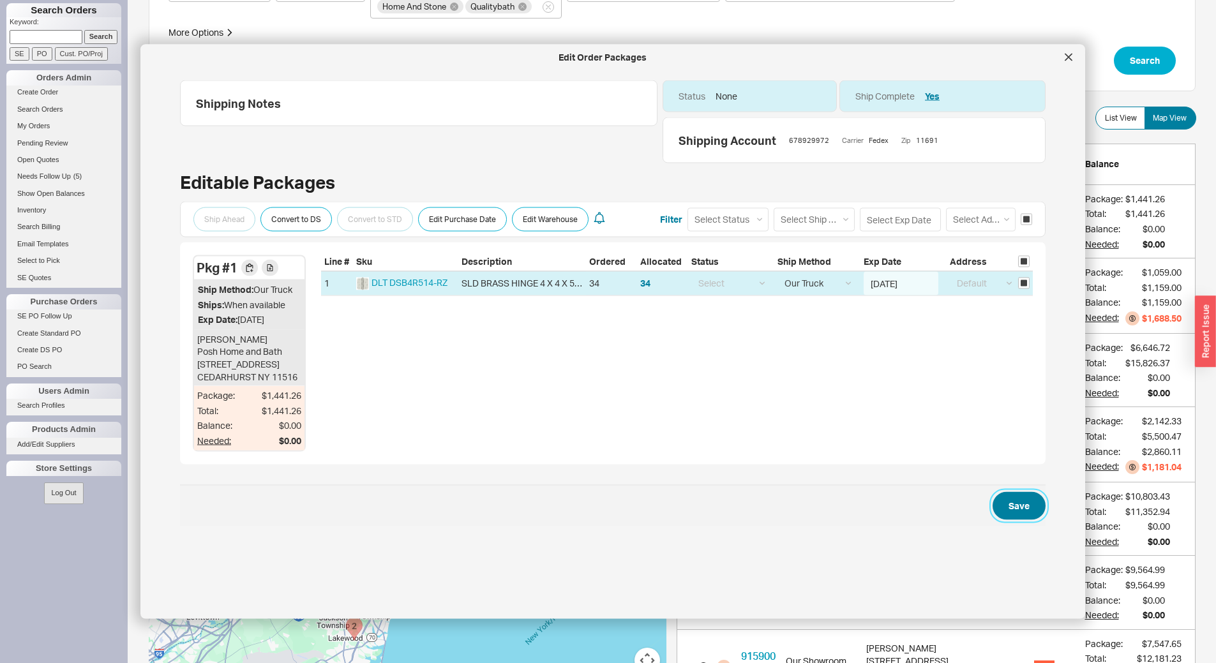
click at [1015, 520] on button "Save" at bounding box center [1019, 506] width 53 height 28
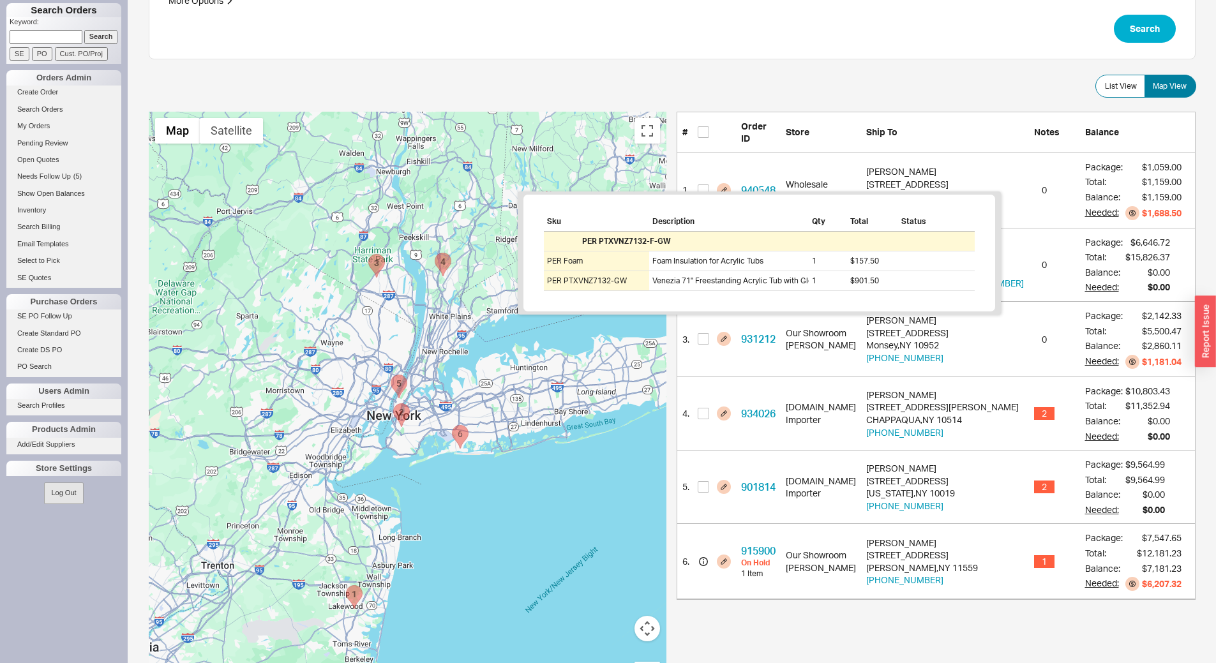
scroll to position [192, 0]
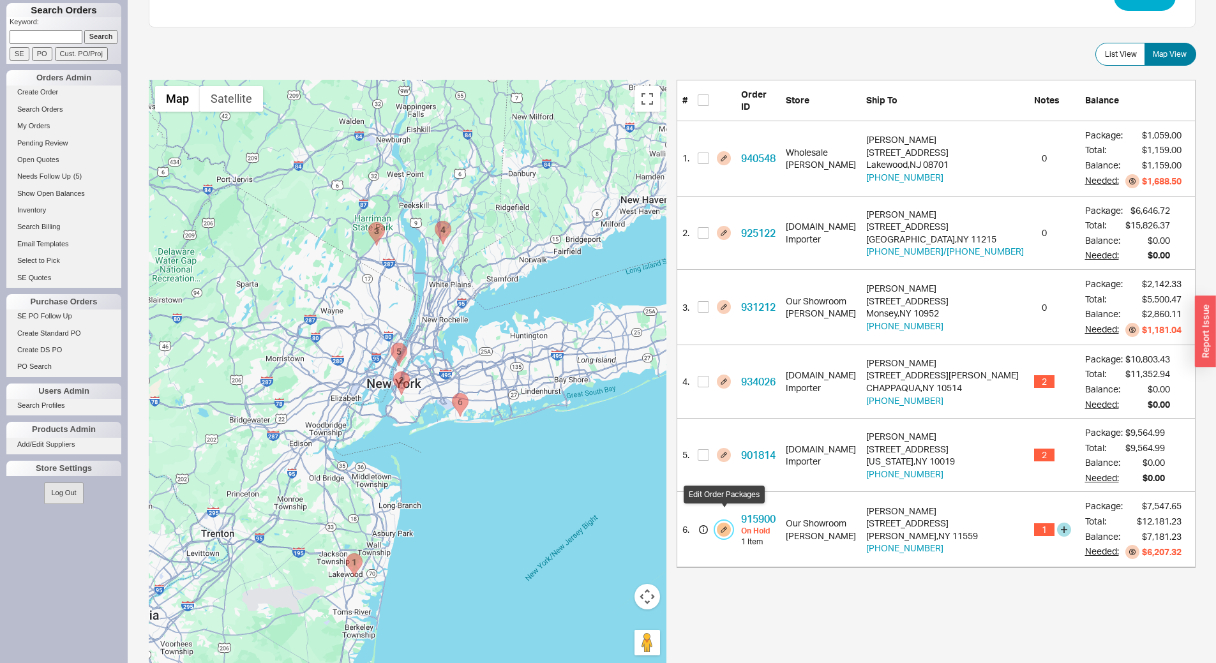
click at [727, 523] on button "button" at bounding box center [724, 530] width 14 height 14
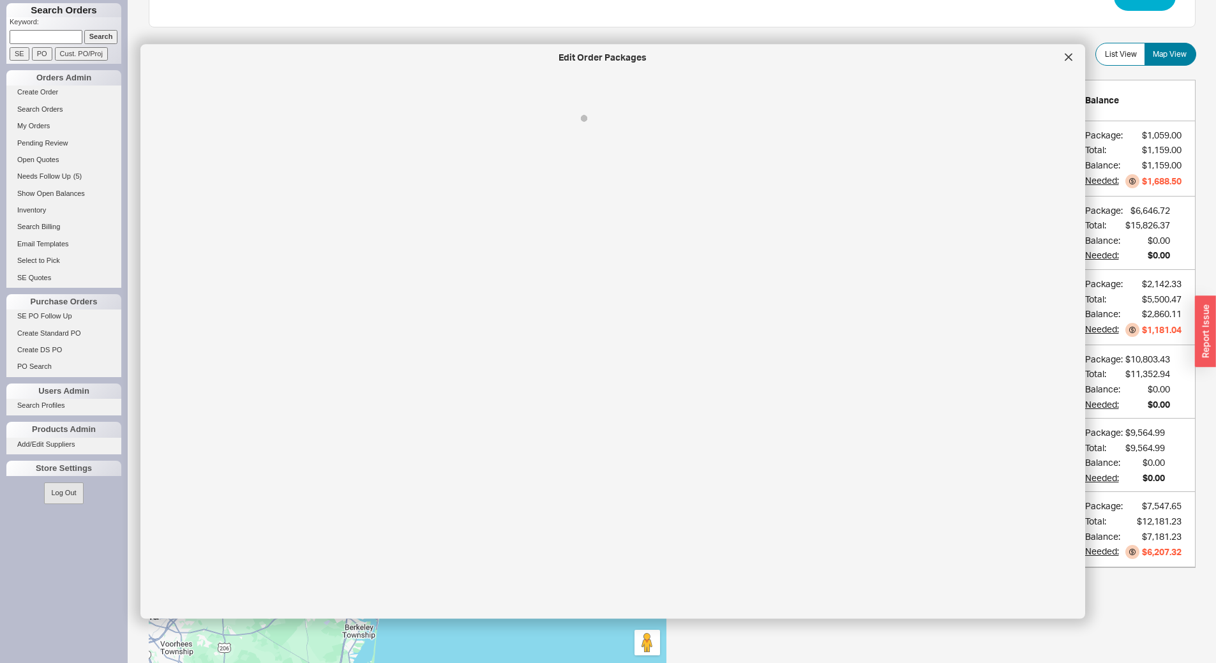
select select "8"
select select "On Hold"
select select "8"
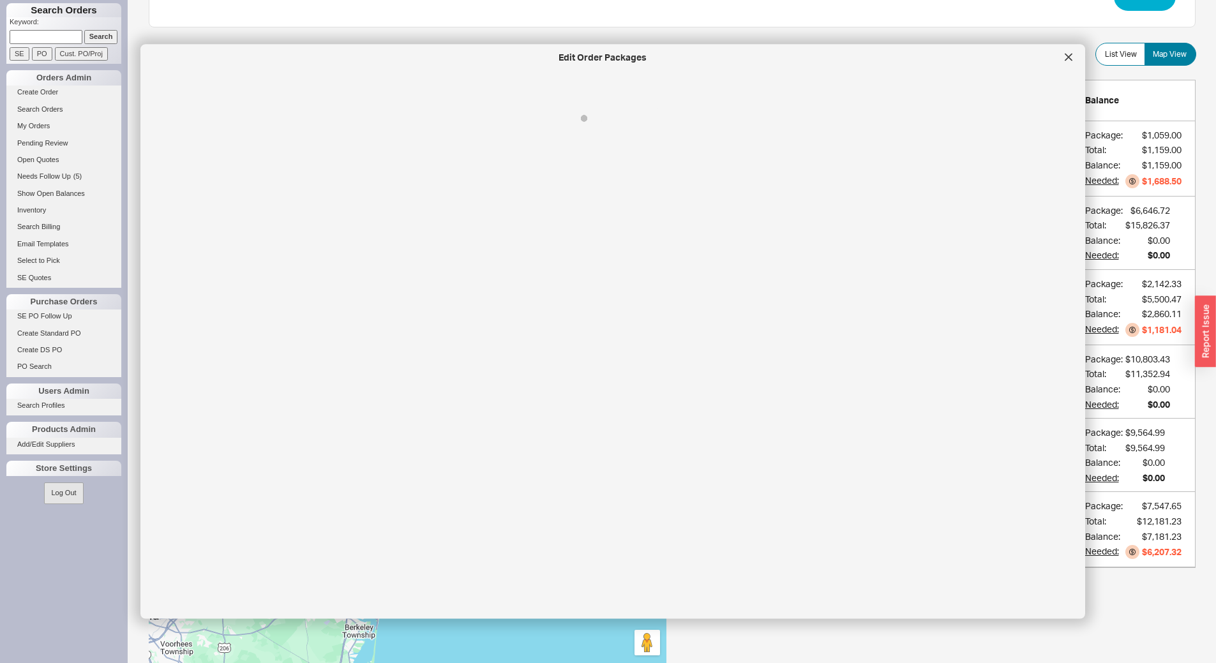
select select "8"
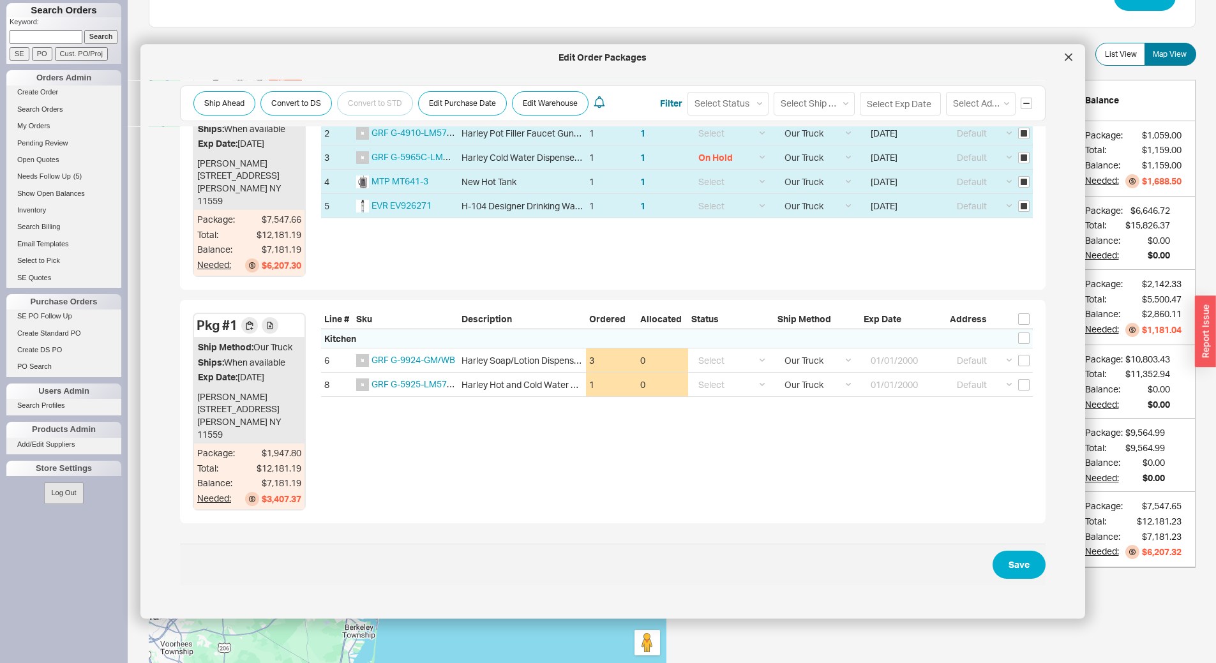
scroll to position [130, 0]
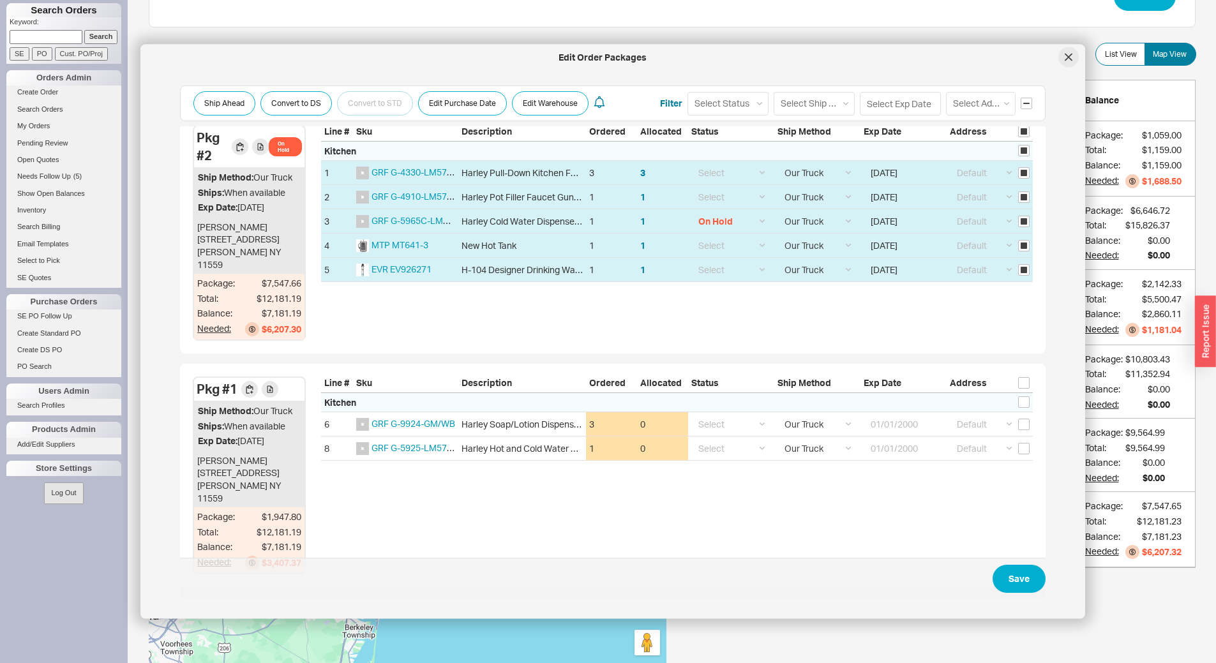
click at [1067, 59] on icon at bounding box center [1069, 57] width 6 height 6
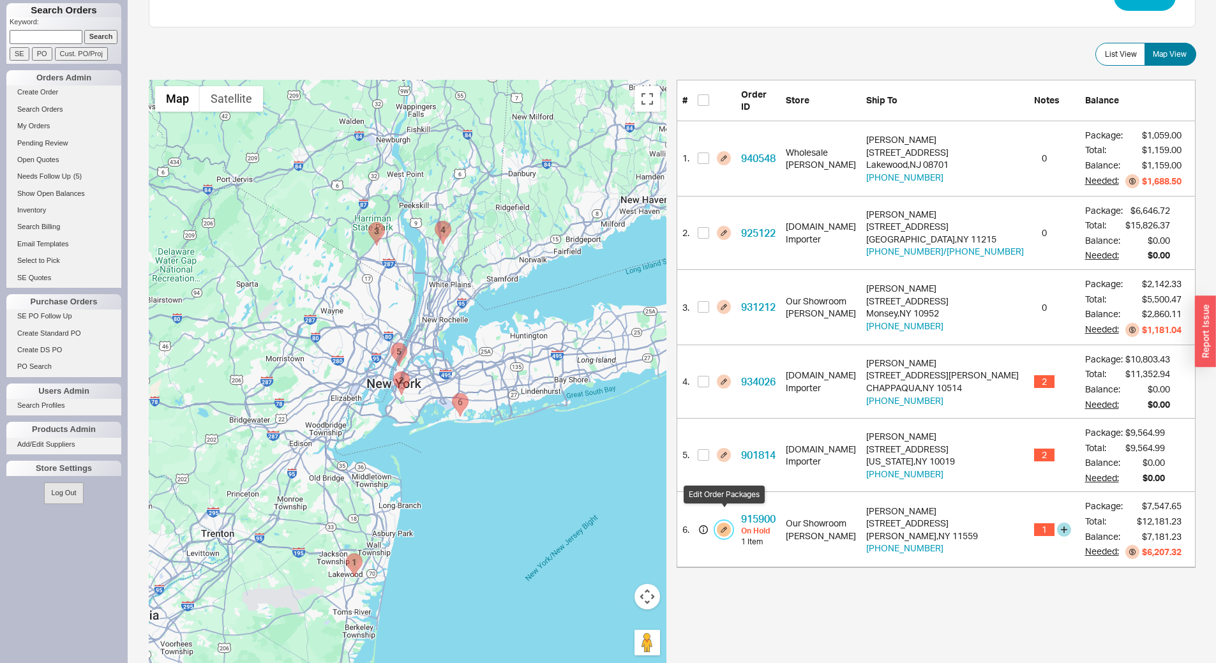
click at [720, 523] on button "button" at bounding box center [724, 530] width 14 height 14
select select "8"
select select "On Hold"
select select "8"
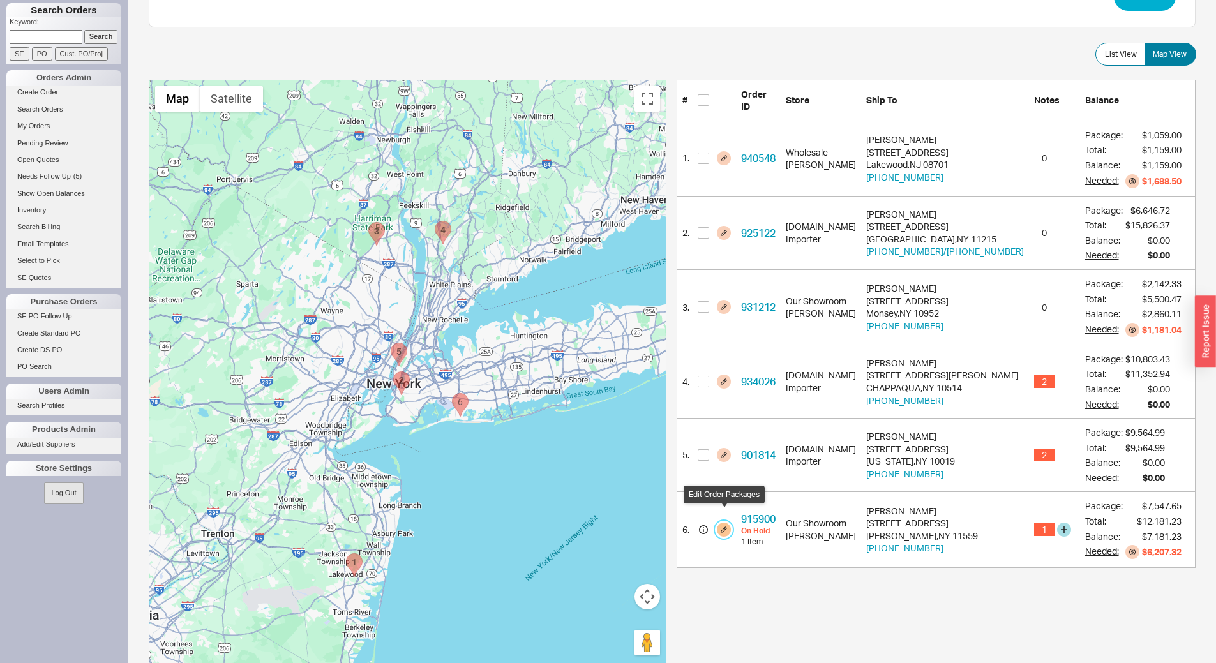
select select "8"
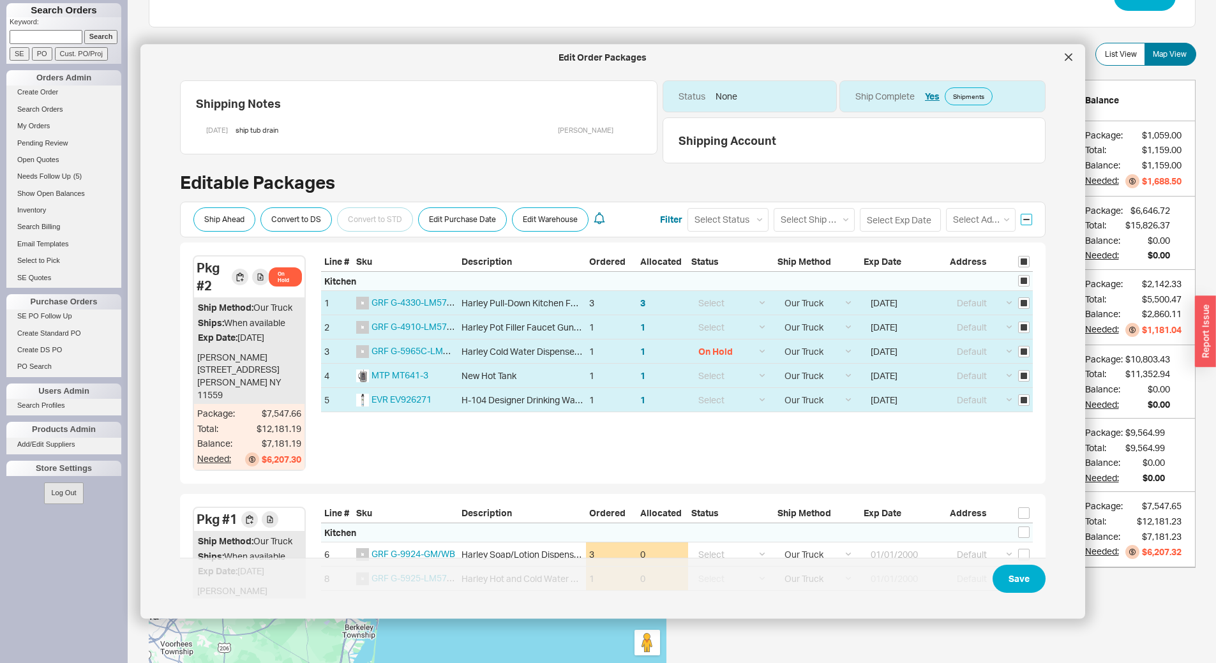
click at [1021, 220] on input "checkbox" at bounding box center [1026, 219] width 11 height 11
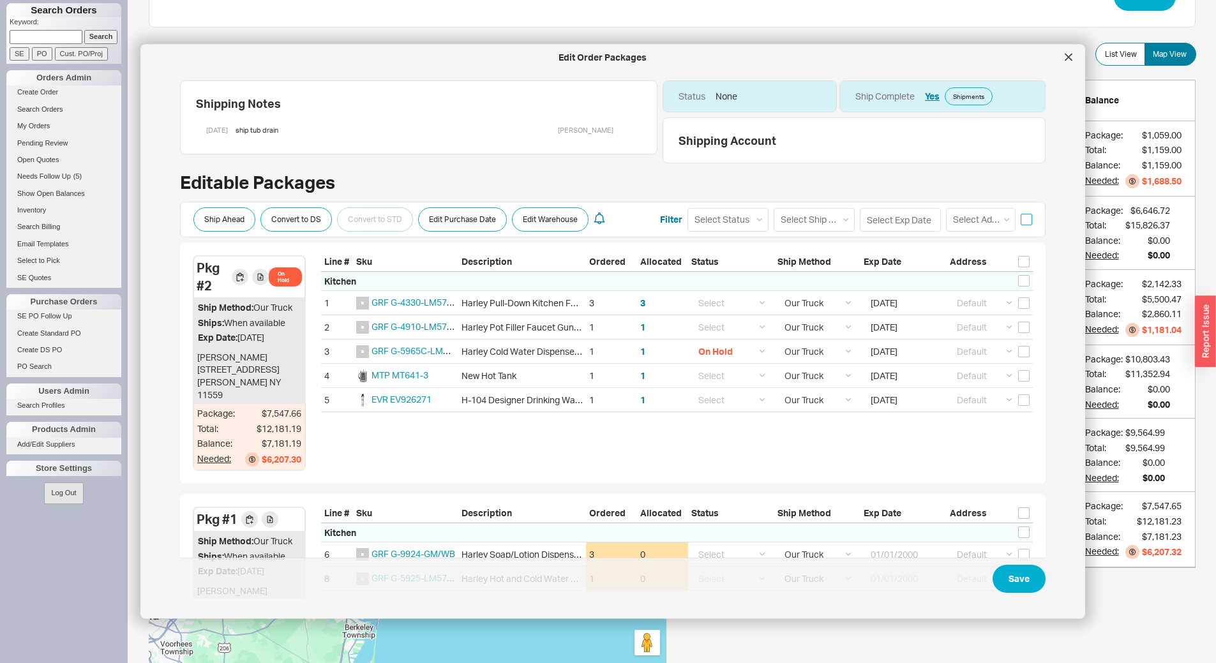
checkbox input "false"
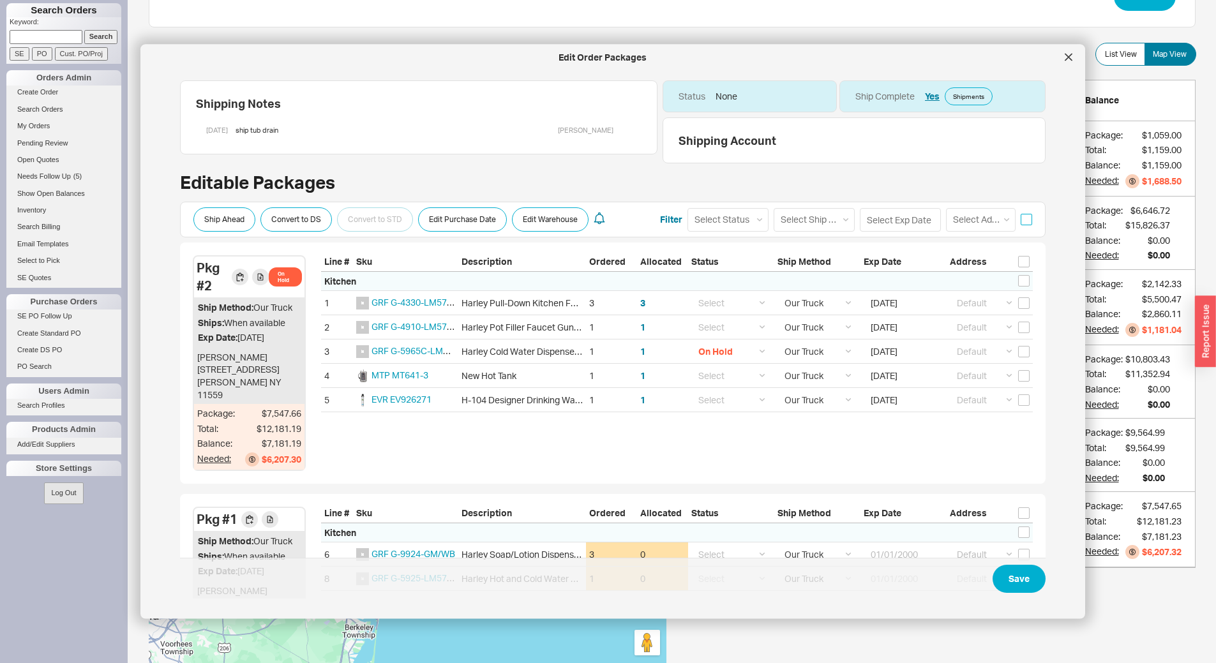
checkbox input "false"
click at [1021, 220] on input "checkbox" at bounding box center [1026, 219] width 11 height 11
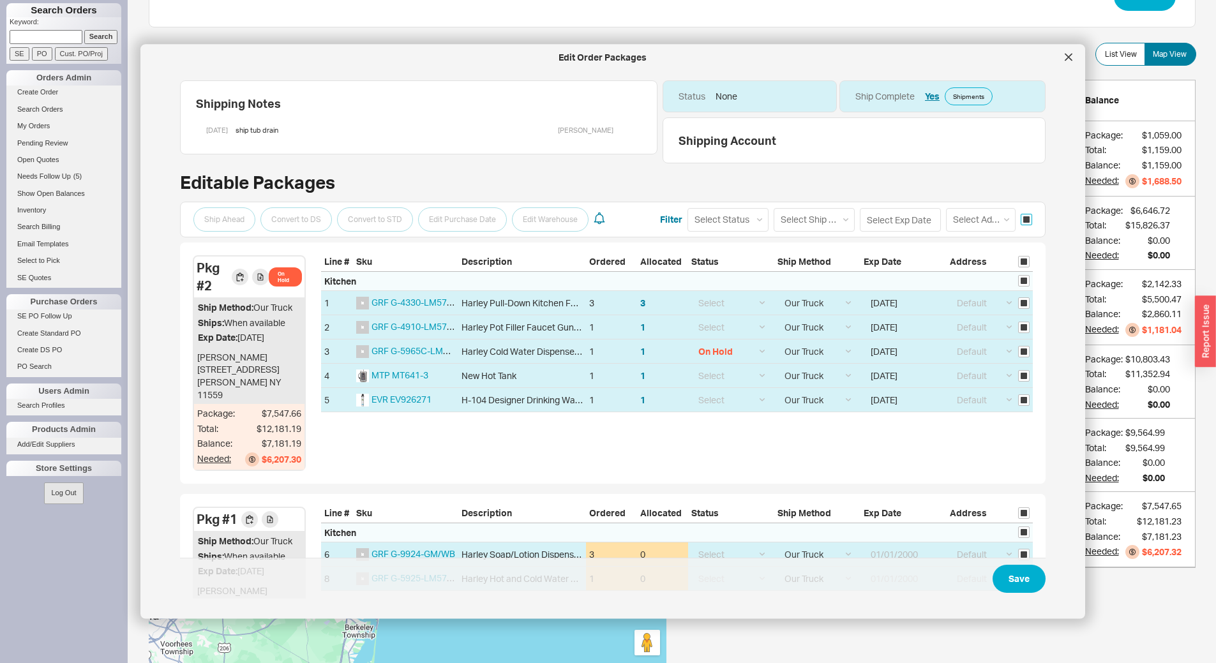
checkbox input "true"
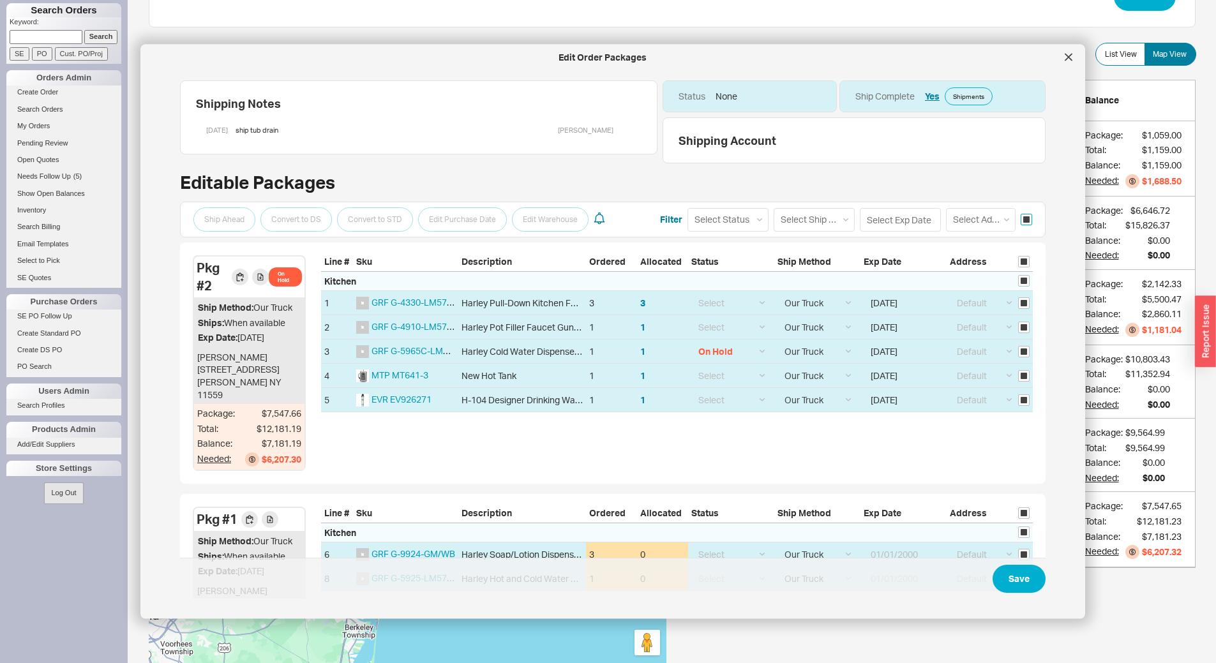
checkbox input "true"
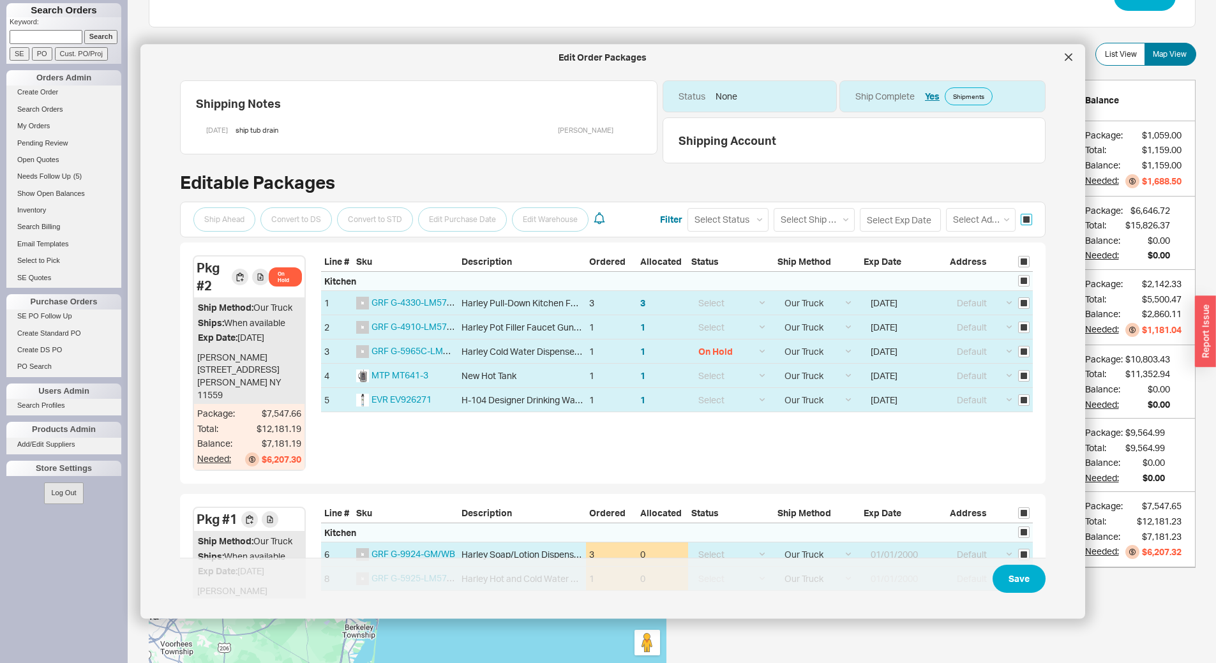
checkbox input "true"
click at [898, 223] on input at bounding box center [900, 220] width 81 height 24
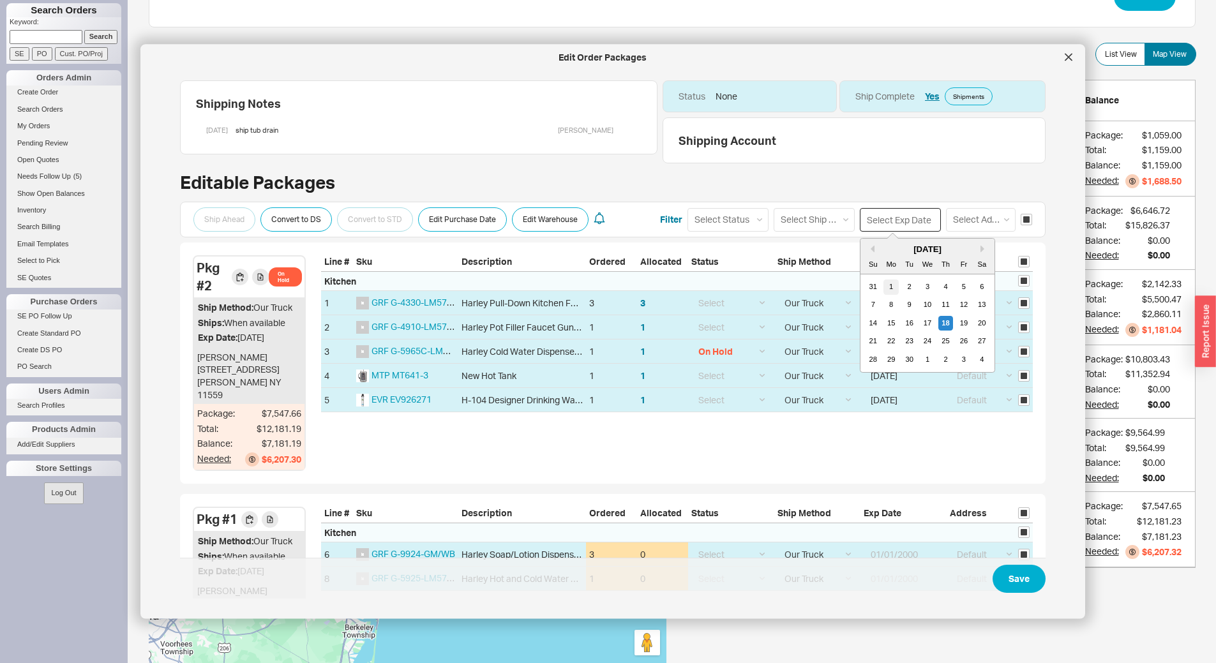
click at [886, 287] on div "1" at bounding box center [891, 286] width 15 height 15
type input "09/01/2025"
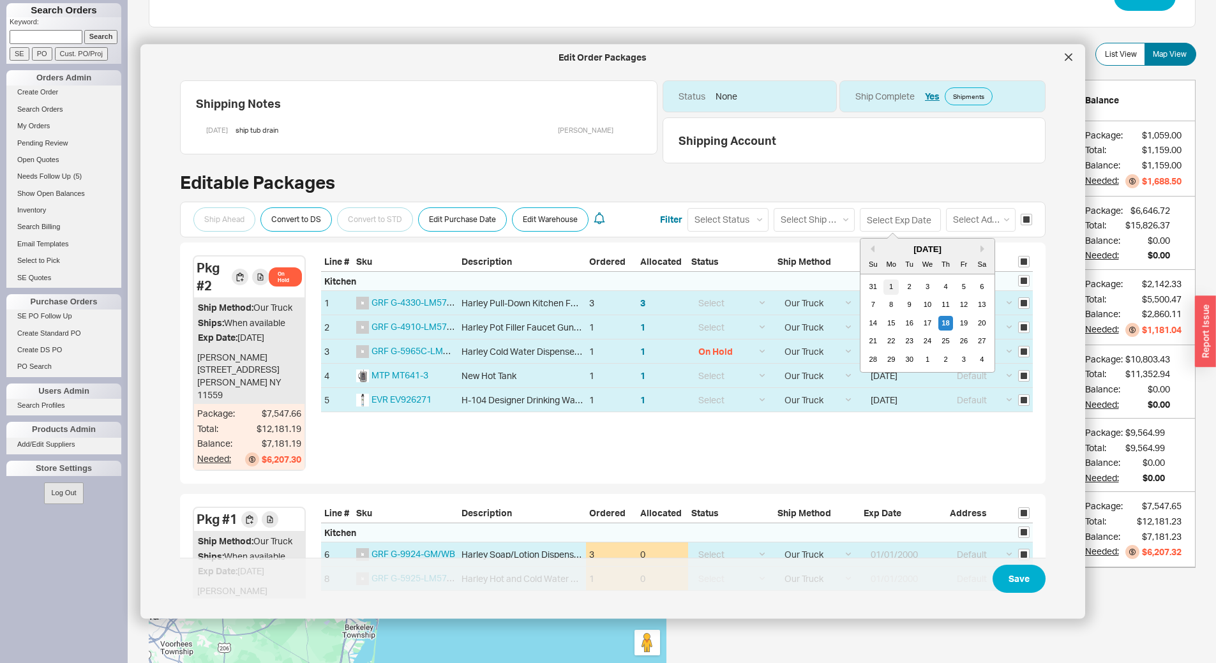
type input "09/01/2025"
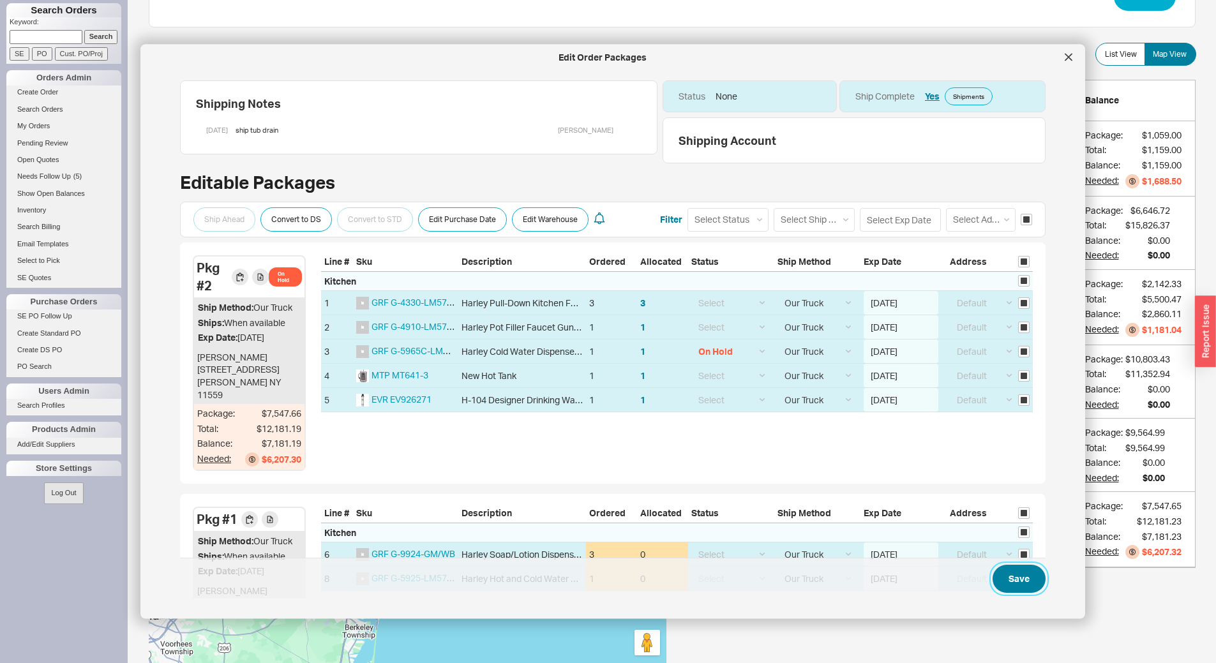
click at [1011, 579] on button "Save" at bounding box center [1019, 579] width 53 height 28
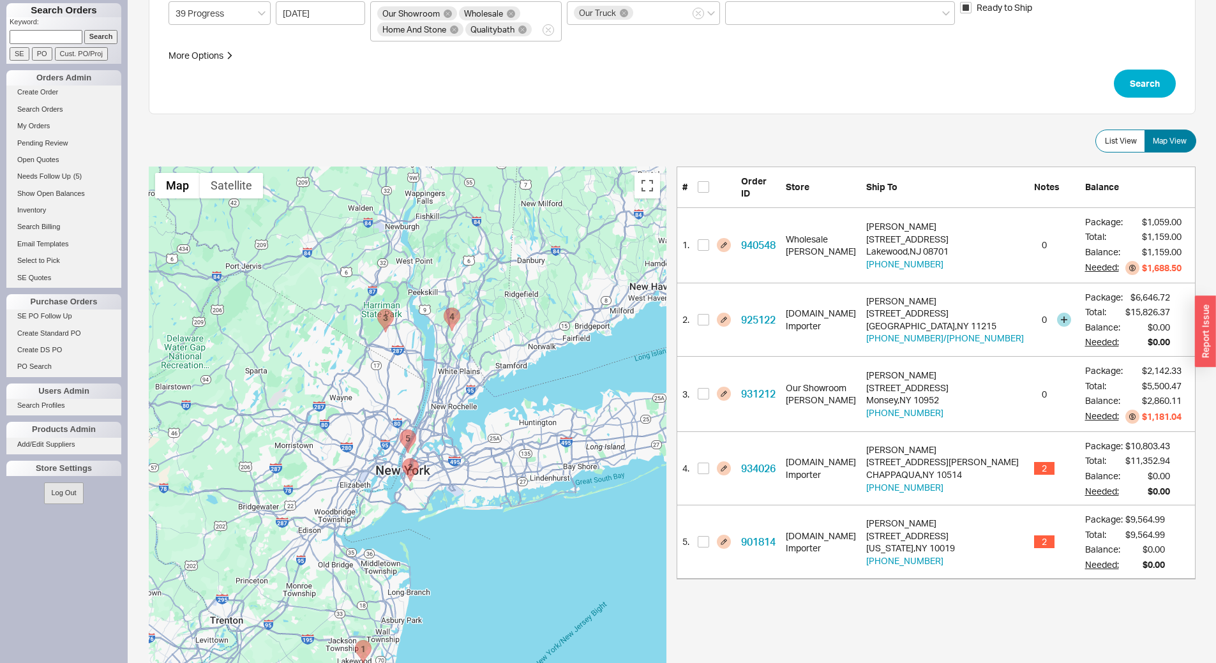
scroll to position [0, 0]
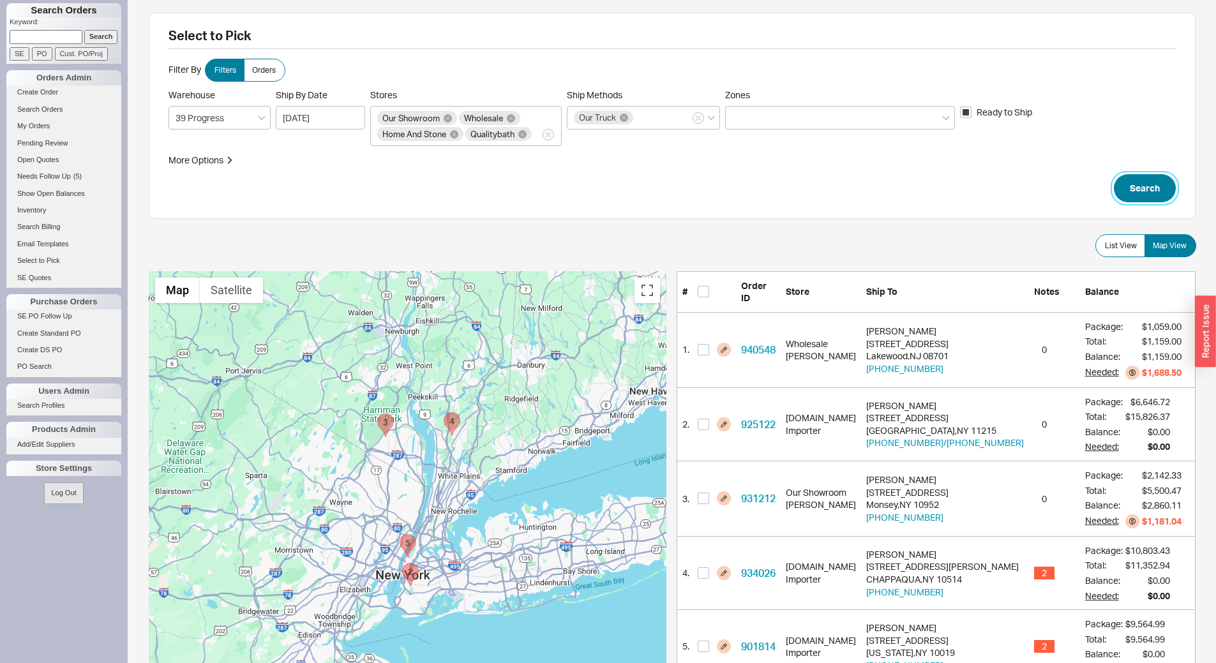
click at [1143, 188] on button "Search" at bounding box center [1145, 188] width 62 height 28
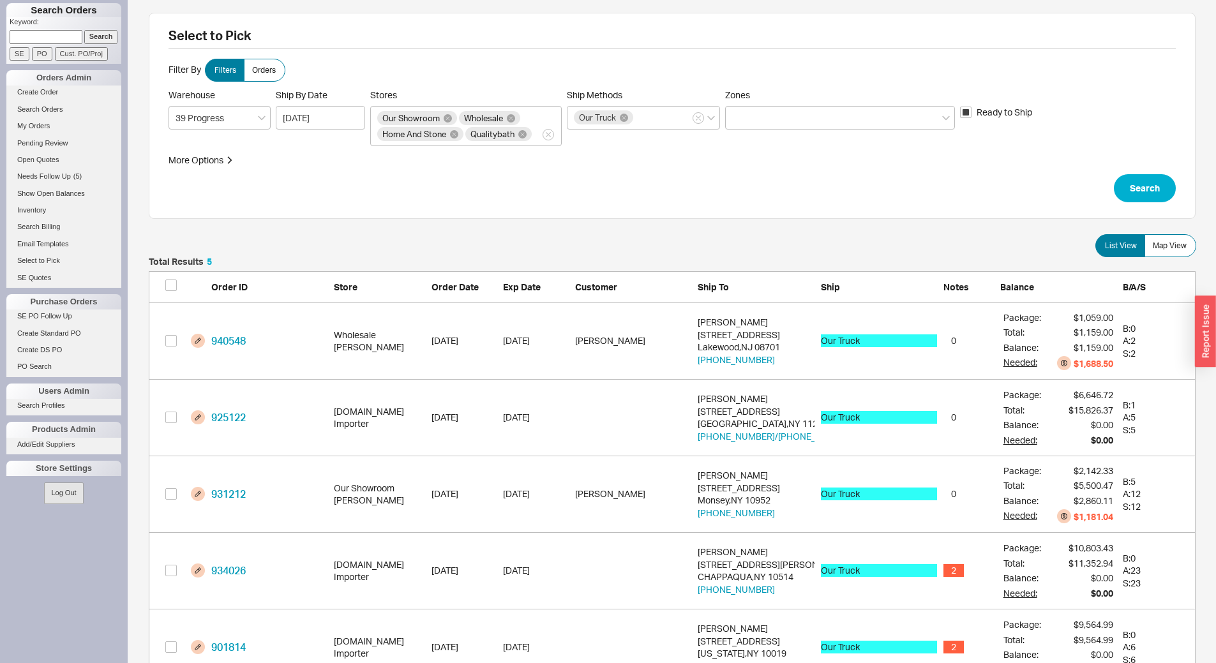
scroll to position [419, 1038]
click at [1181, 253] on label "Map View" at bounding box center [1171, 245] width 52 height 23
click at [0, 0] on input "Map View" at bounding box center [0, 0] width 0 height 0
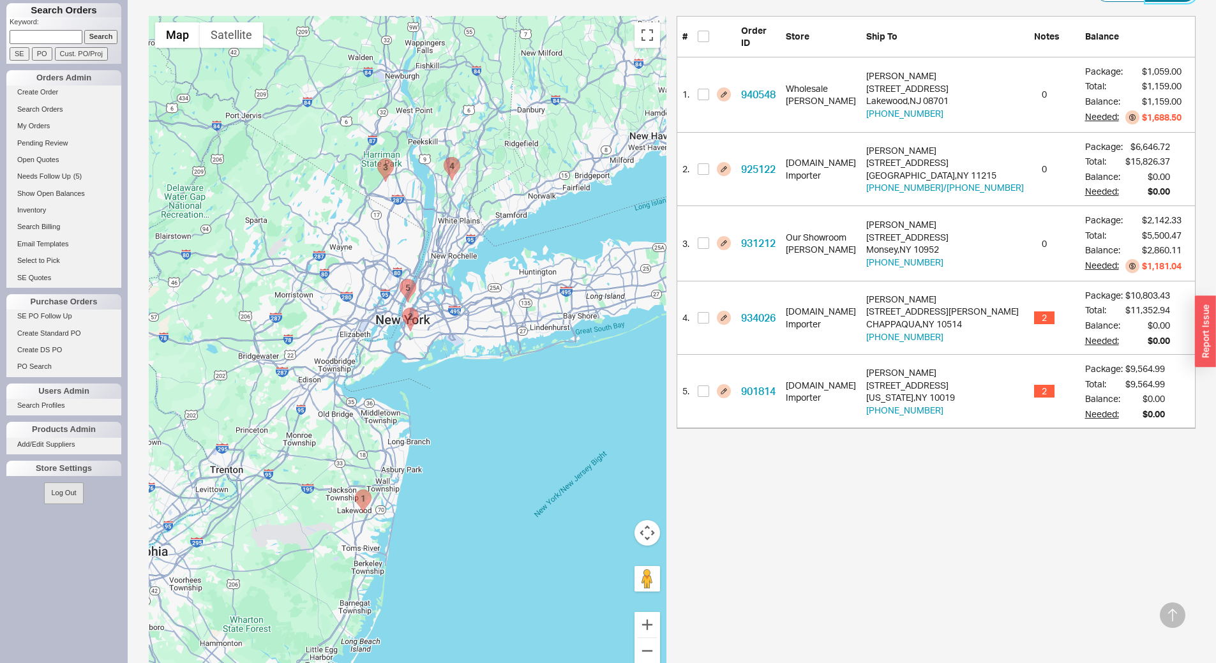
scroll to position [0, 0]
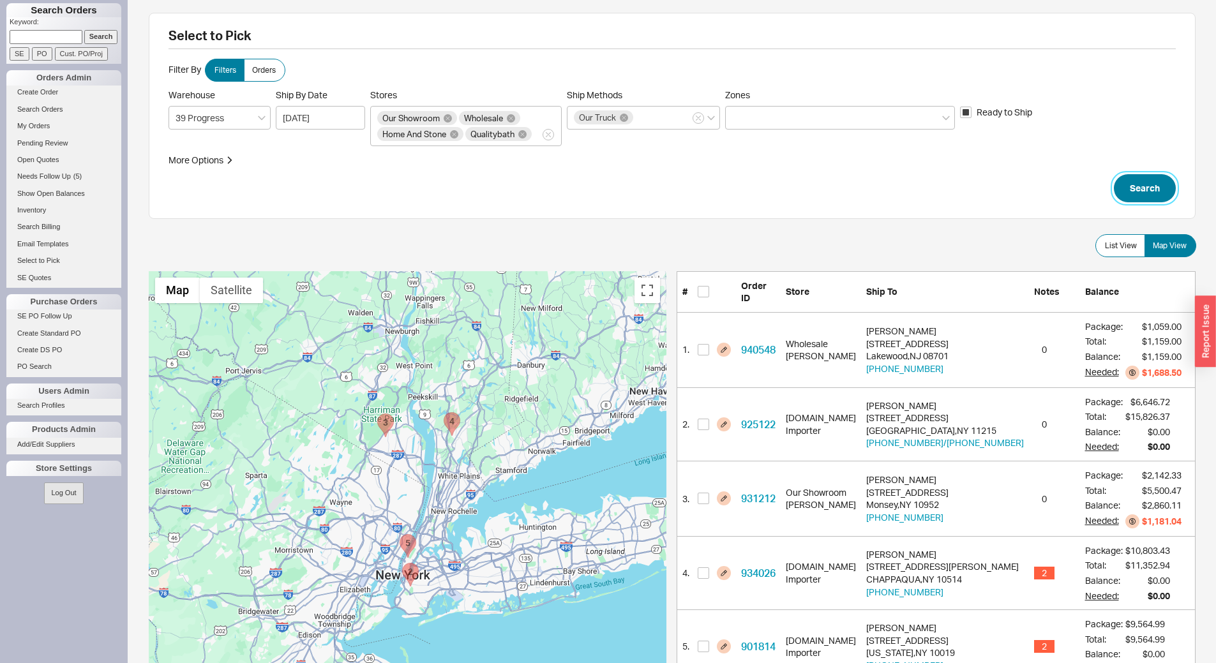
click at [1160, 183] on button "Search" at bounding box center [1145, 188] width 62 height 28
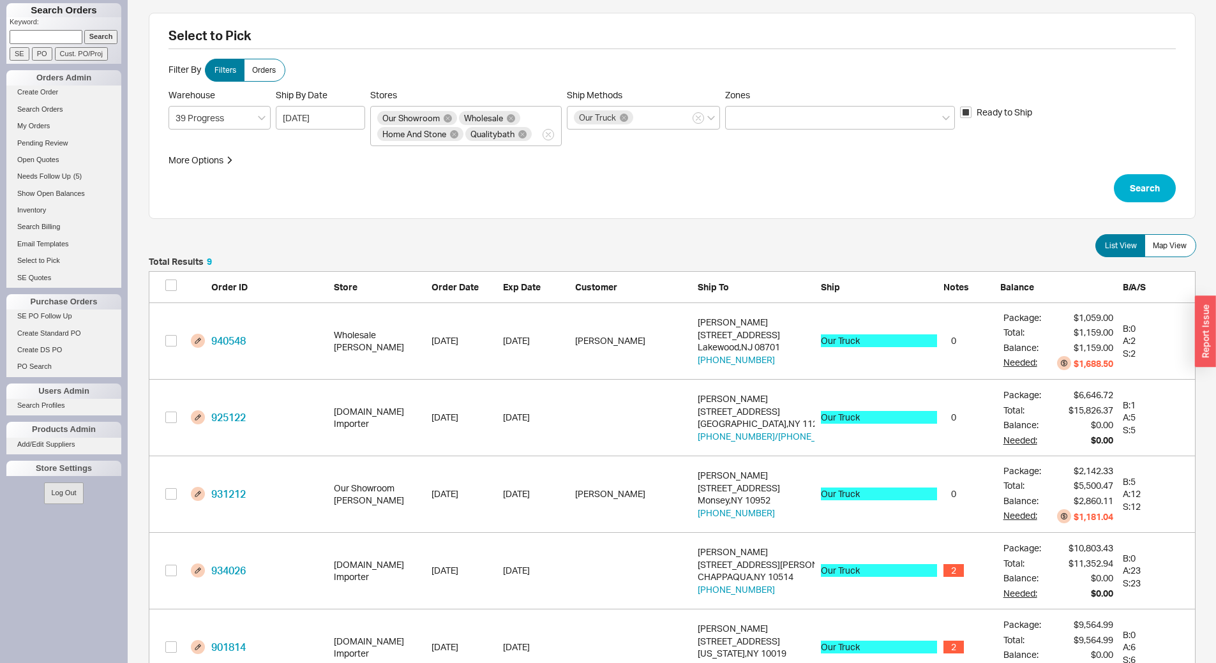
scroll to position [726, 1038]
click at [1144, 189] on button "Search" at bounding box center [1145, 188] width 62 height 28
click at [1169, 252] on label "Map View" at bounding box center [1171, 245] width 52 height 23
click at [0, 0] on input "Map View" at bounding box center [0, 0] width 0 height 0
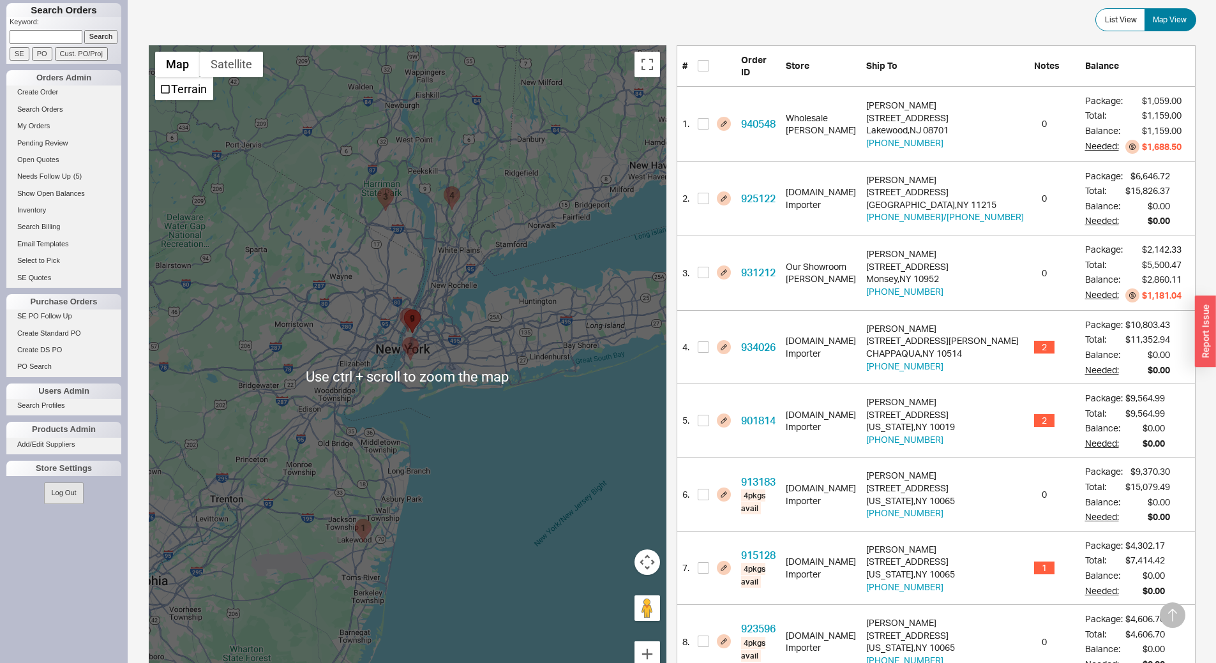
scroll to position [74, 0]
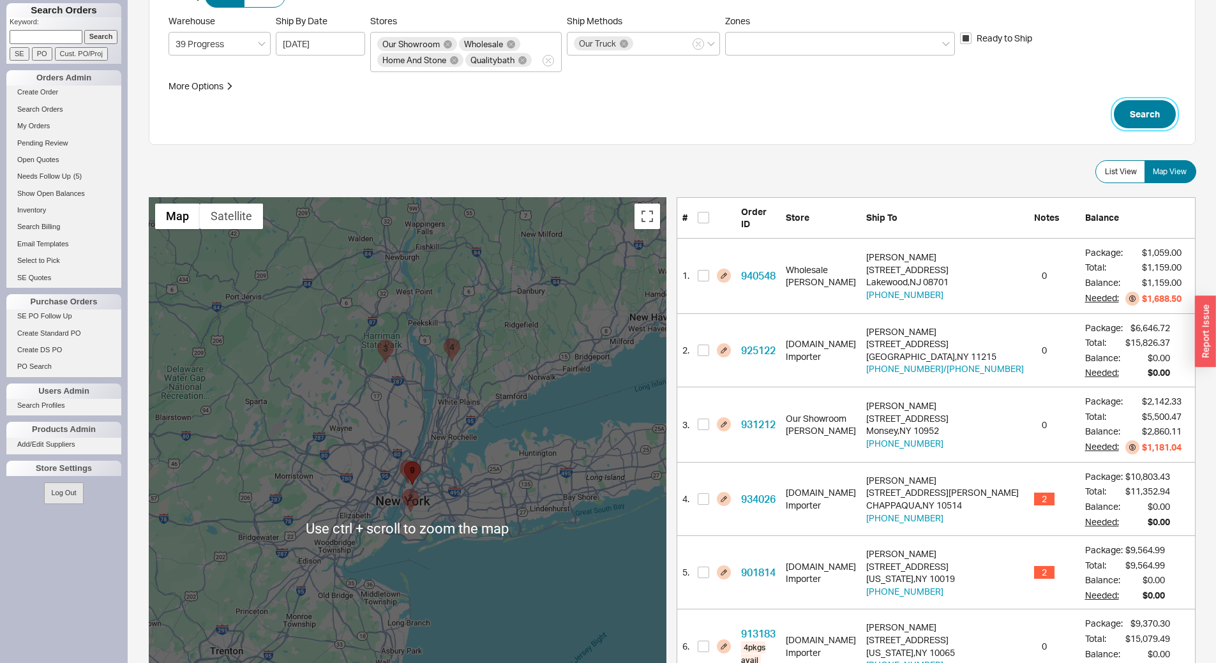
click at [1165, 107] on button "Search" at bounding box center [1145, 114] width 62 height 28
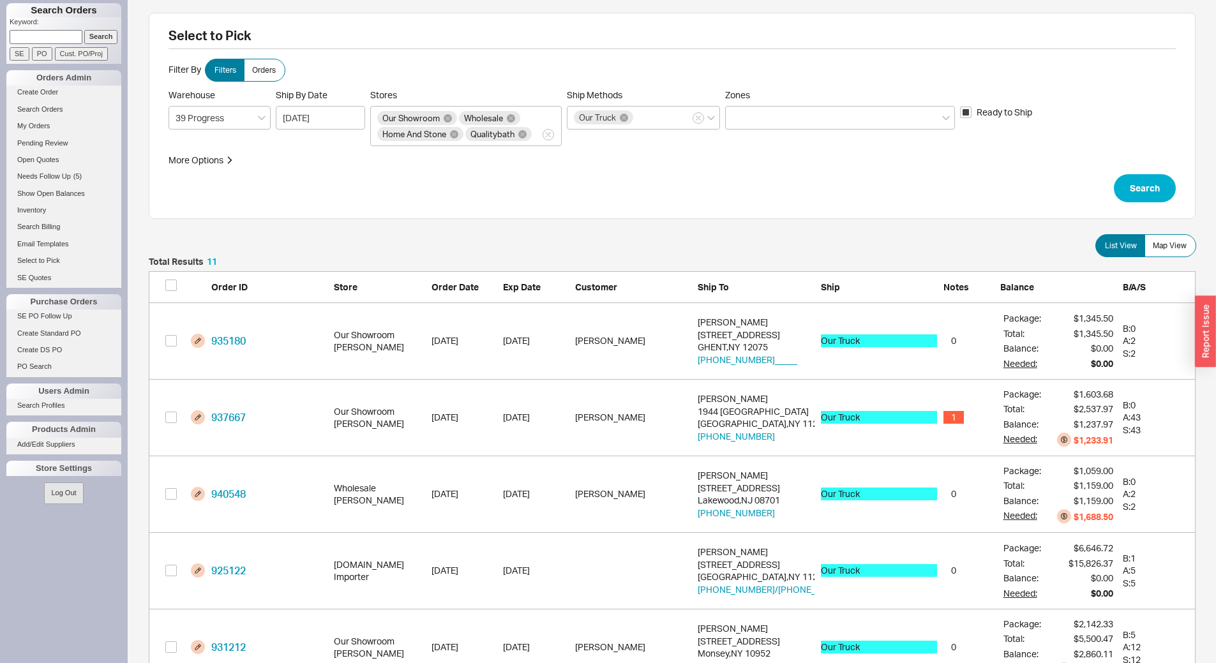
scroll to position [10, 10]
click at [1145, 193] on button "Search" at bounding box center [1145, 188] width 62 height 28
click at [1167, 245] on span "Map View" at bounding box center [1170, 246] width 34 height 10
click at [0, 0] on input "Map View" at bounding box center [0, 0] width 0 height 0
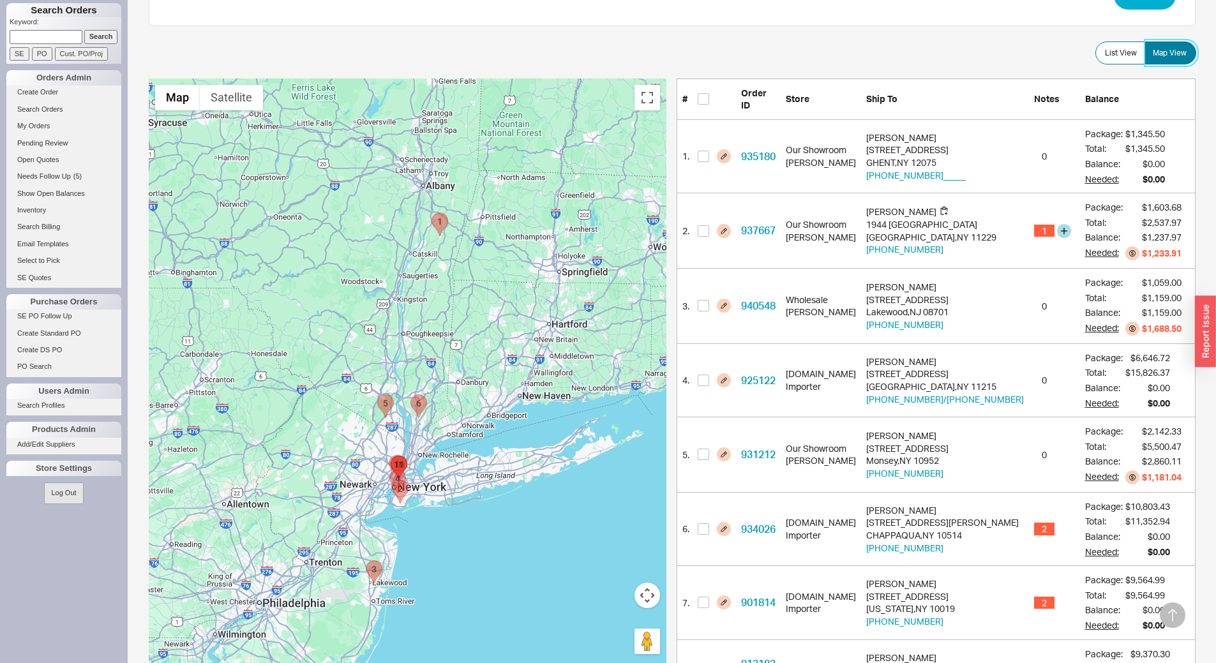
scroll to position [255, 0]
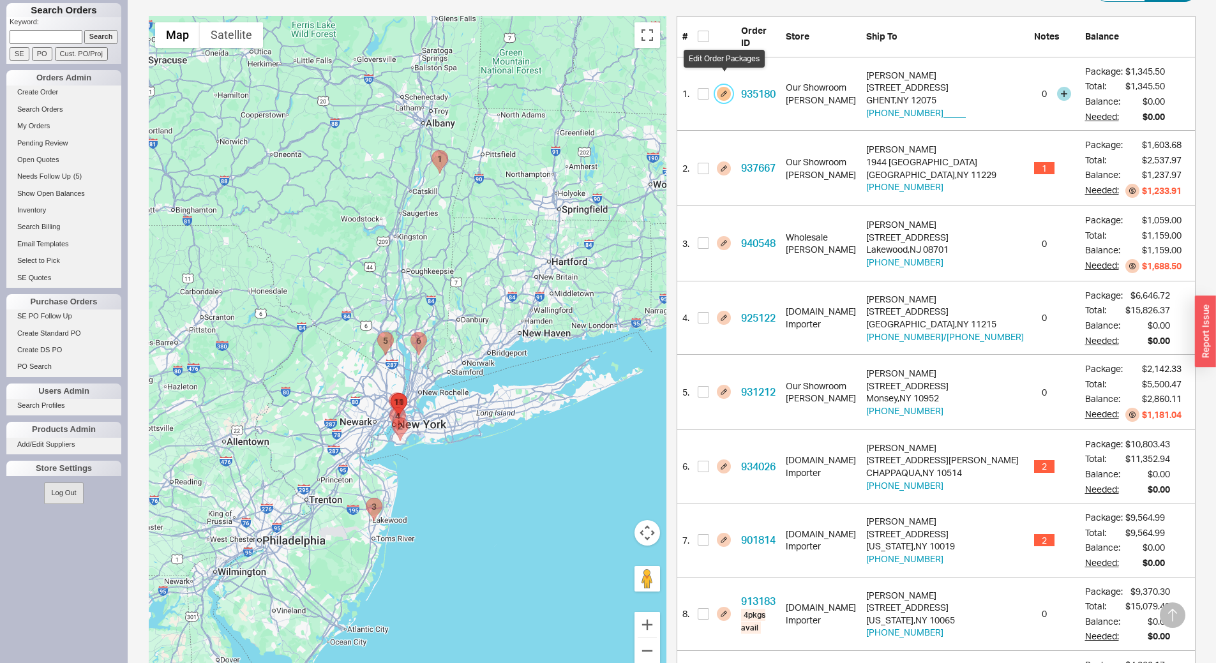
click at [728, 87] on button "button" at bounding box center [724, 94] width 14 height 14
select select "8"
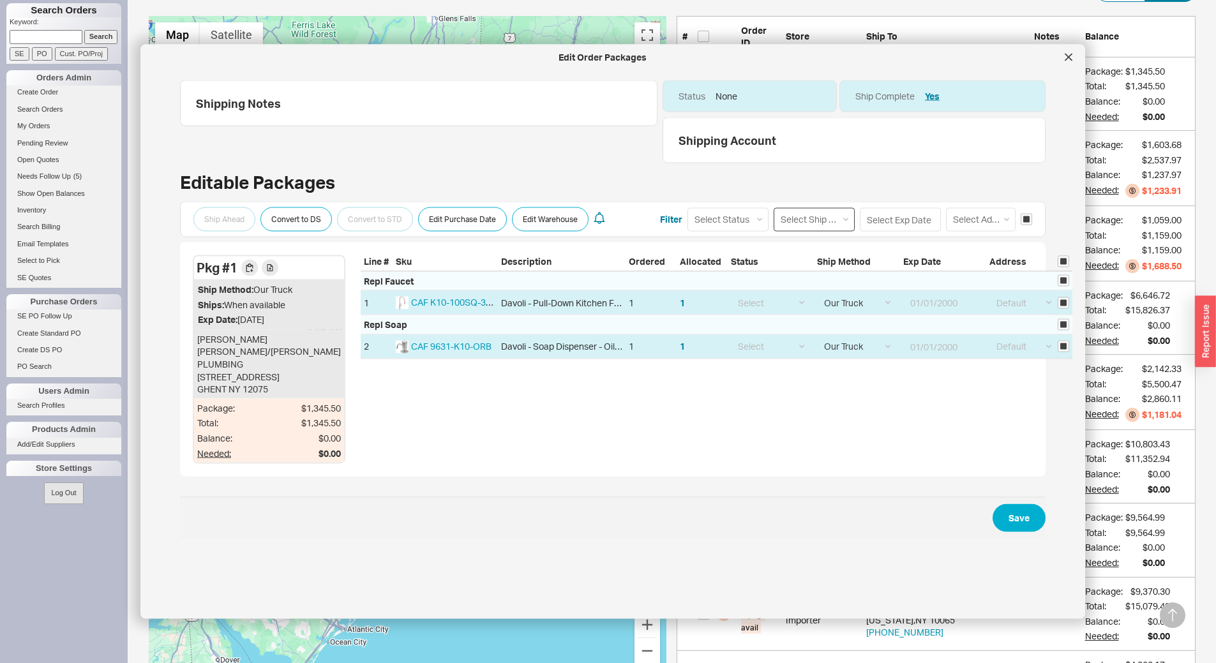
click at [808, 220] on select "Select Ship Method Ground LTL Our Truck --------------- Customer Pickup - Showr…" at bounding box center [814, 220] width 81 height 24
select select "1"
click at [774, 208] on select "Select Ship Method Ground LTL Our Truck --------------- Customer Pickup - Showr…" at bounding box center [814, 220] width 81 height 24
select select
select select "1"
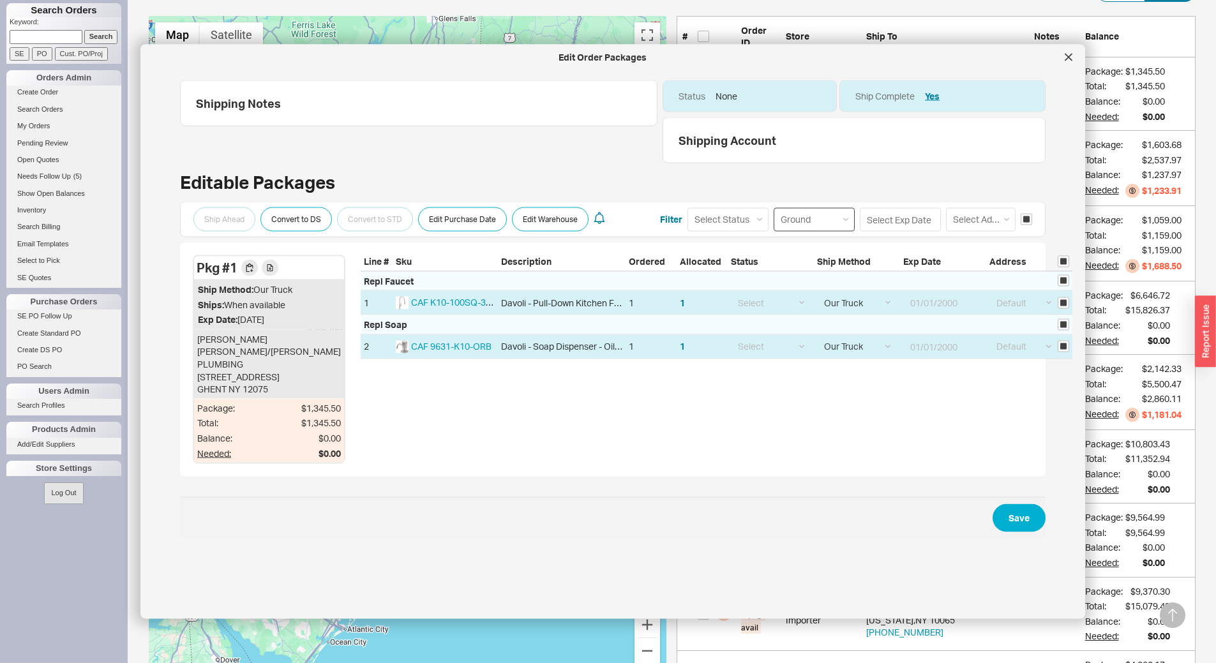
select select "1"
click at [993, 529] on button "Save" at bounding box center [1019, 518] width 53 height 28
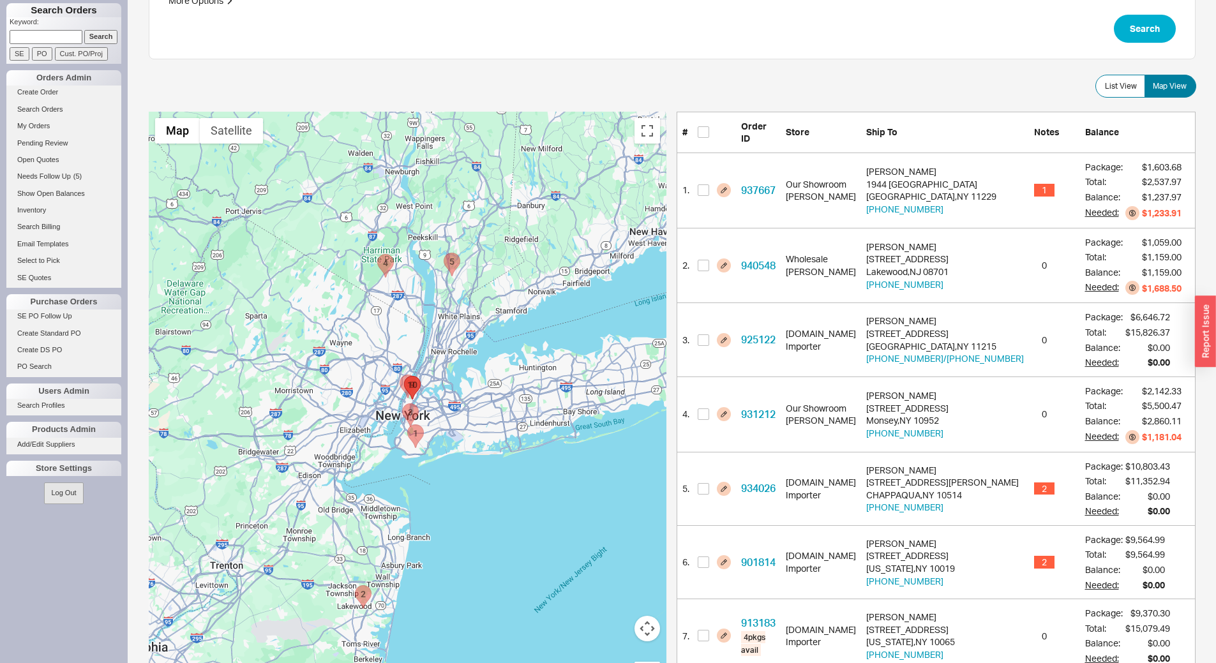
scroll to position [192, 0]
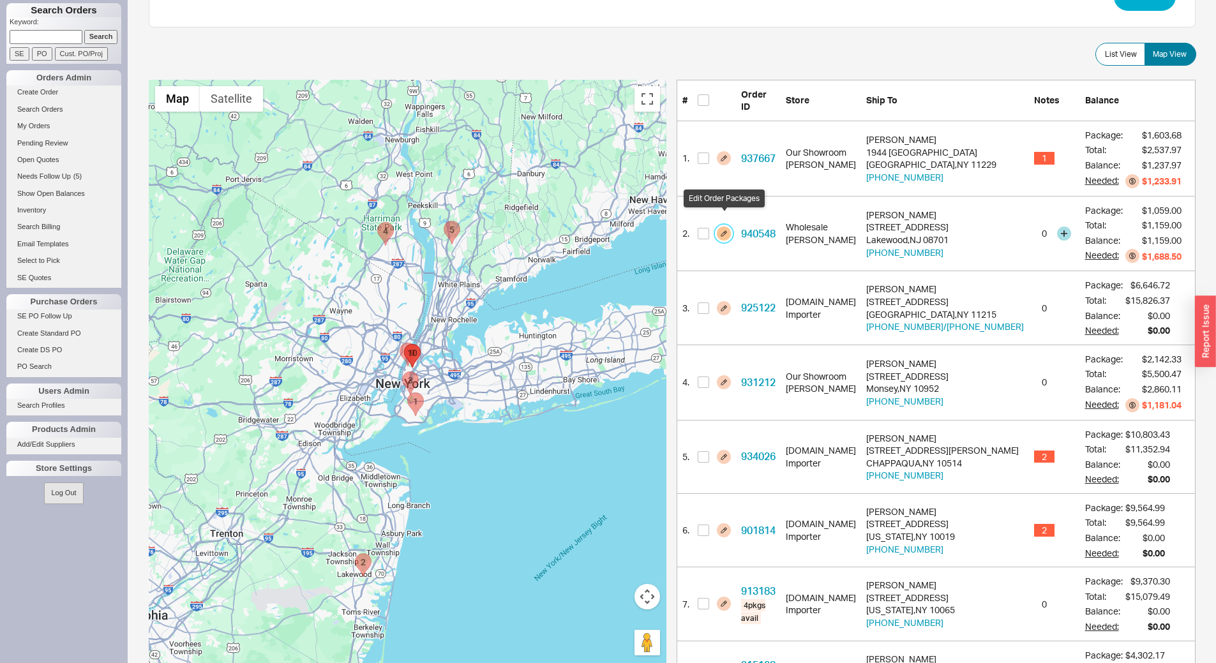
click at [725, 227] on button "button" at bounding box center [724, 234] width 14 height 14
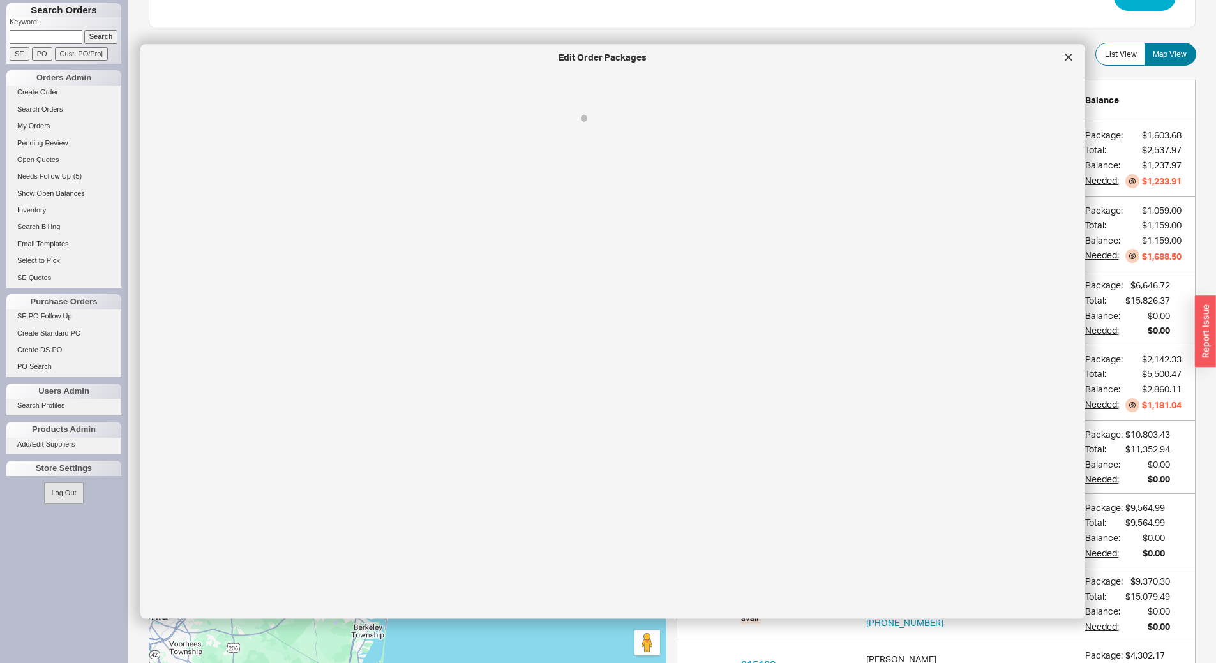
select select "8"
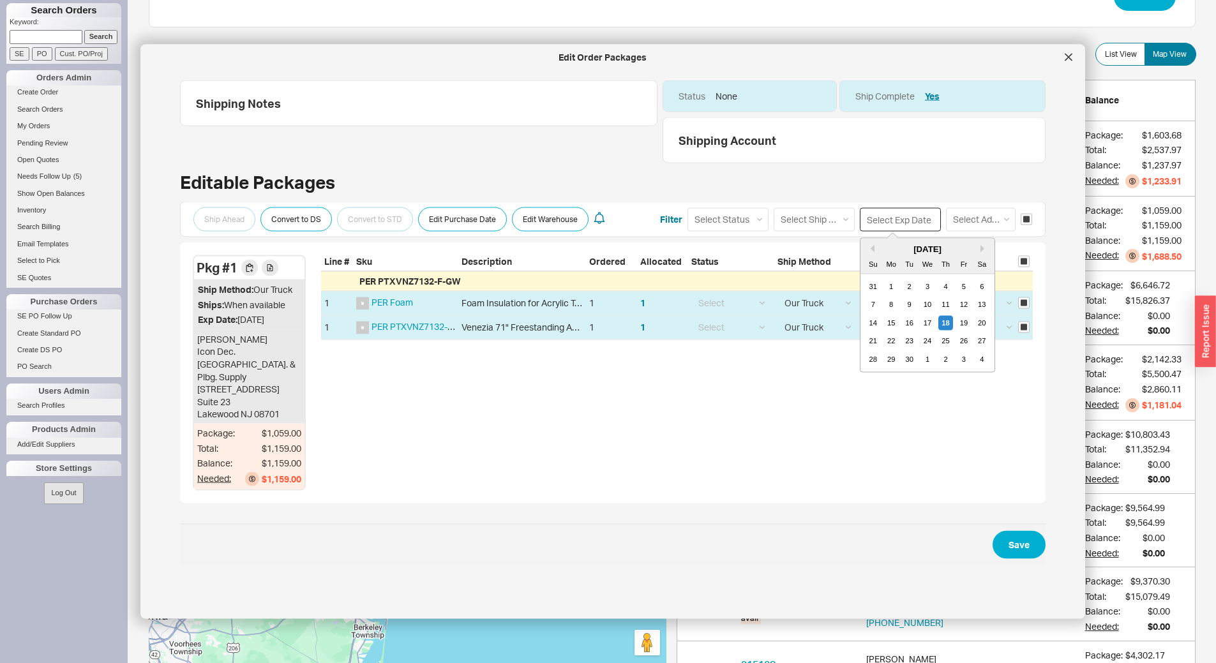
click at [880, 218] on input at bounding box center [900, 220] width 81 height 24
drag, startPoint x: 948, startPoint y: 359, endPoint x: 957, endPoint y: 358, distance: 9.7
click at [956, 358] on div "3" at bounding box center [963, 359] width 15 height 15
type input "10/03/2025"
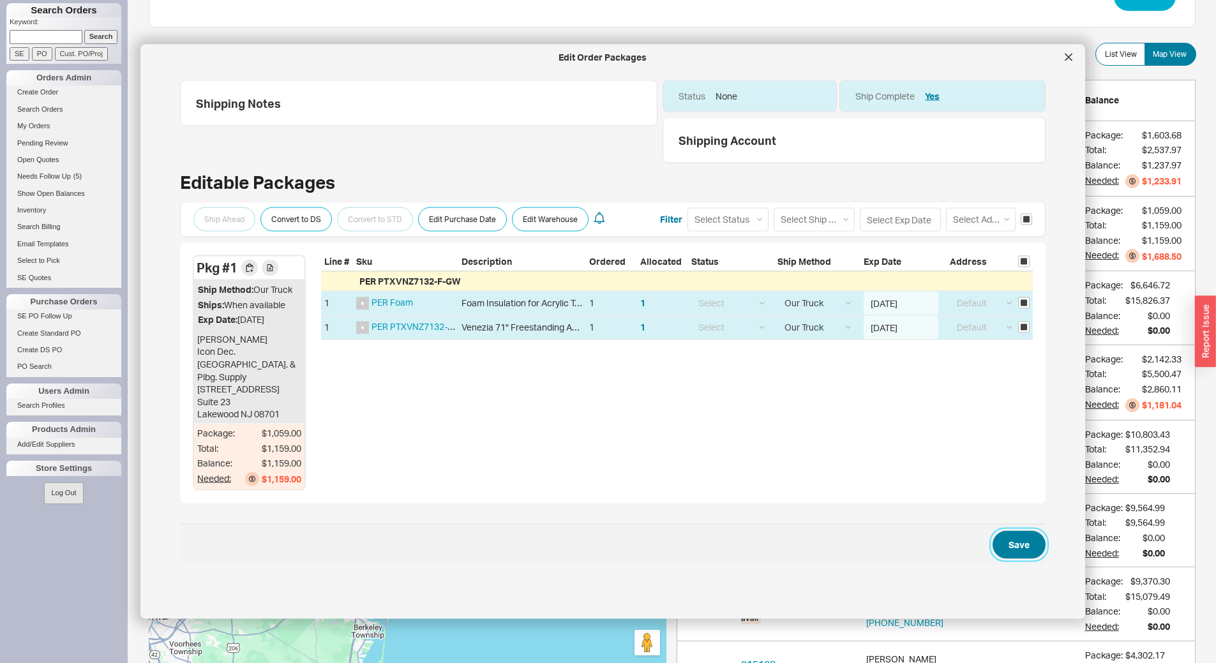
click at [1002, 549] on button "Save" at bounding box center [1019, 545] width 53 height 28
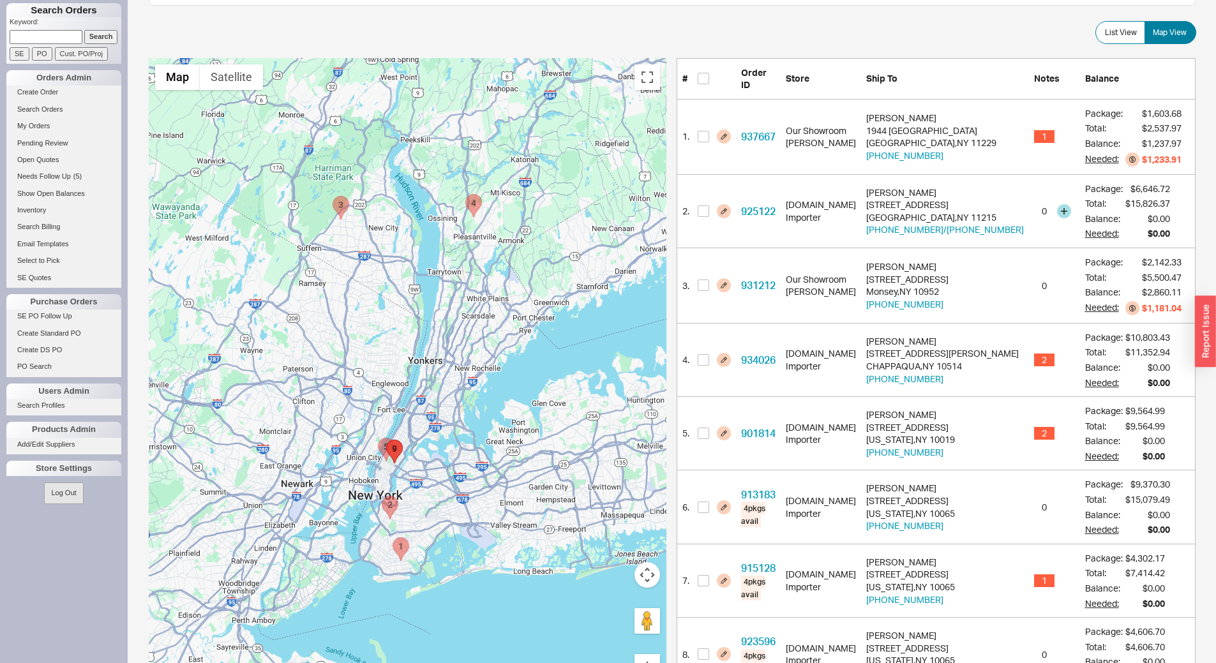
scroll to position [255, 0]
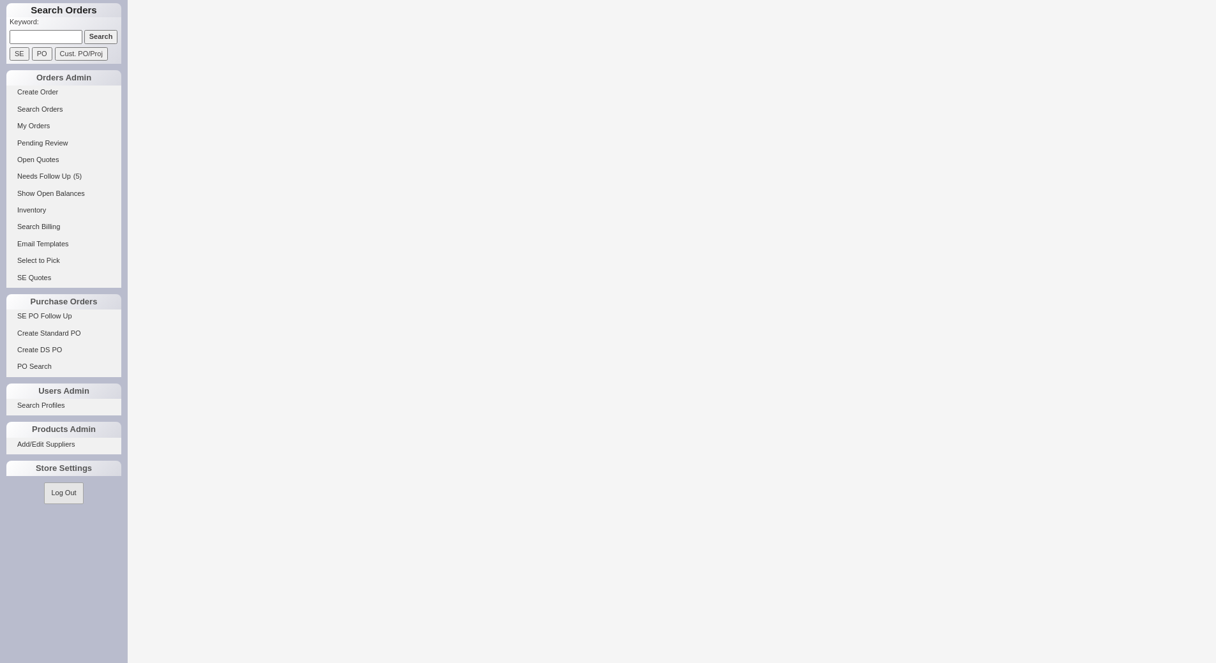
select select "LOW"
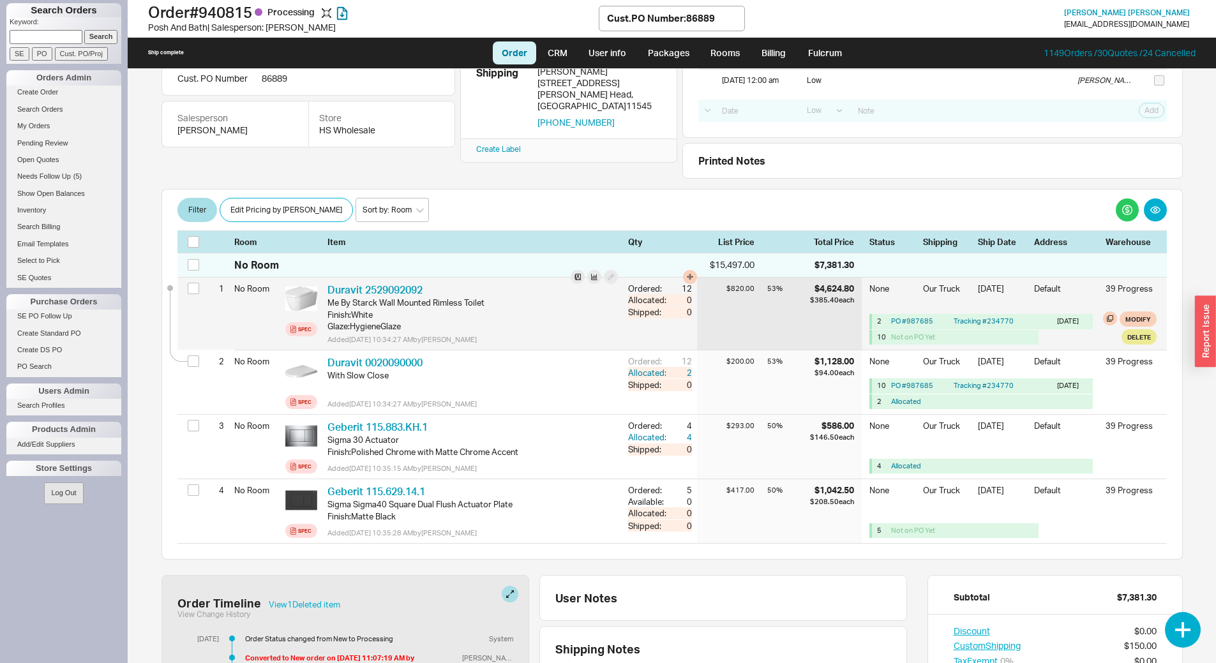
scroll to position [128, 0]
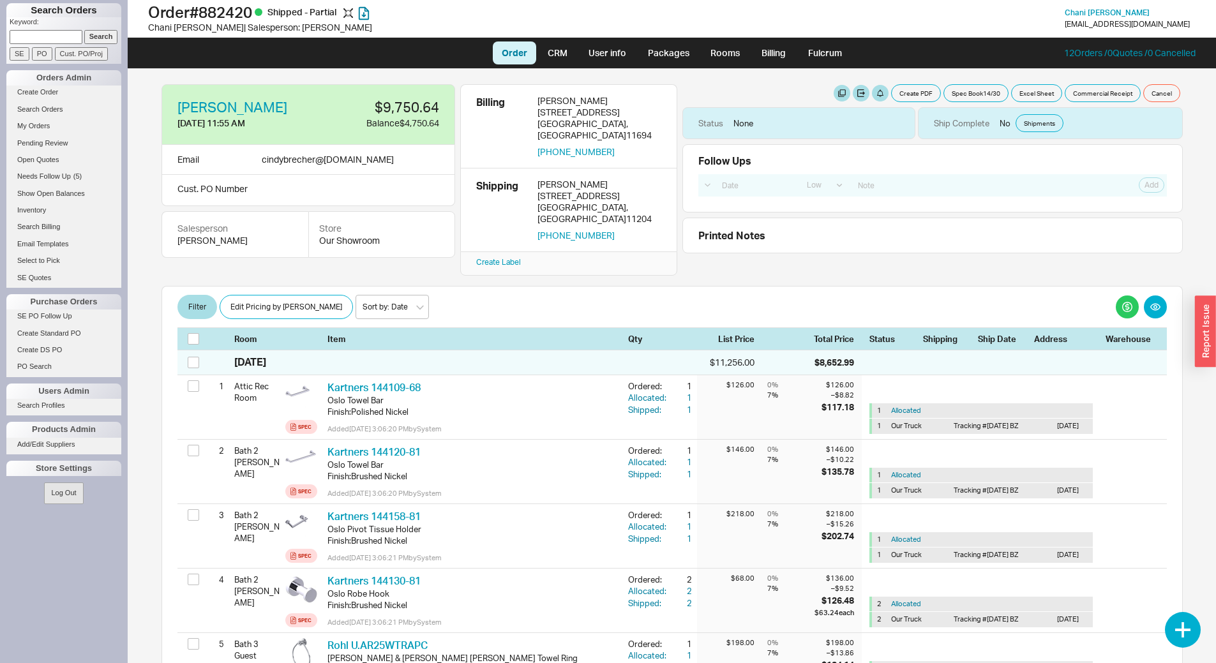
select select "LOW"
select select "4"
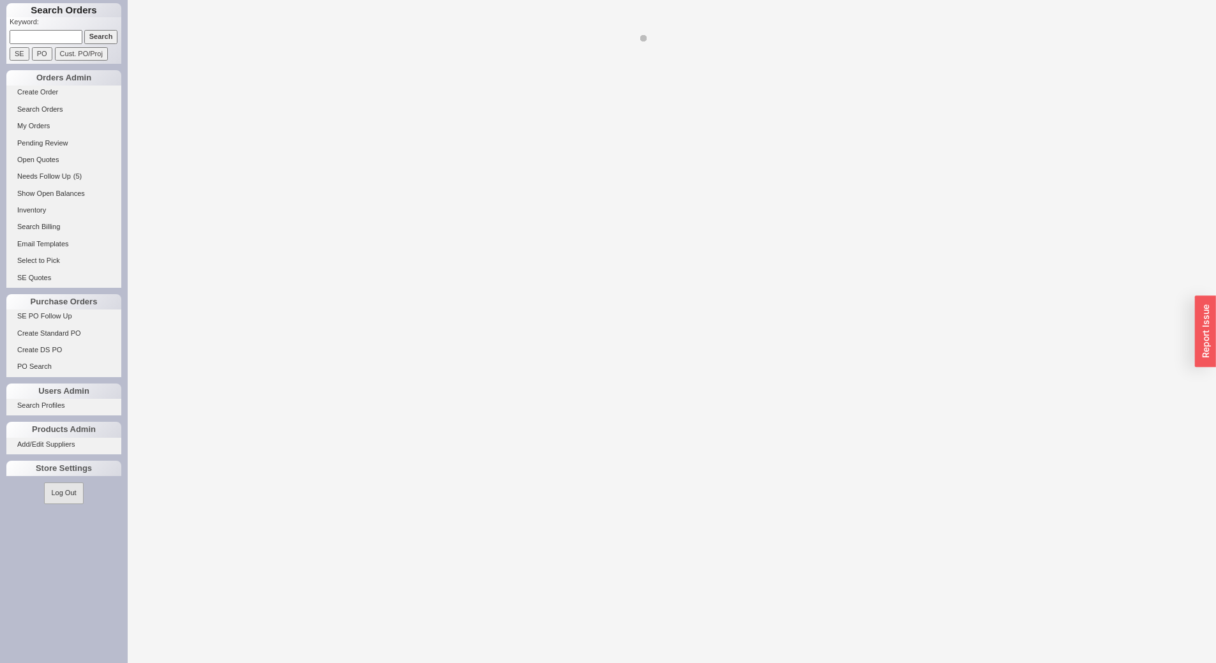
select select "LOW"
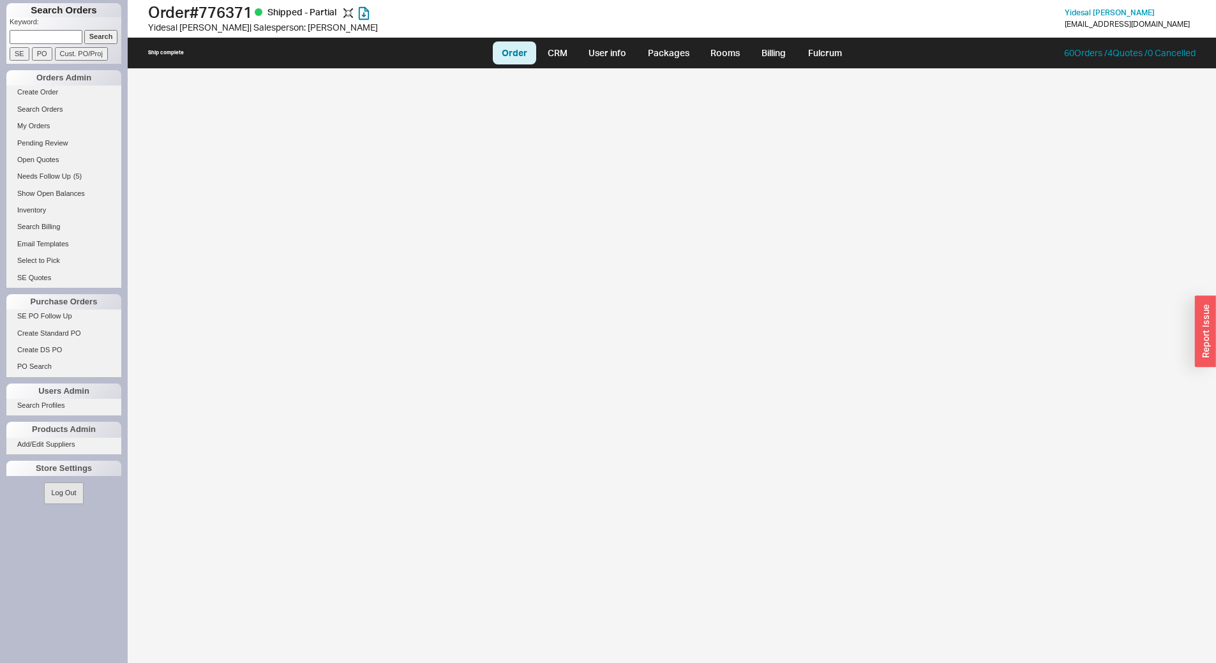
select select "LOW"
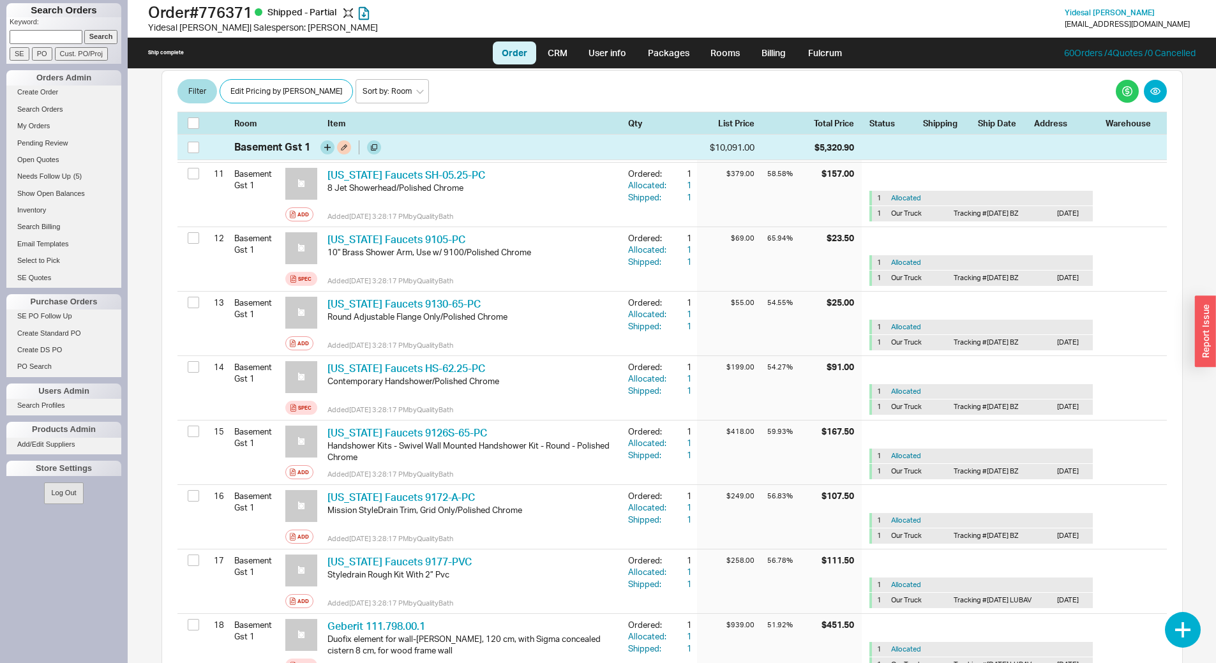
scroll to position [1022, 0]
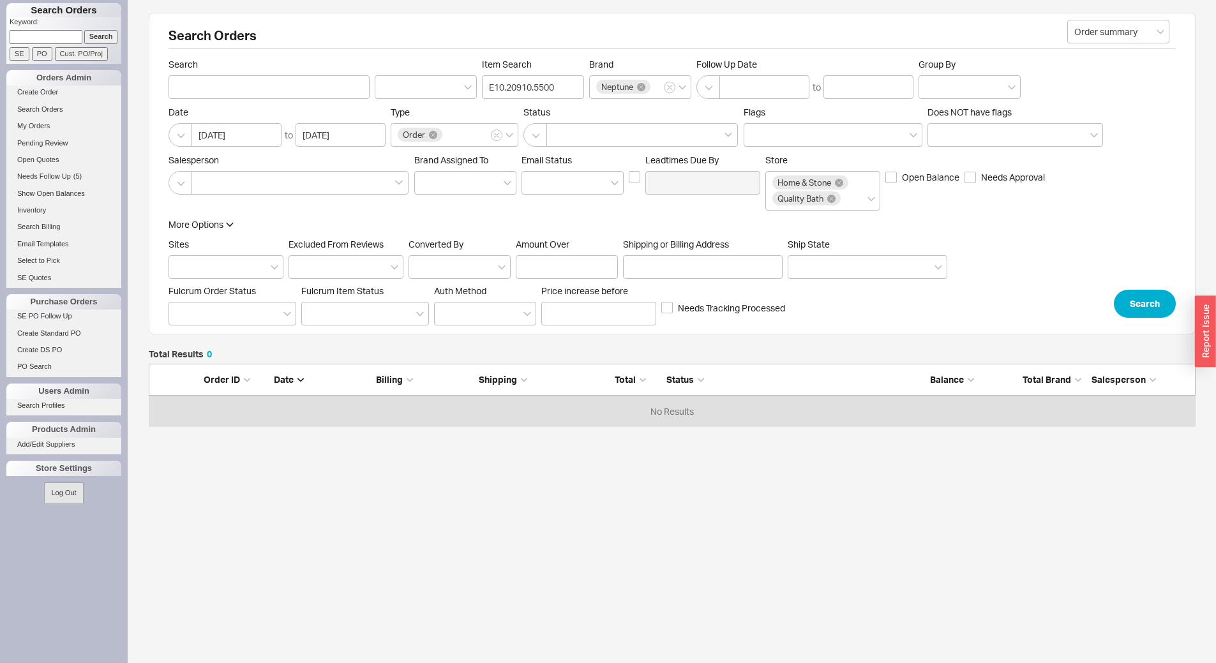
scroll to position [54, 1038]
click at [171, 137] on button "button" at bounding box center [181, 135] width 24 height 24
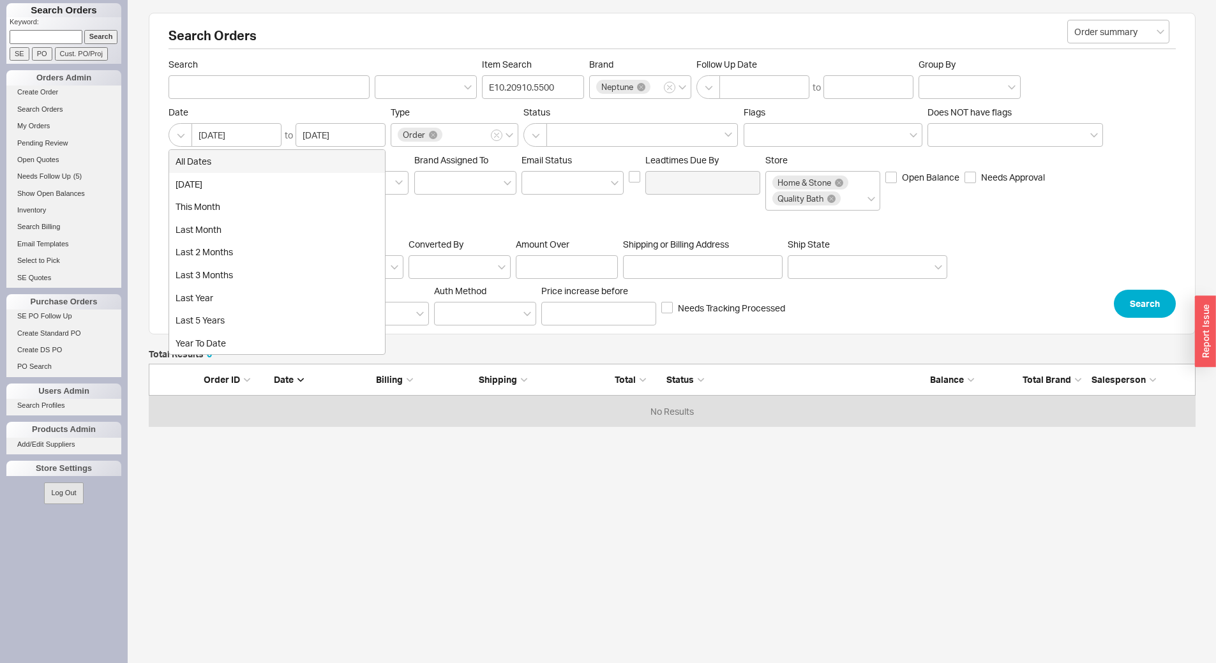
click at [208, 165] on div "all dates" at bounding box center [277, 161] width 216 height 23
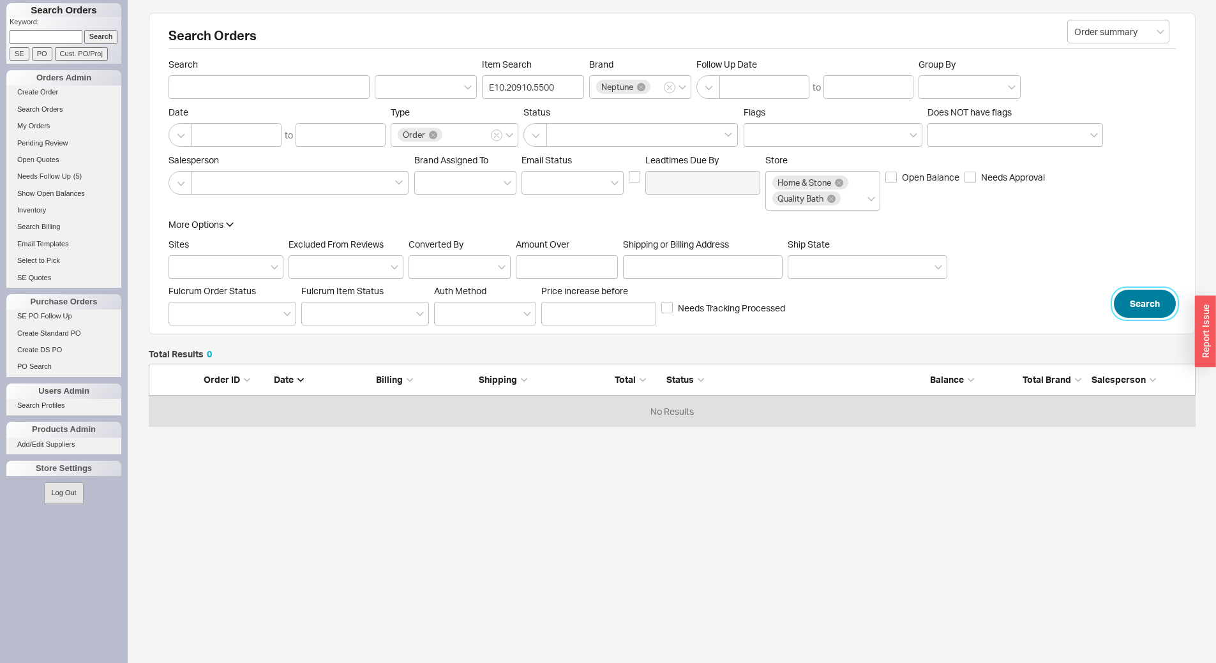
click at [1141, 300] on button "Search" at bounding box center [1145, 304] width 62 height 28
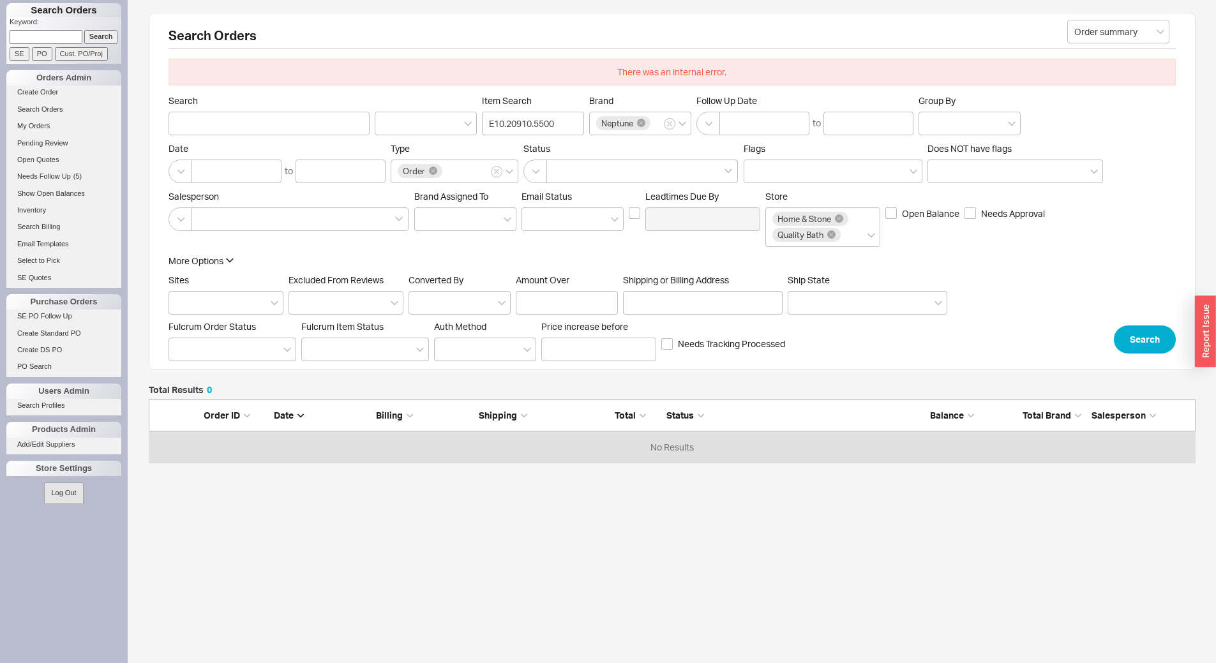
scroll to position [10, 10]
click at [47, 34] on input at bounding box center [46, 36] width 73 height 13
type input "[PERSON_NAME]"
click at [87, 38] on input "Search" at bounding box center [101, 36] width 34 height 13
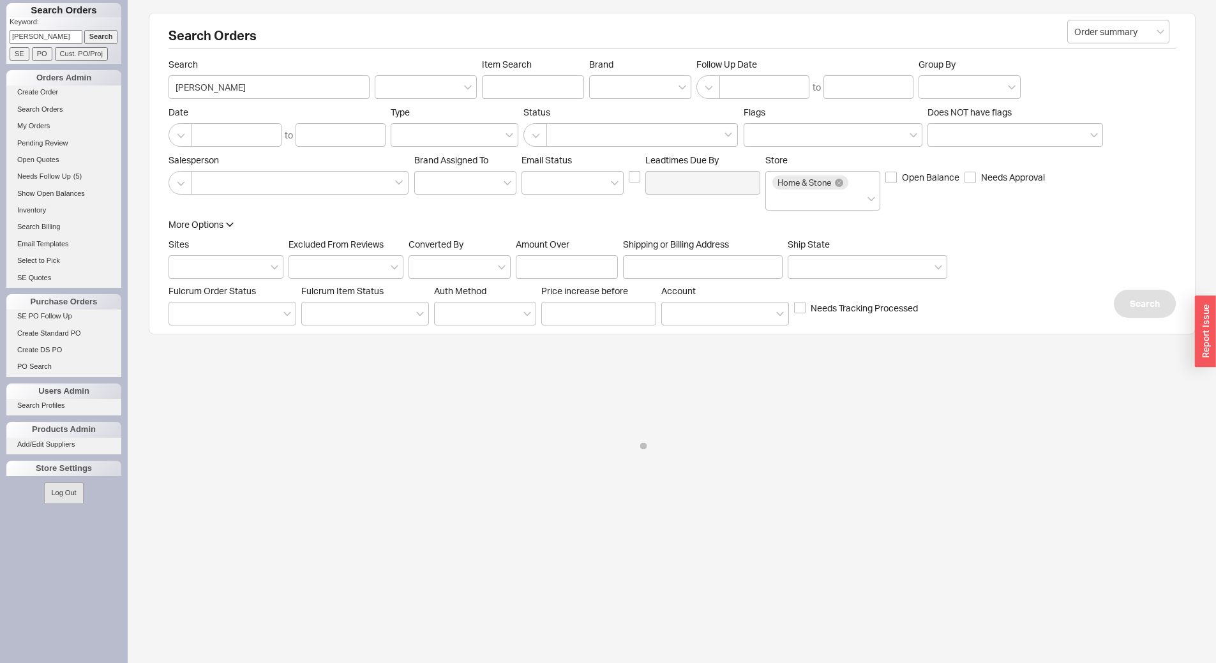
type input "[PERSON_NAME]"
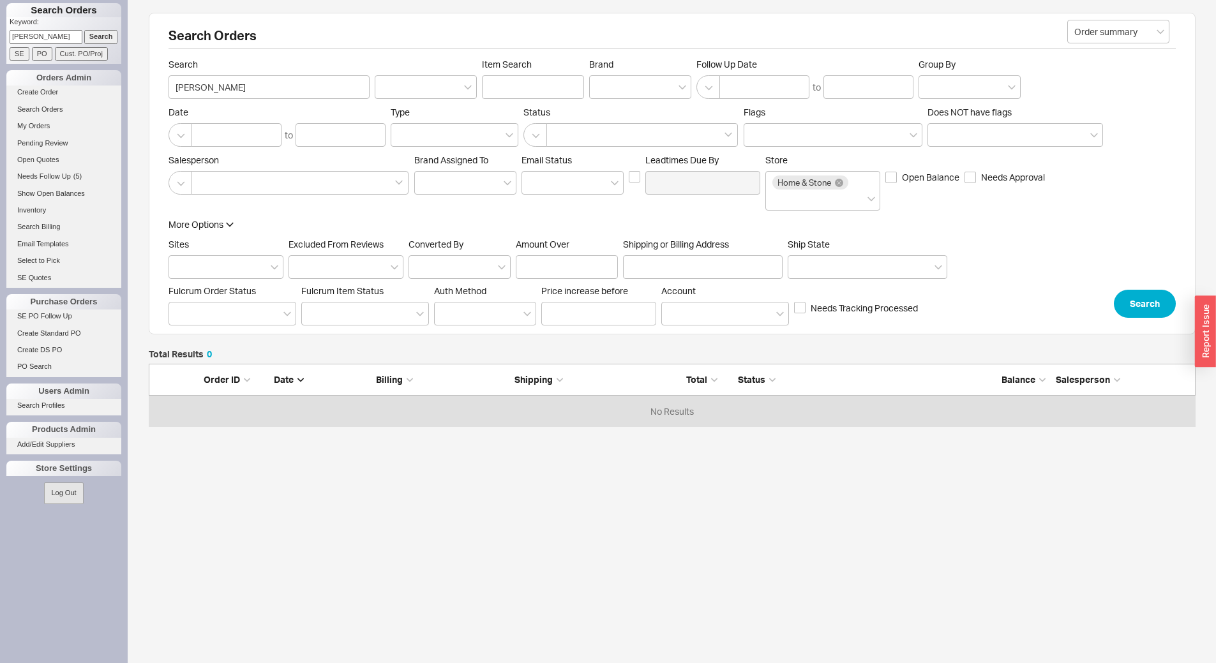
scroll to position [54, 1038]
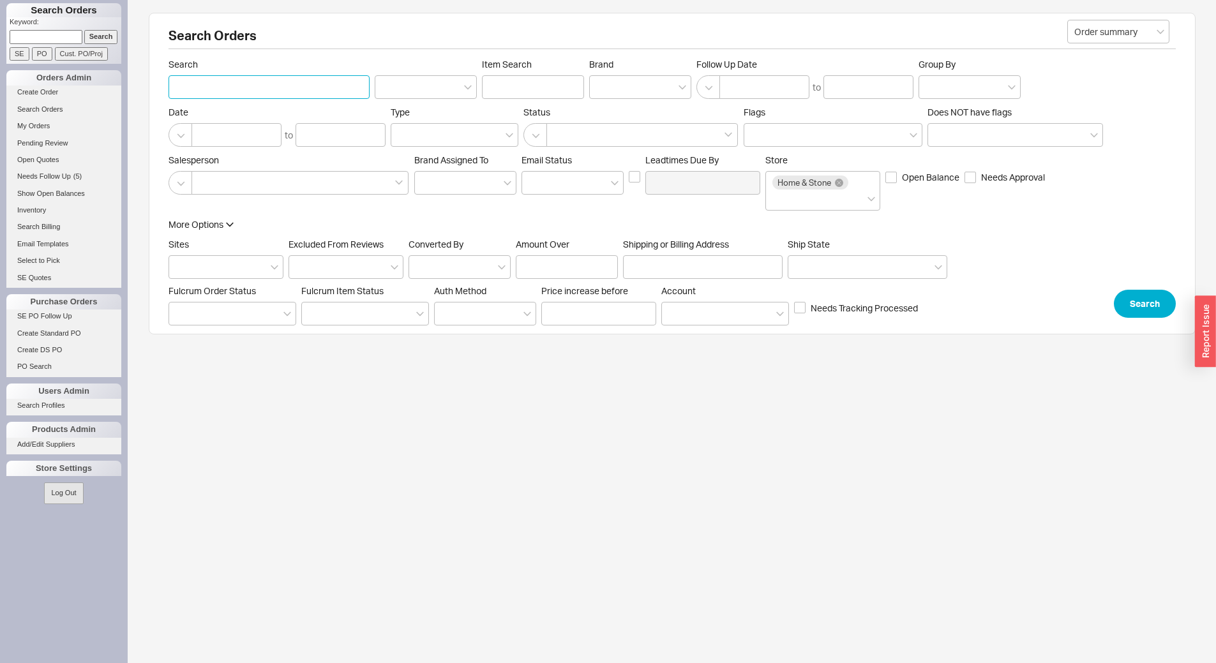
click at [222, 83] on input "Search" at bounding box center [269, 87] width 201 height 24
type input "[PERSON_NAME]"
click at [1158, 303] on button "Search" at bounding box center [1145, 304] width 62 height 28
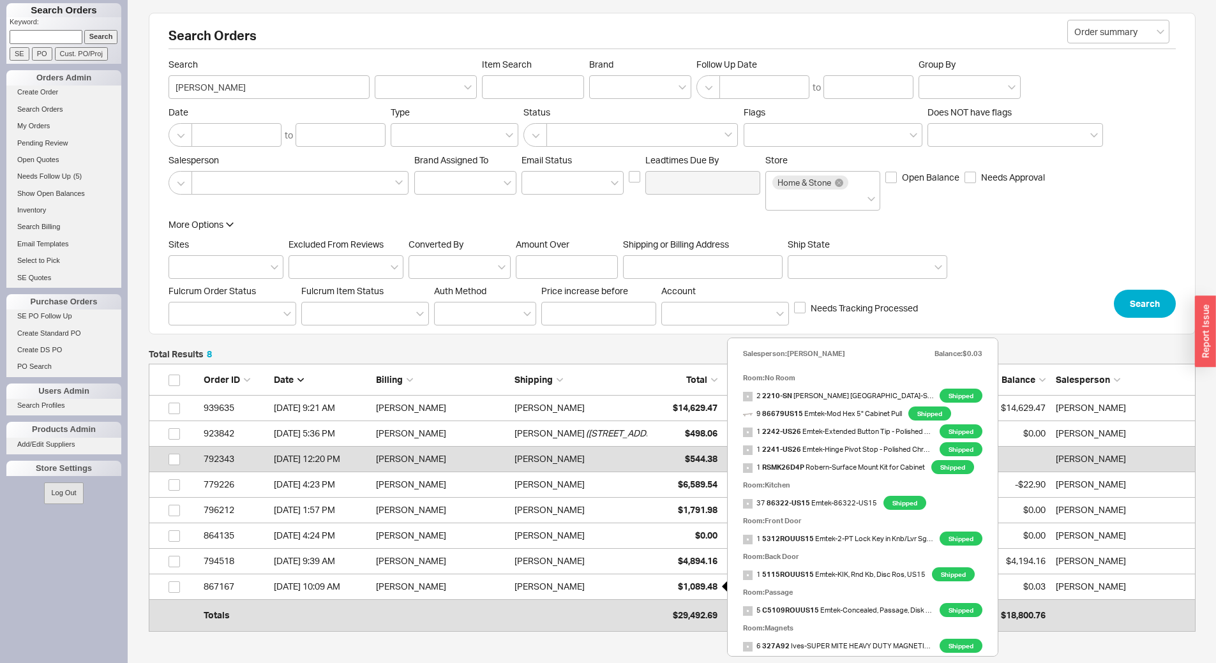
scroll to position [47, 0]
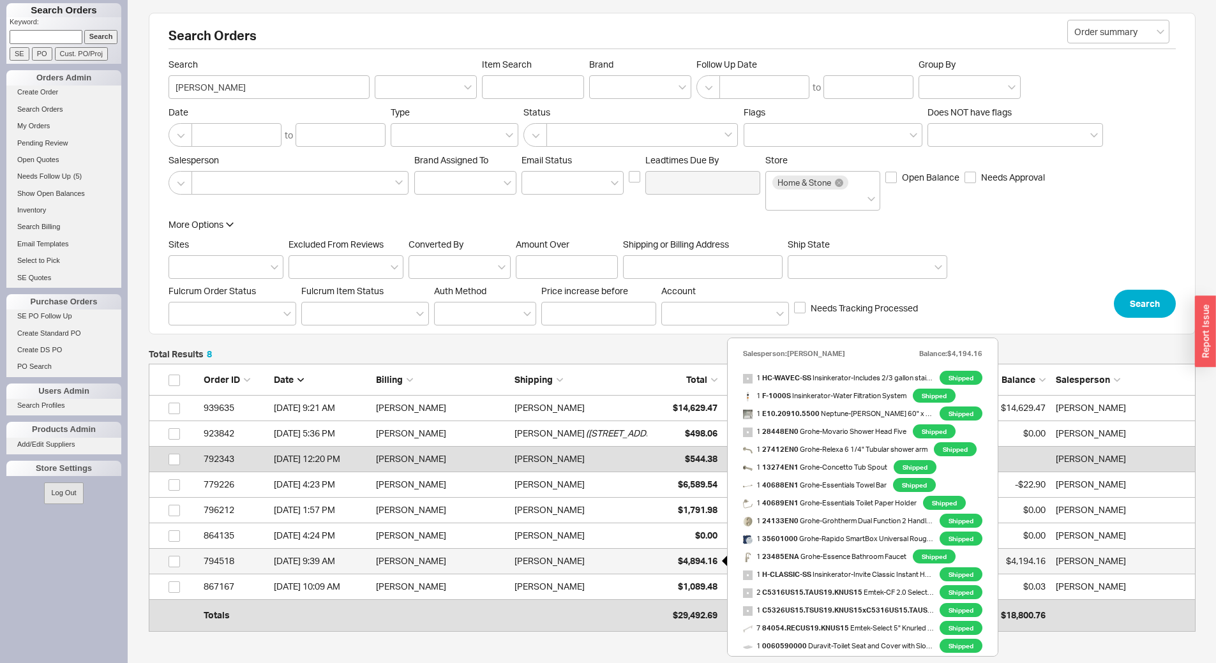
click at [704, 566] on span "$4,894.16" at bounding box center [698, 560] width 40 height 11
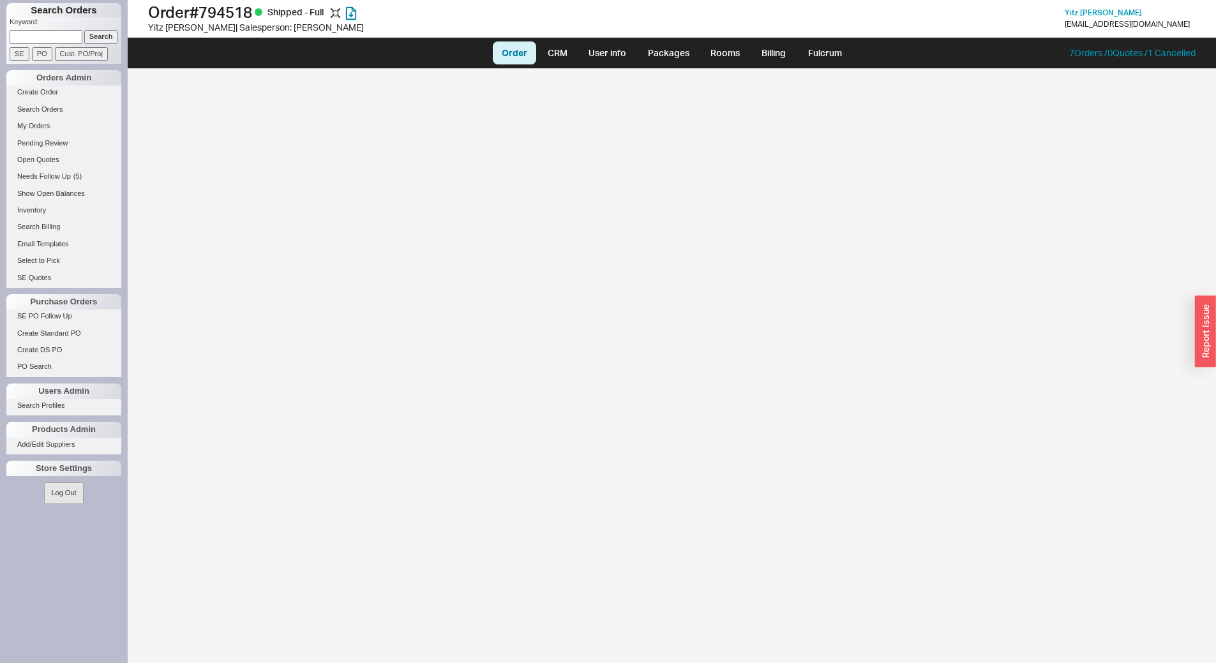
select select "LOW"
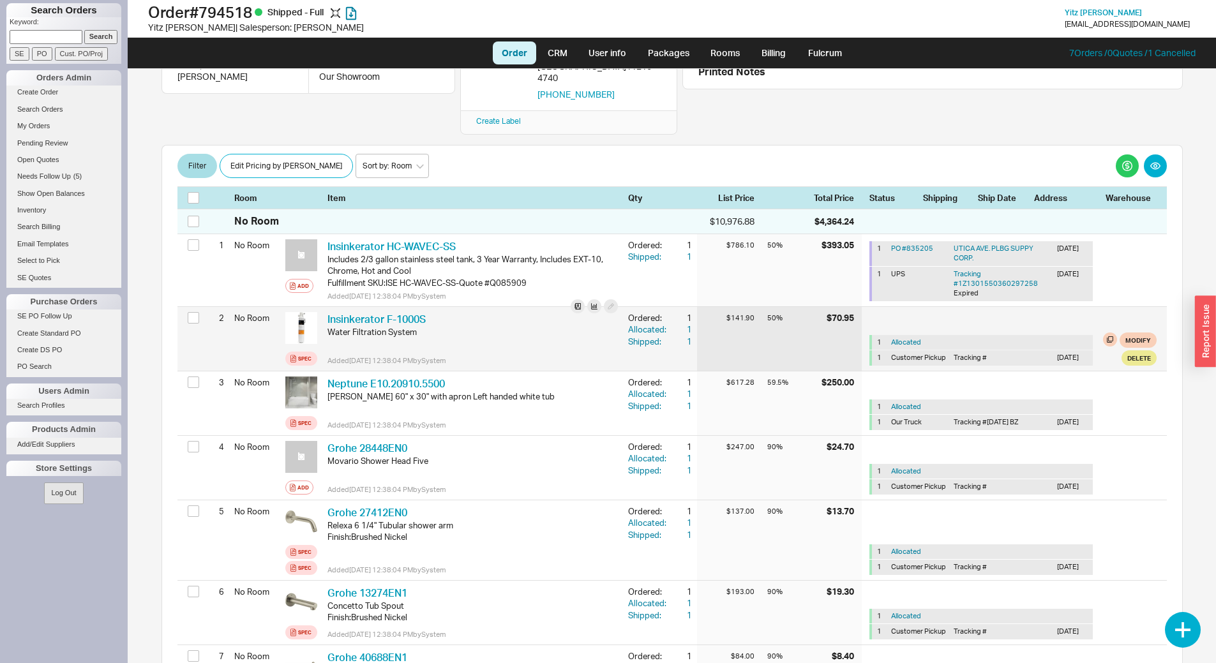
scroll to position [192, 0]
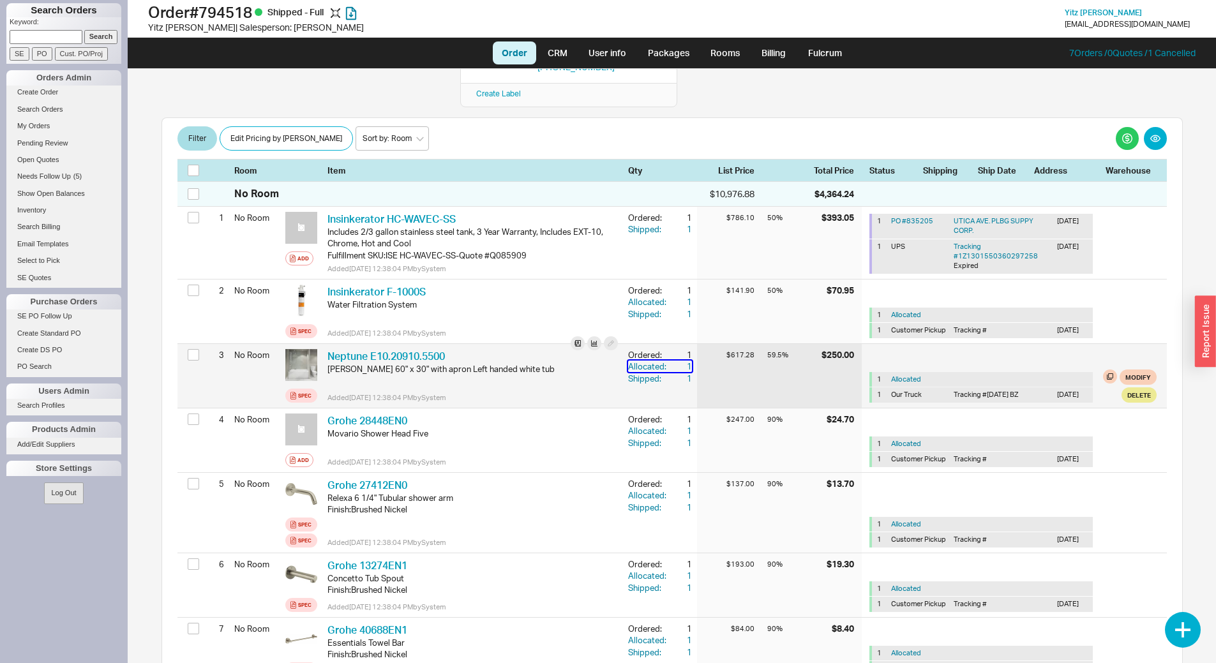
click at [677, 361] on div "1" at bounding box center [680, 366] width 23 height 11
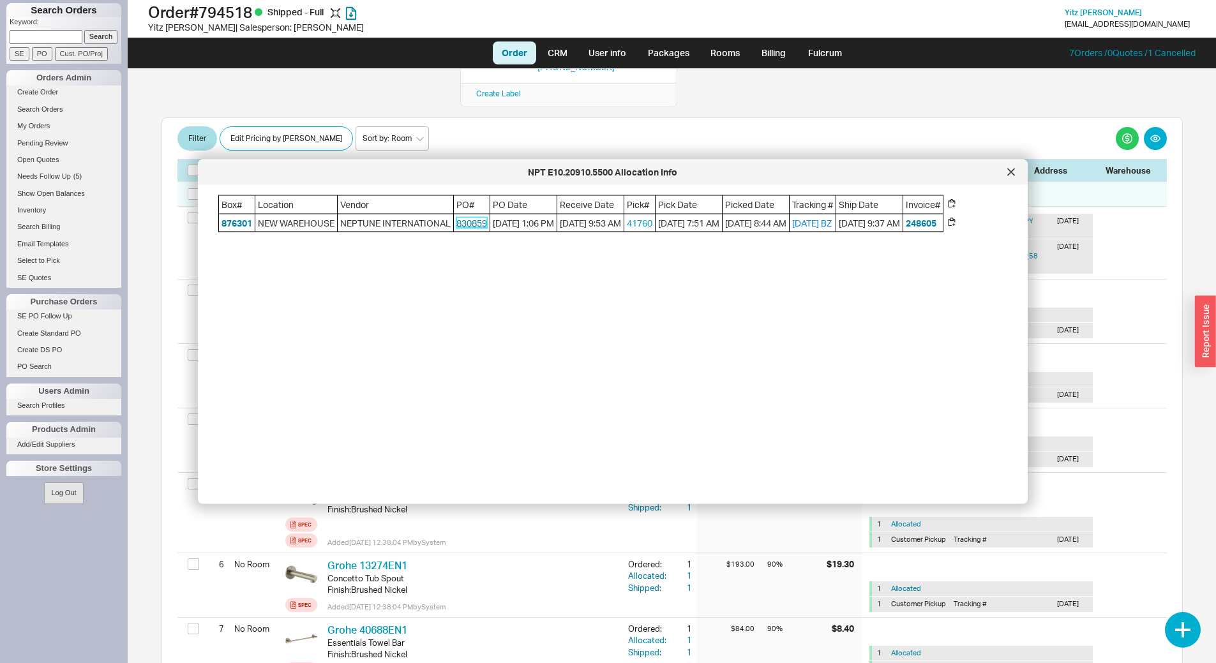
click at [457, 221] on link "830859" at bounding box center [472, 222] width 31 height 11
click at [1010, 170] on icon at bounding box center [1012, 173] width 8 height 8
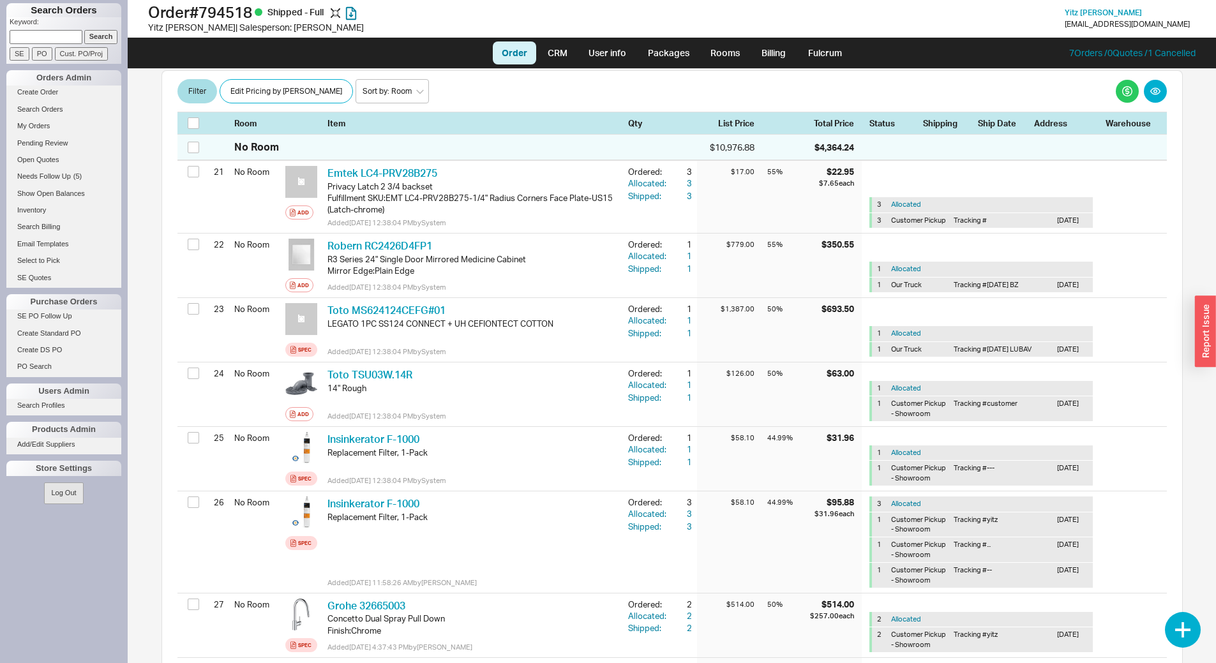
scroll to position [1660, 0]
